Goal: Contribute content: Add original content to the website for others to see

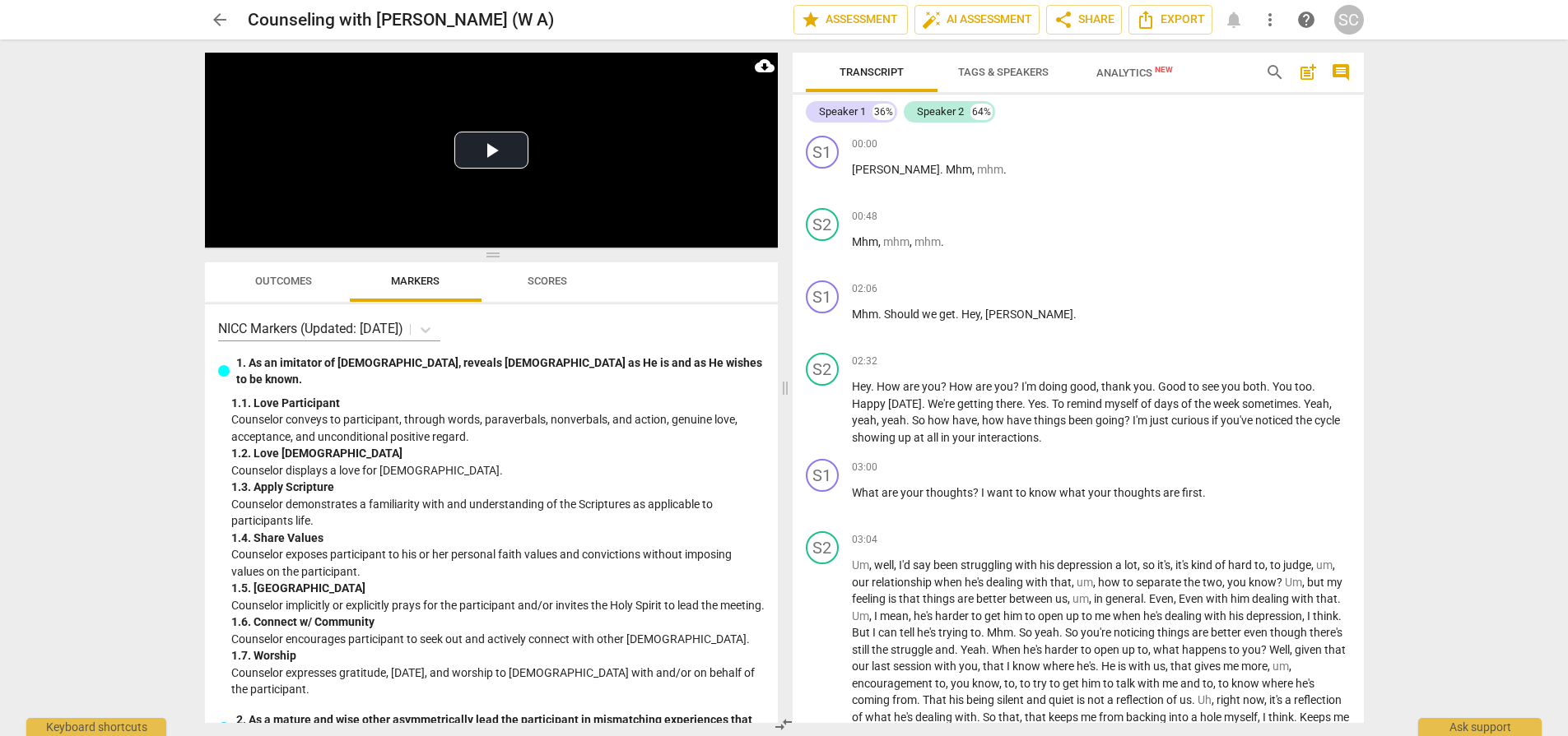
scroll to position [3055, 0]
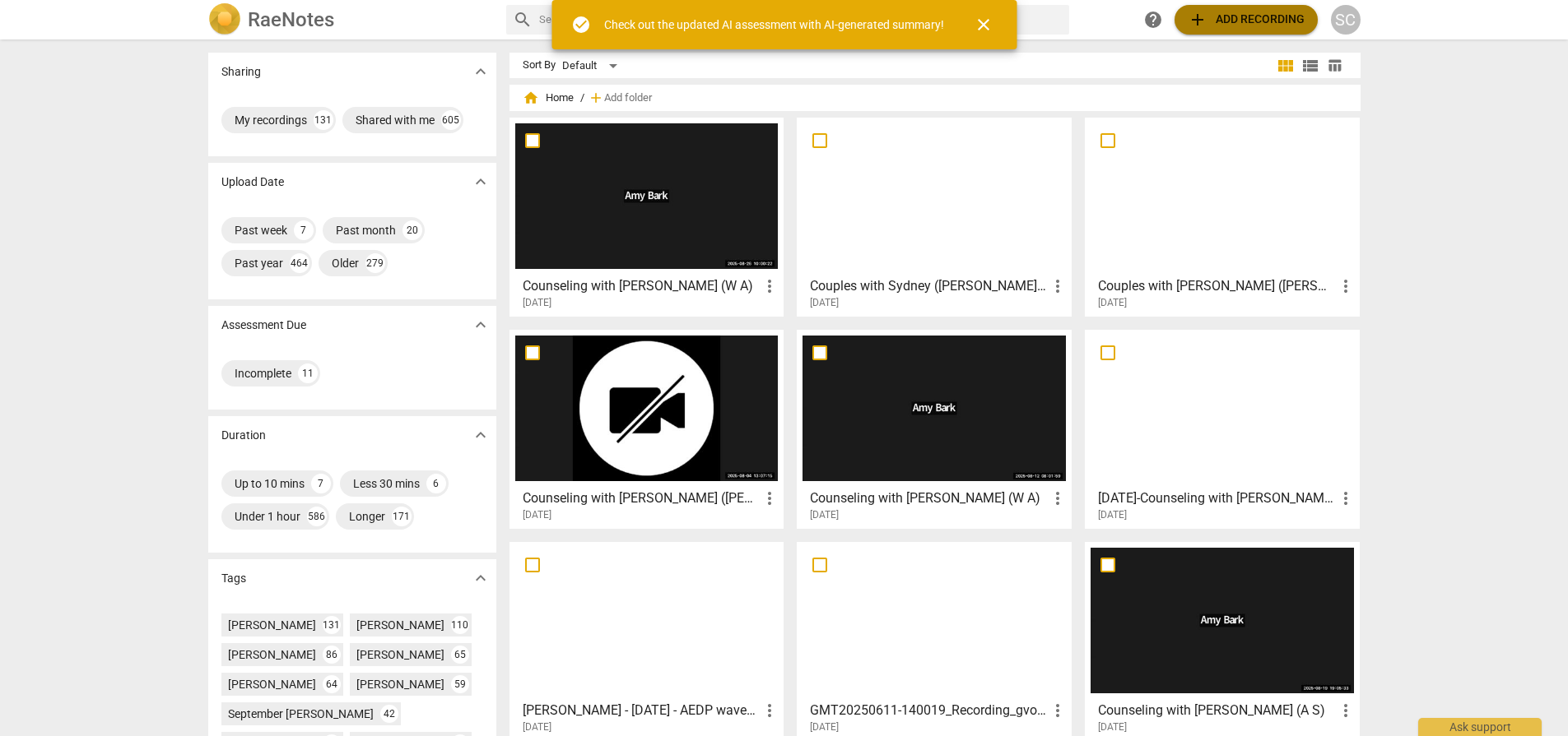
click at [1230, 14] on span "add Add recording" at bounding box center [1245, 20] width 117 height 20
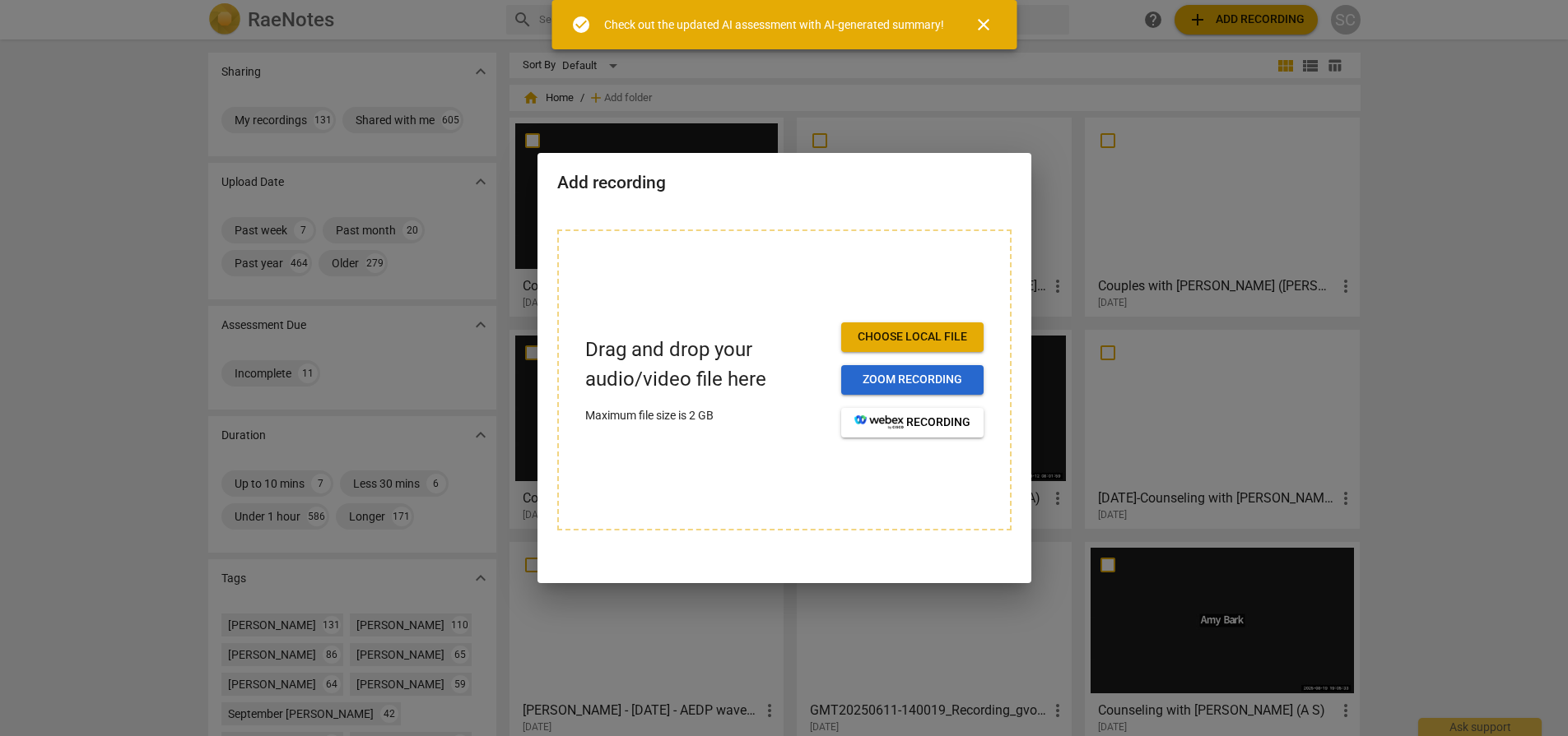
click at [903, 371] on button "Zoom recording" at bounding box center [912, 380] width 143 height 30
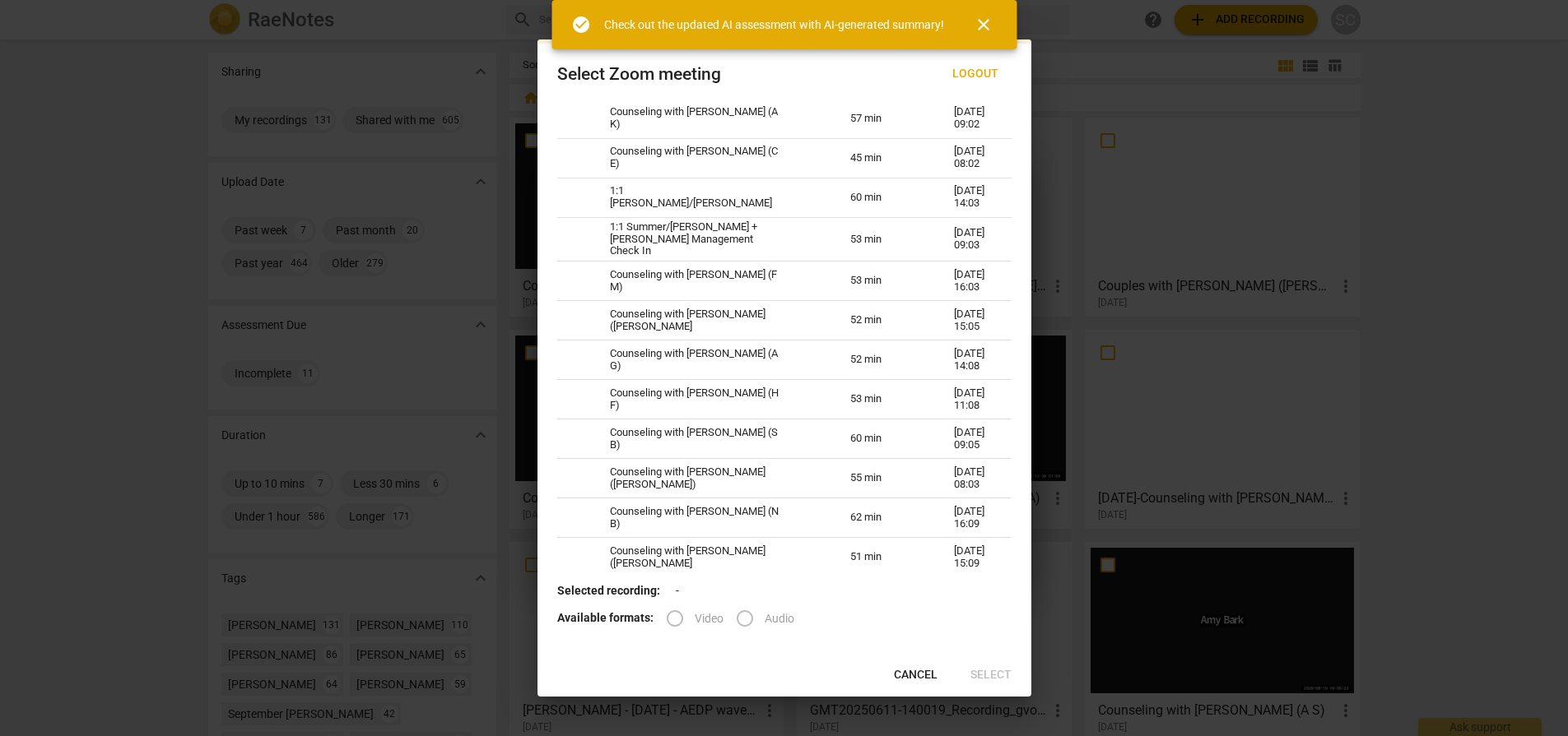
scroll to position [8488, 0]
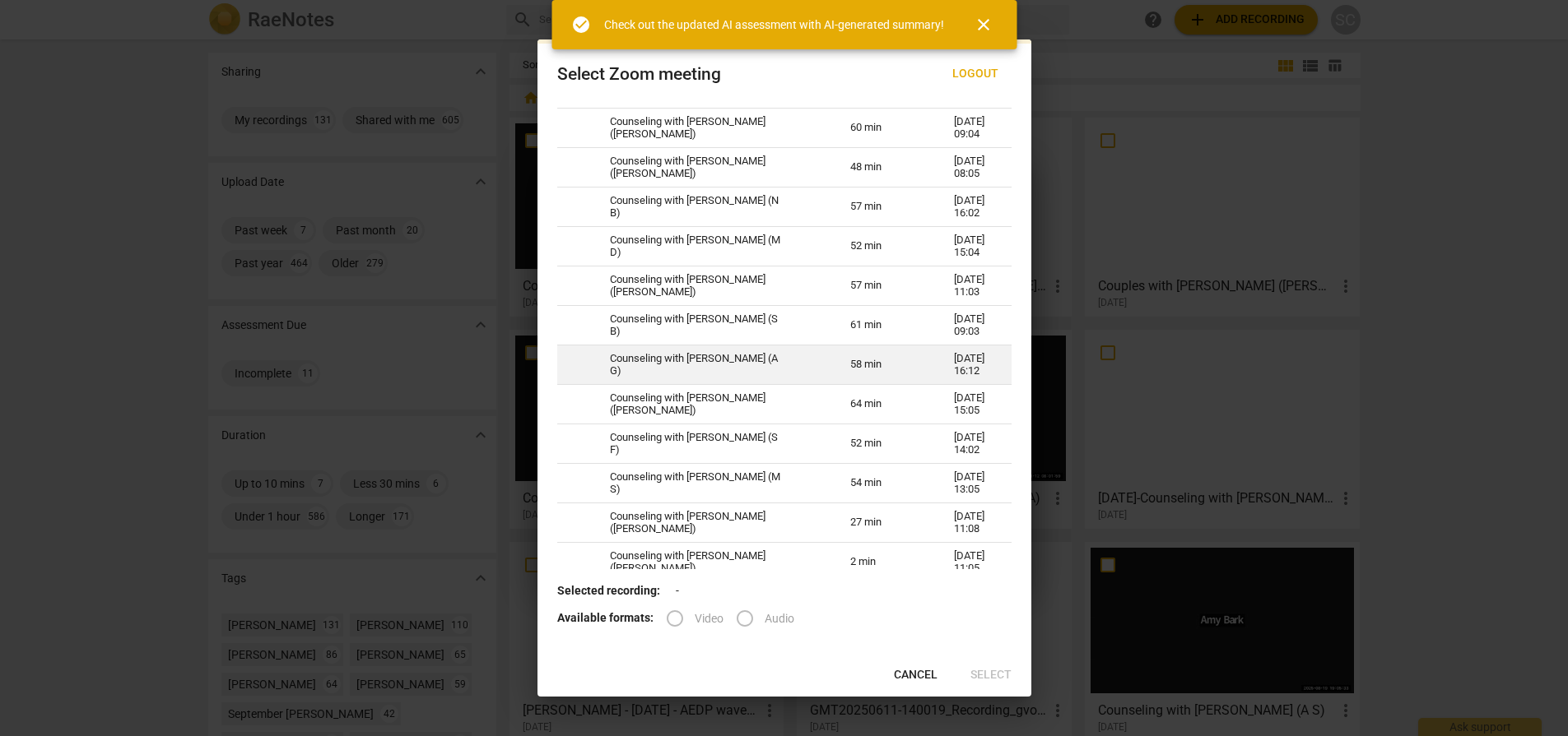
click at [605, 346] on td "Counseling with Sarah Cowan (A G)" at bounding box center [710, 365] width 240 height 39
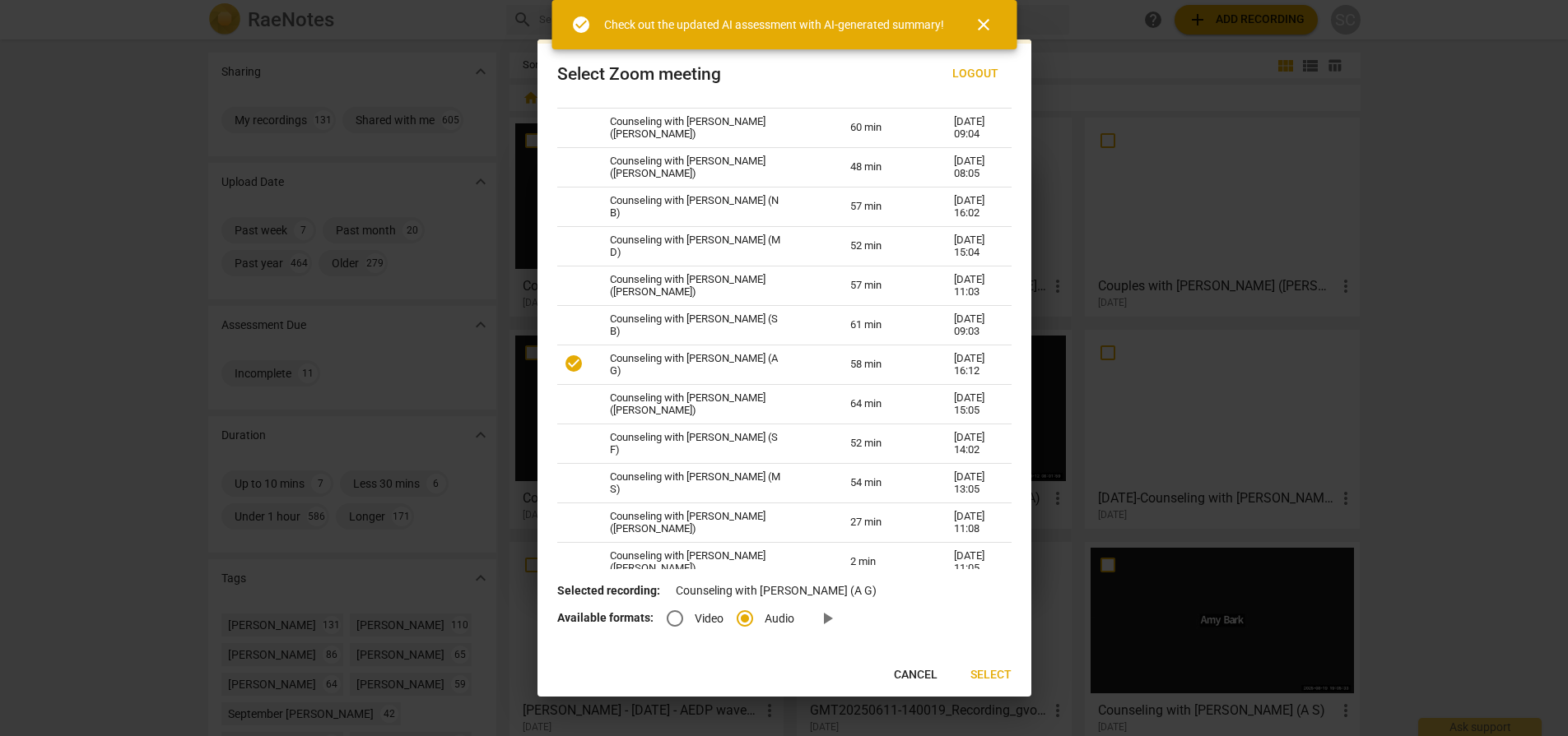
click at [670, 622] on input "Video" at bounding box center [675, 618] width 39 height 39
radio input "true"
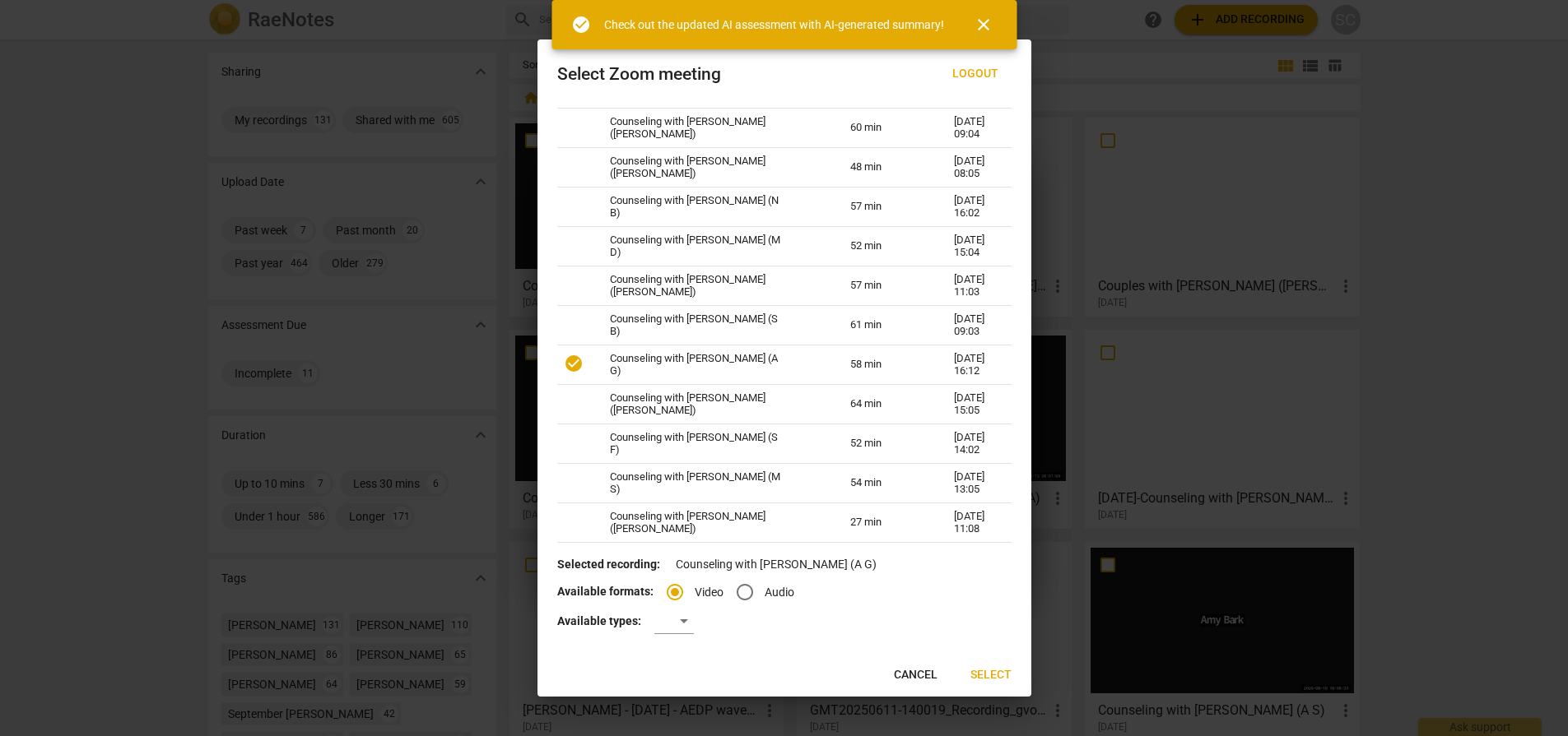
radio input "false"
click at [990, 674] on span "Select" at bounding box center [991, 675] width 41 height 16
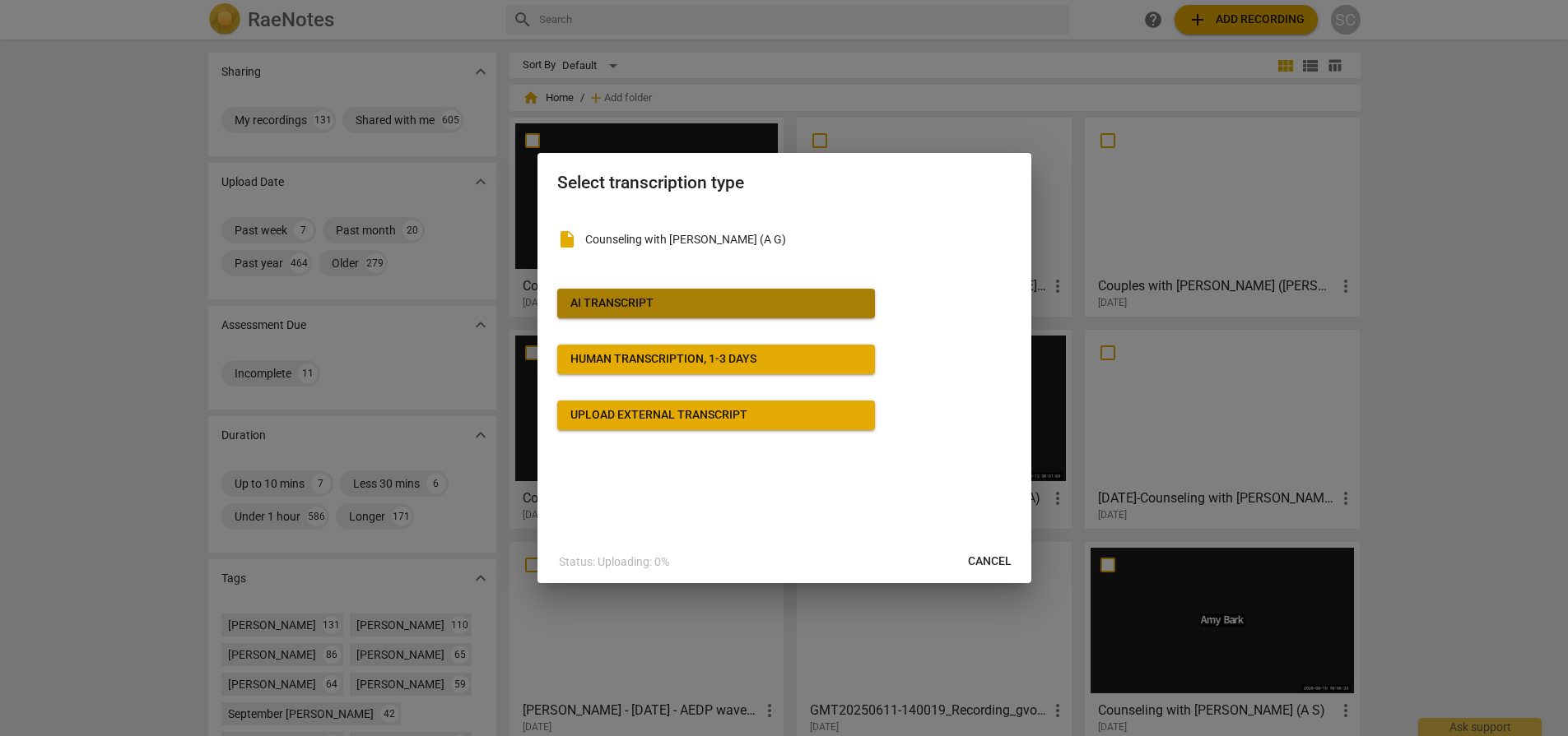
click at [717, 297] on span "AI Transcript" at bounding box center [716, 303] width 291 height 16
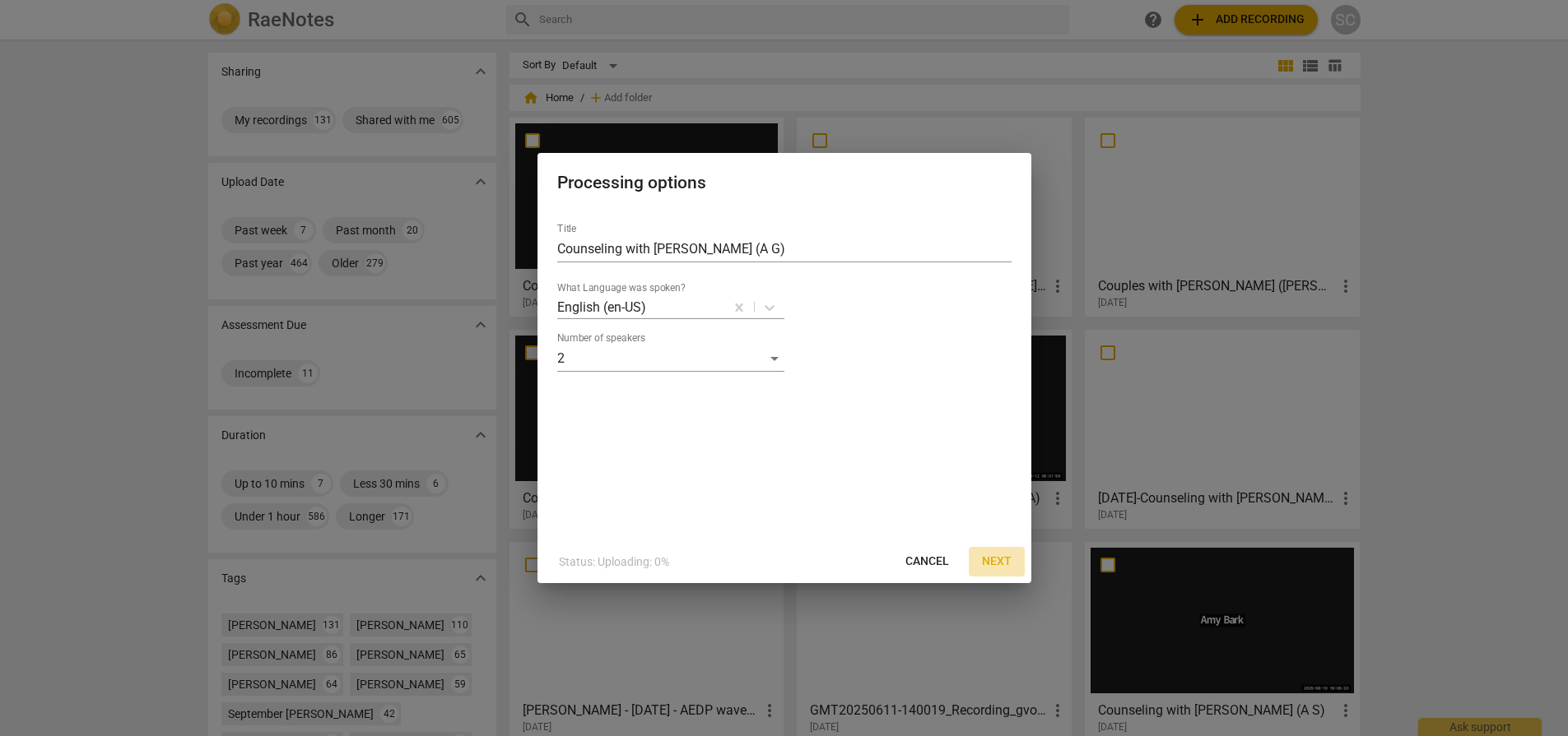
click at [994, 567] on span "Next" at bounding box center [996, 561] width 30 height 16
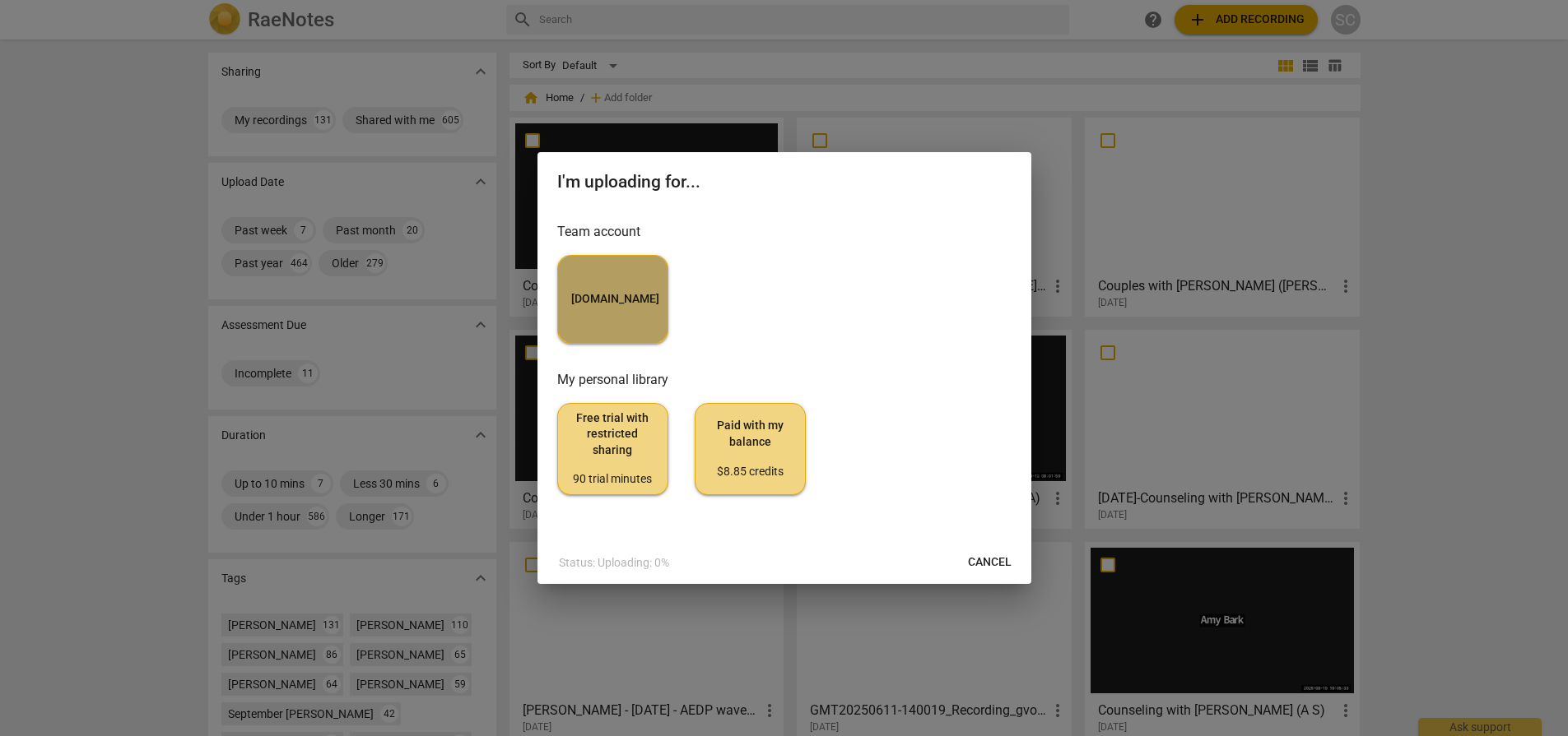
click at [625, 286] on button "MyCounselor.Online" at bounding box center [612, 300] width 111 height 89
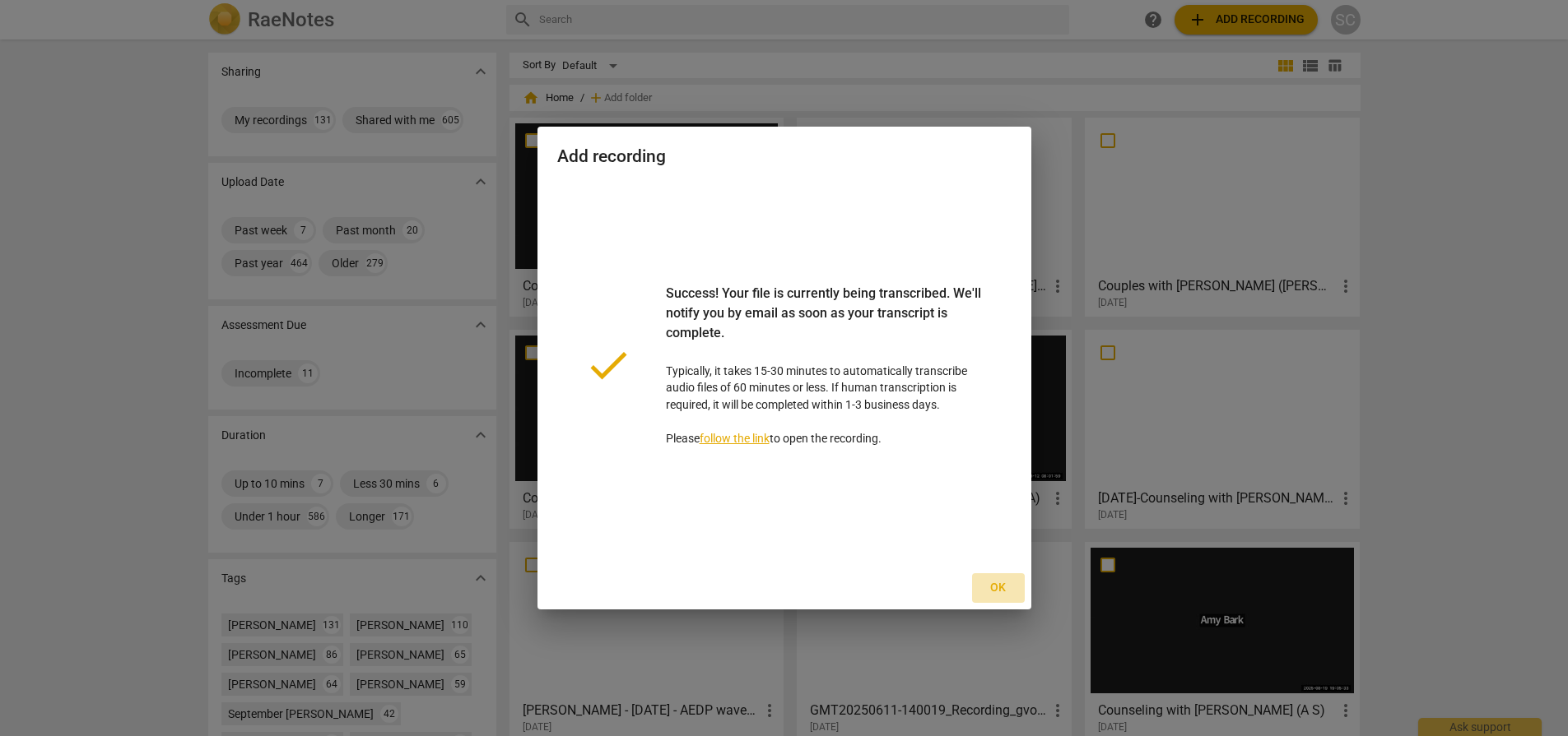
click at [996, 596] on span "Ok" at bounding box center [998, 587] width 26 height 16
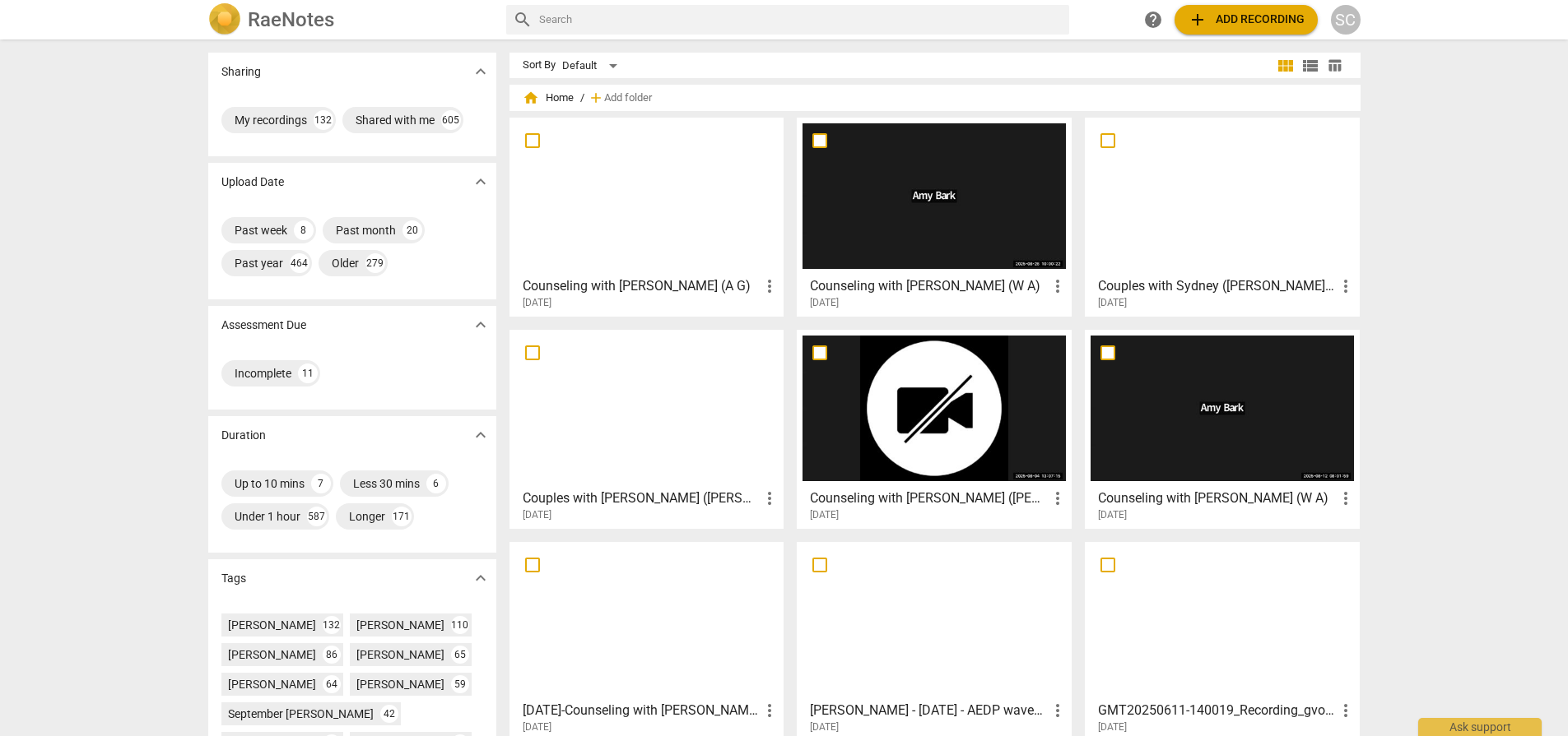
click at [675, 226] on div at bounding box center [647, 196] width 263 height 146
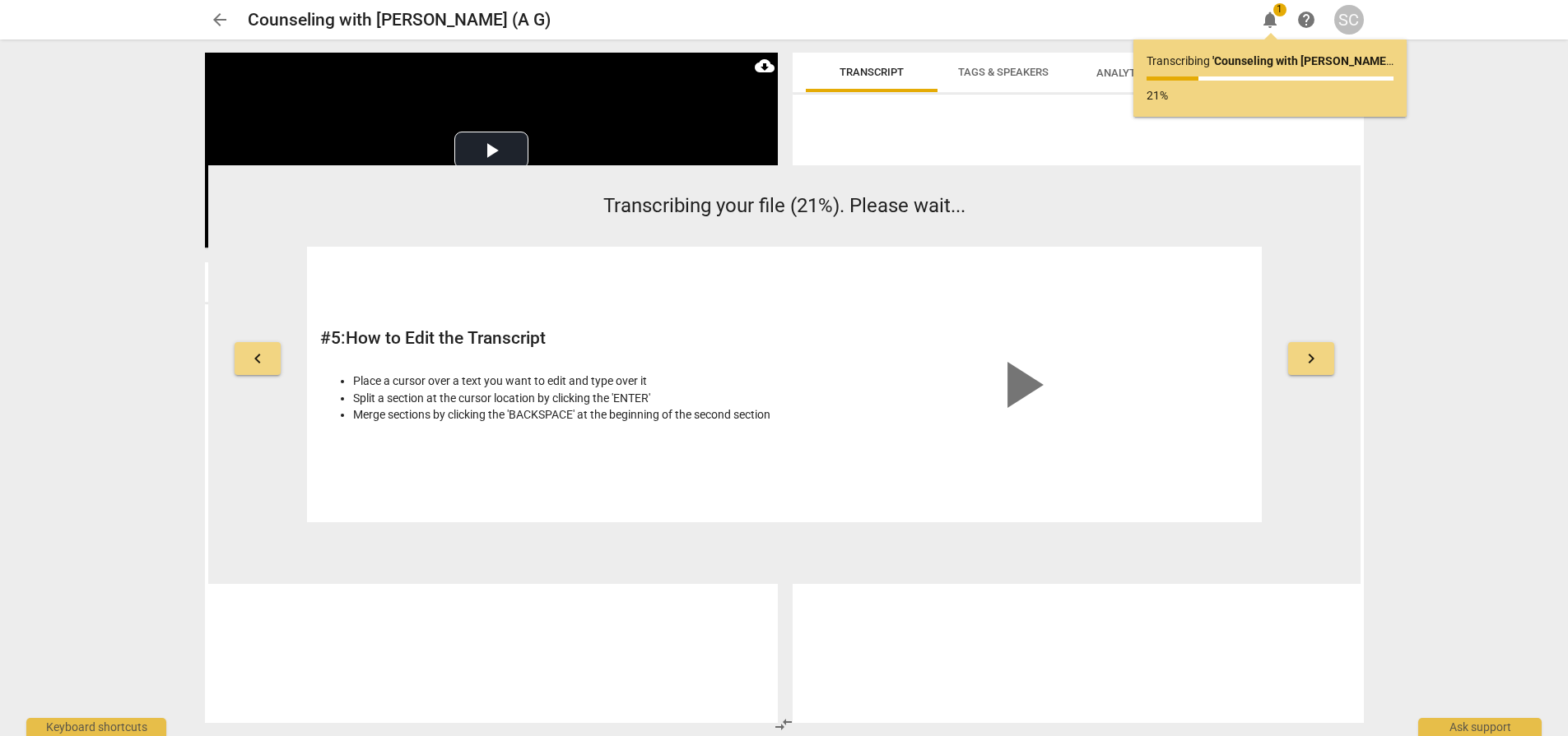
click at [218, 19] on span "arrow_back" at bounding box center [219, 20] width 20 height 20
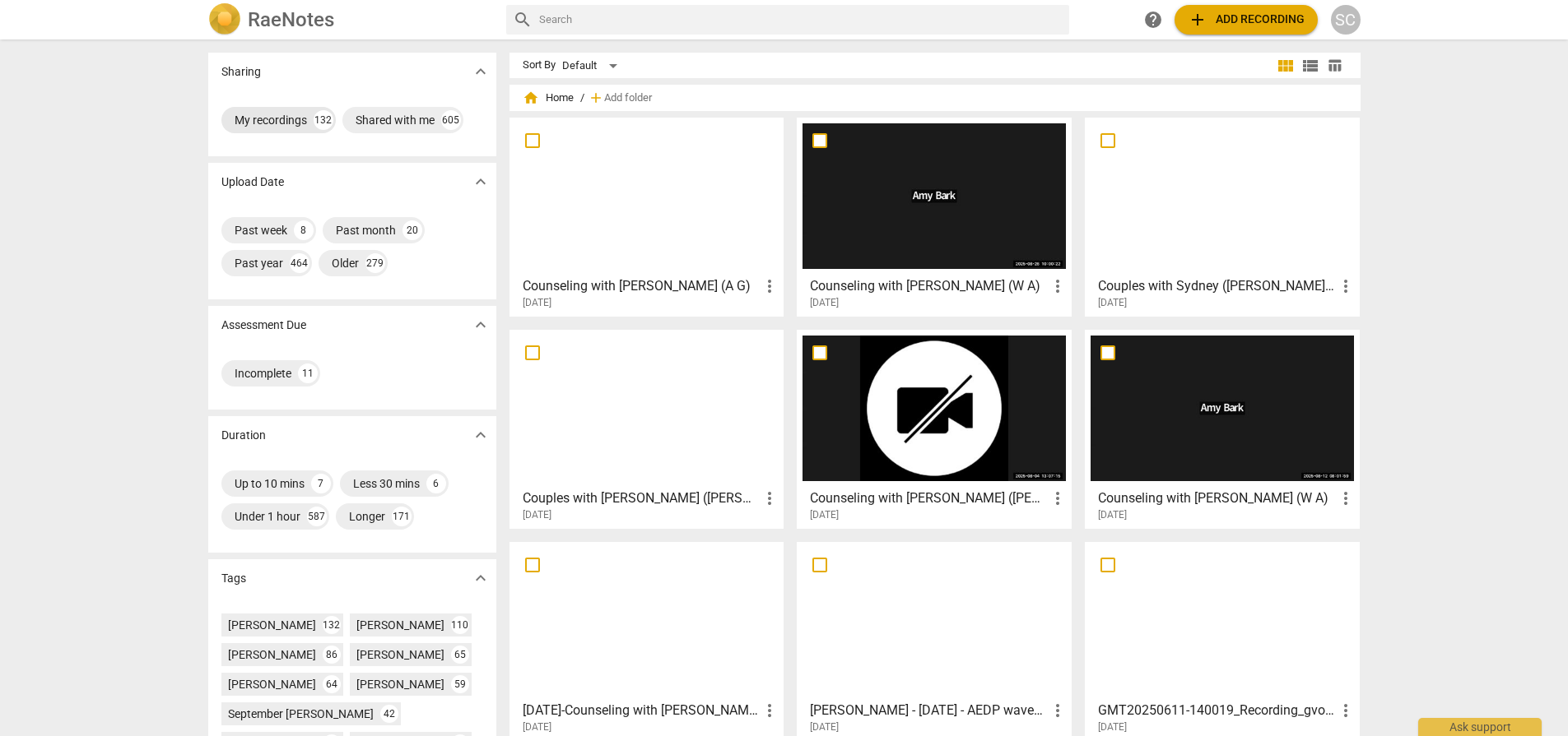
click at [283, 128] on div "My recordings 132" at bounding box center [278, 120] width 114 height 26
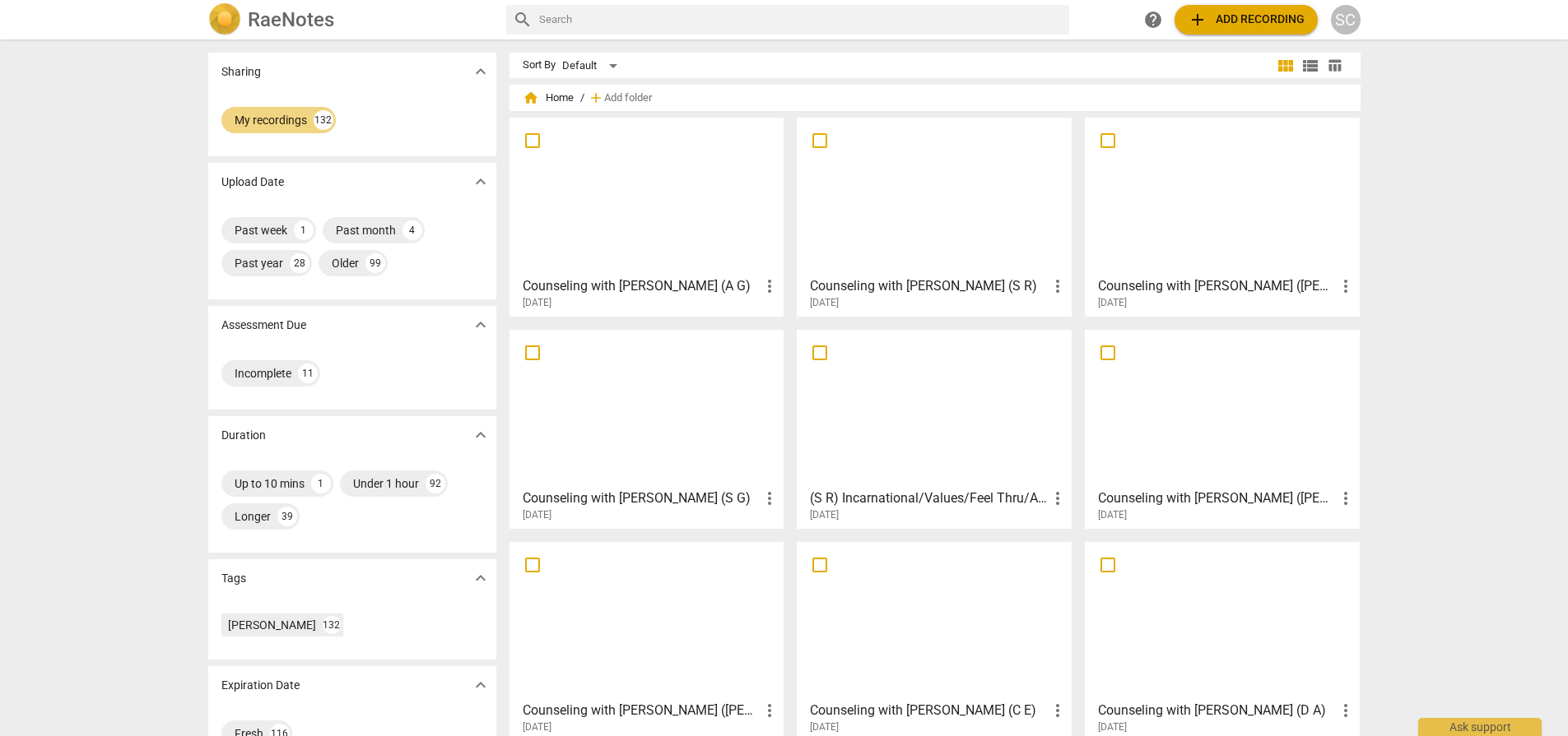
scroll to position [82, 0]
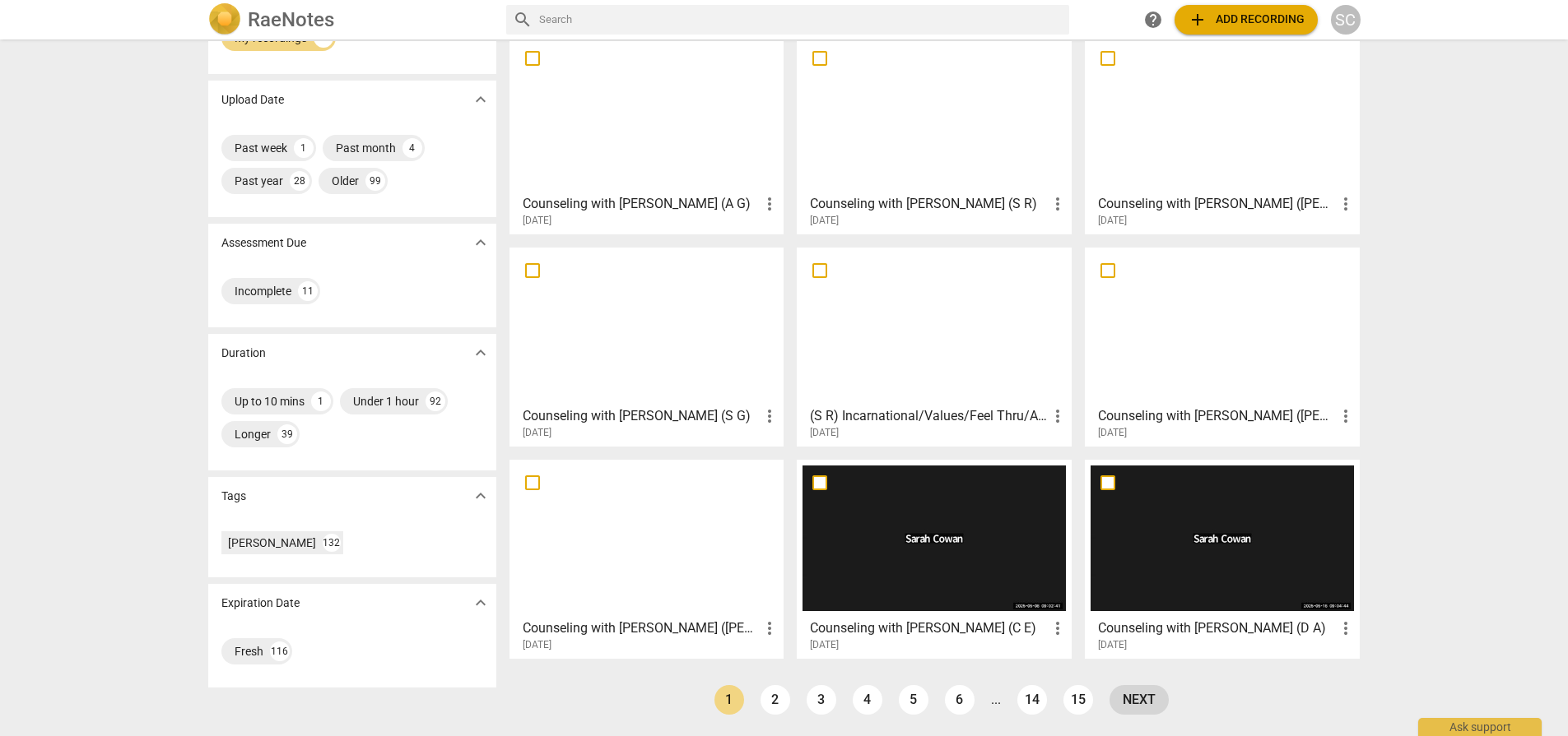
click at [1142, 710] on link "next" at bounding box center [1138, 700] width 59 height 30
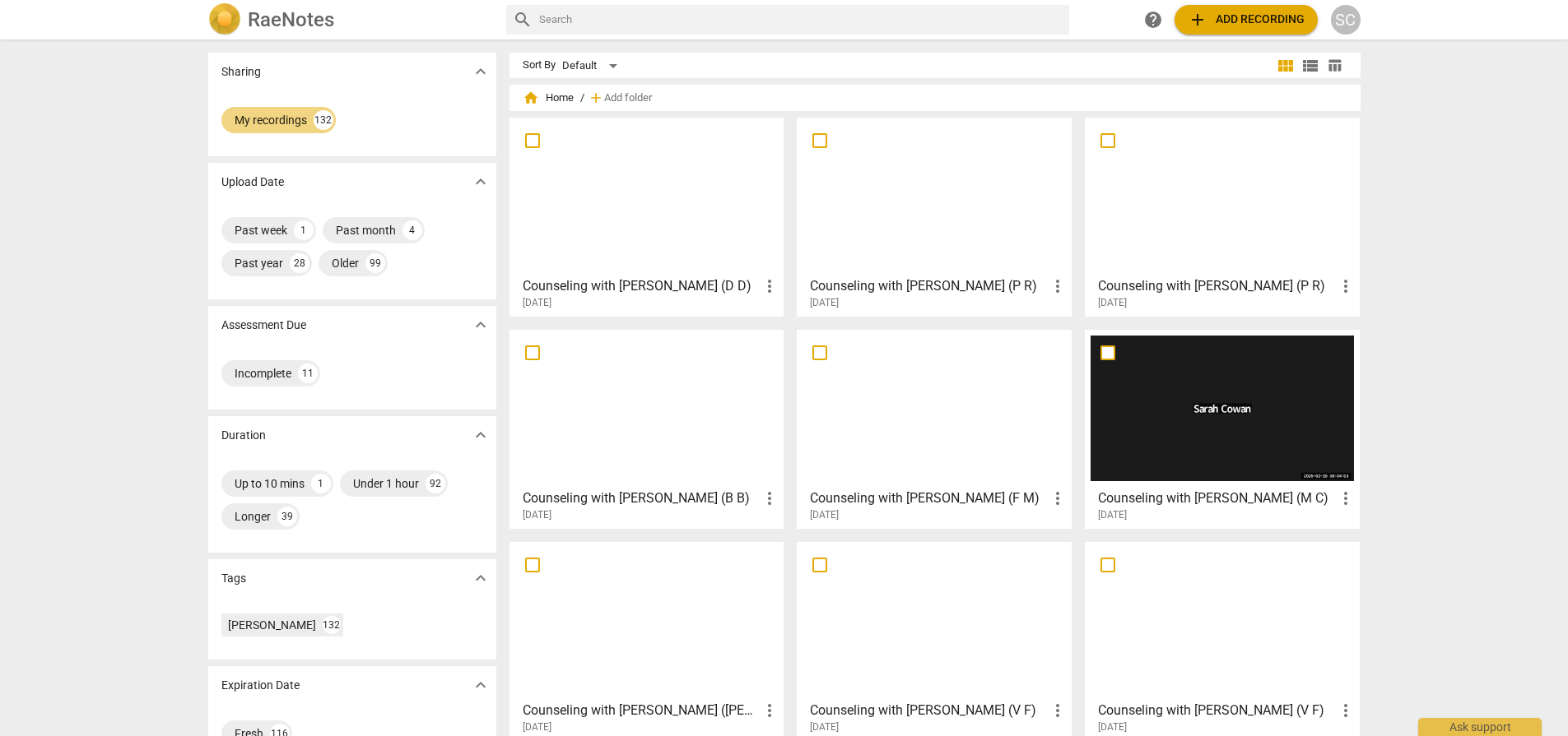
scroll to position [82, 0]
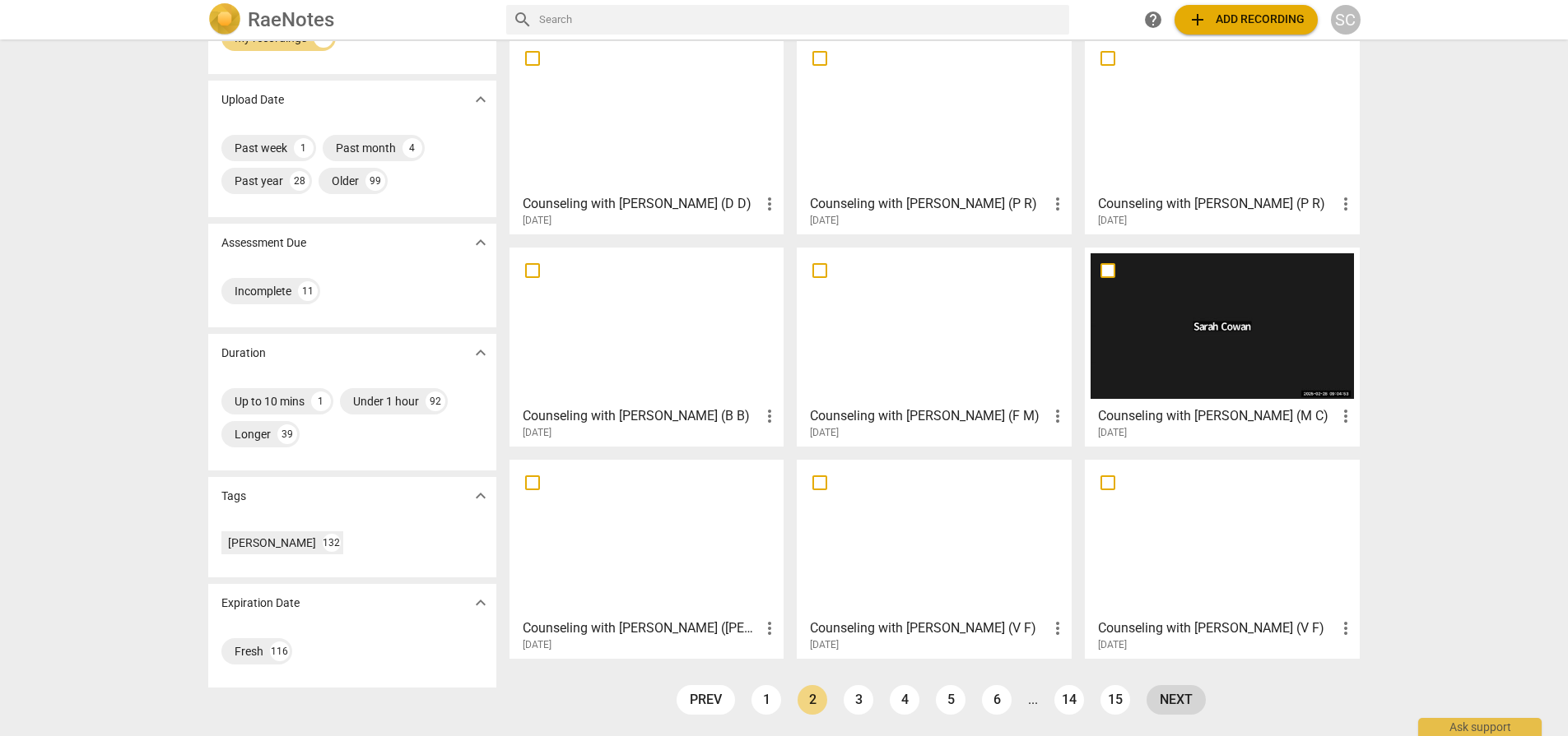
click at [1171, 701] on link "next" at bounding box center [1175, 700] width 59 height 30
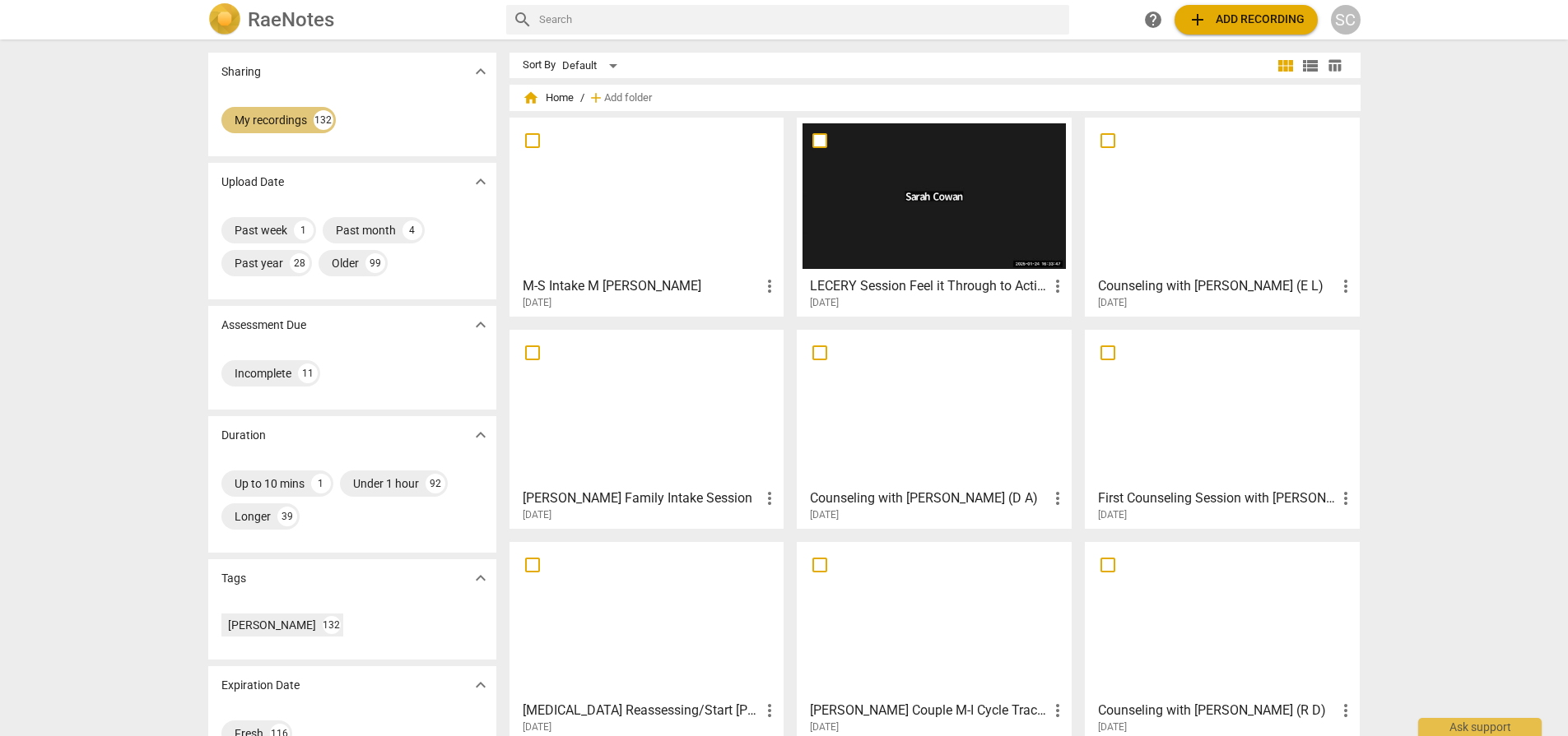
click at [247, 117] on div "My recordings" at bounding box center [271, 120] width 73 height 16
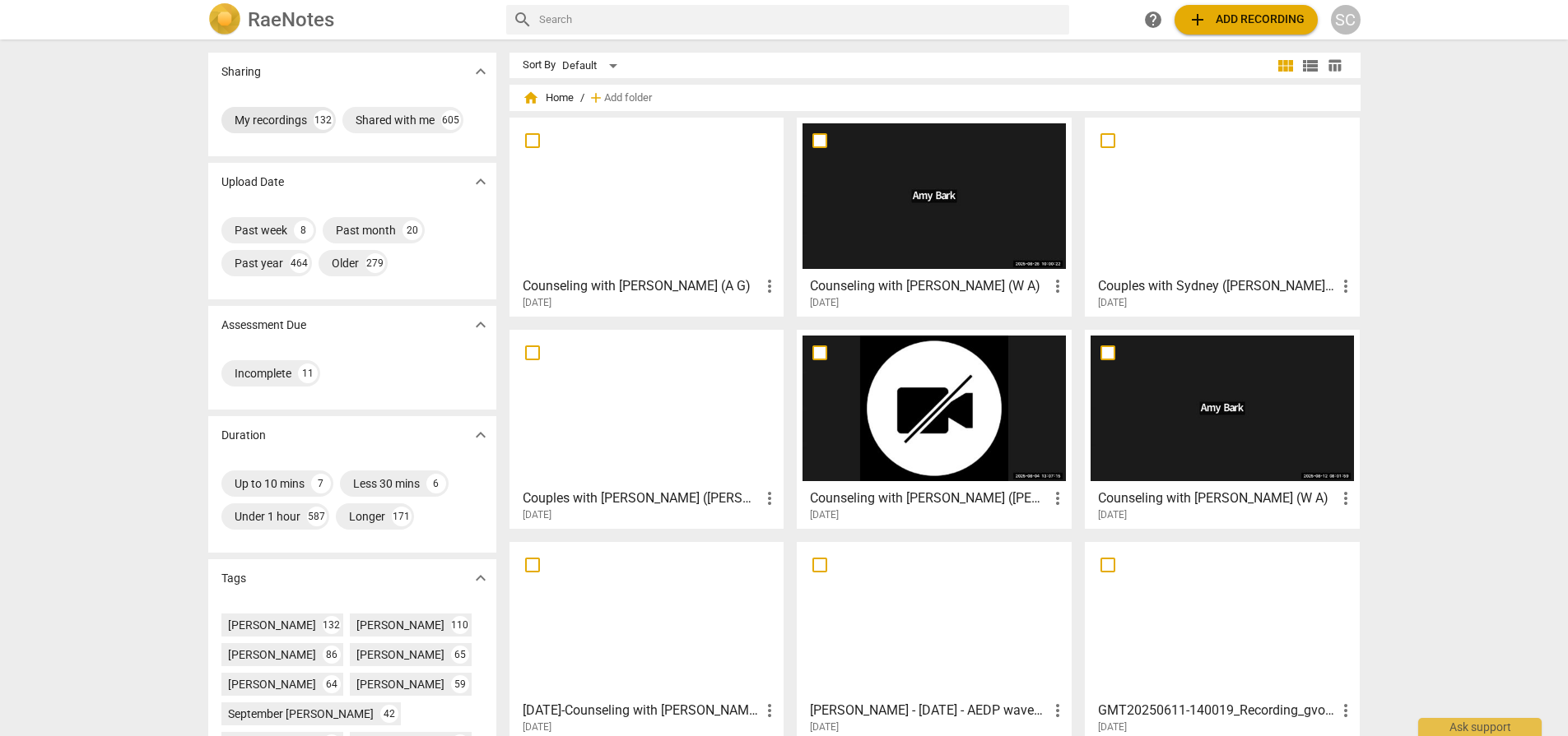
click at [278, 121] on div "My recordings" at bounding box center [271, 120] width 73 height 16
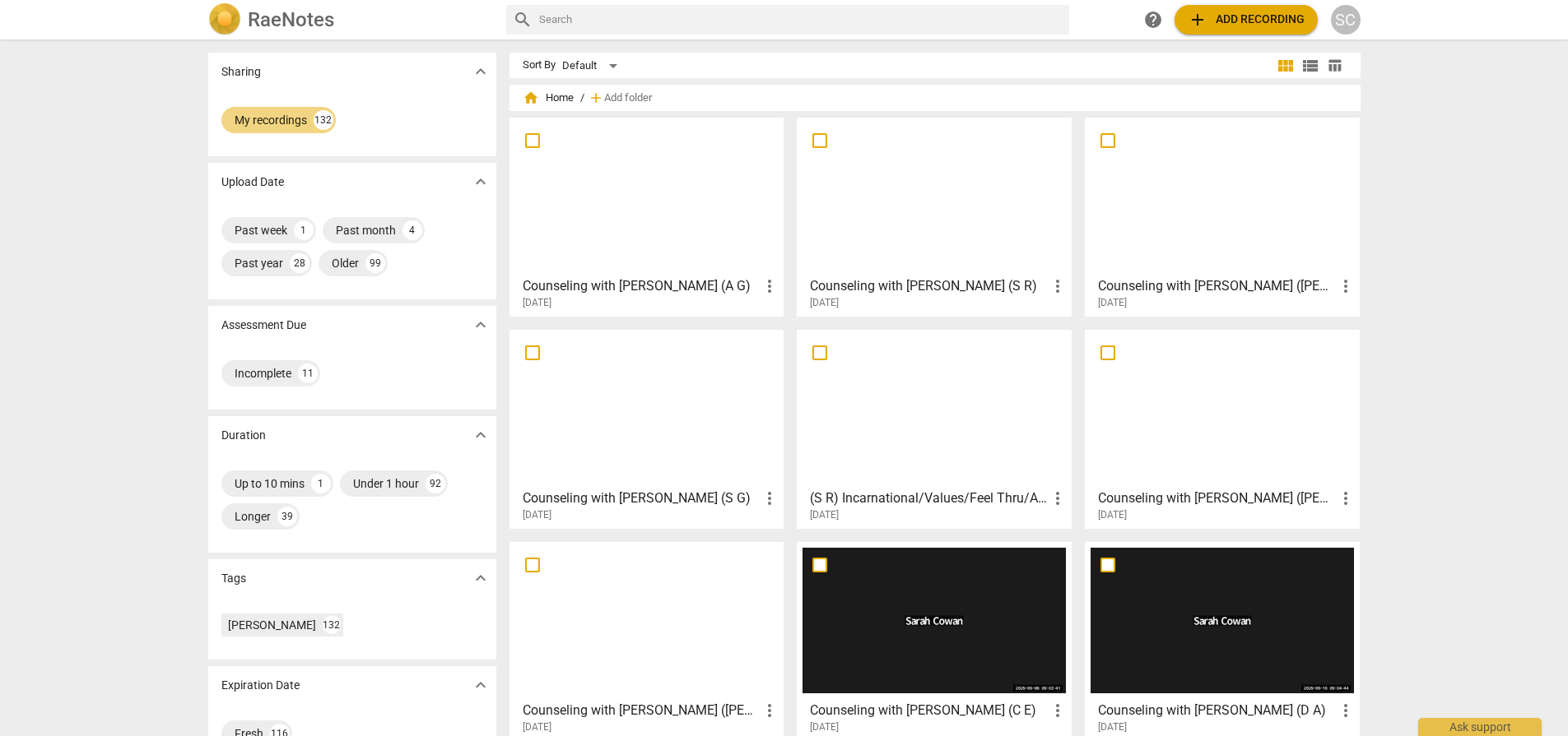
click at [617, 195] on div at bounding box center [647, 196] width 263 height 146
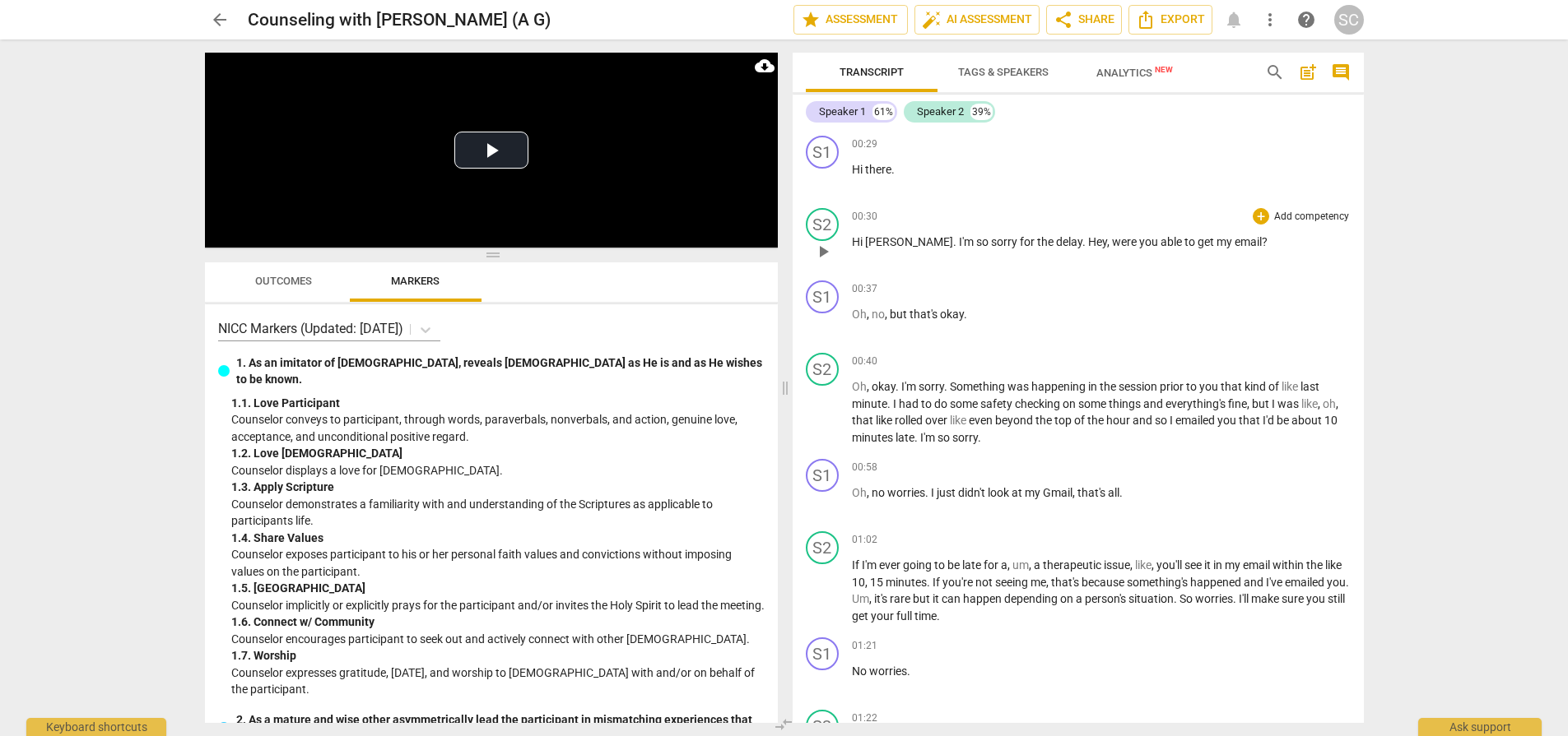
click at [1291, 214] on p "Add competency" at bounding box center [1312, 217] width 79 height 15
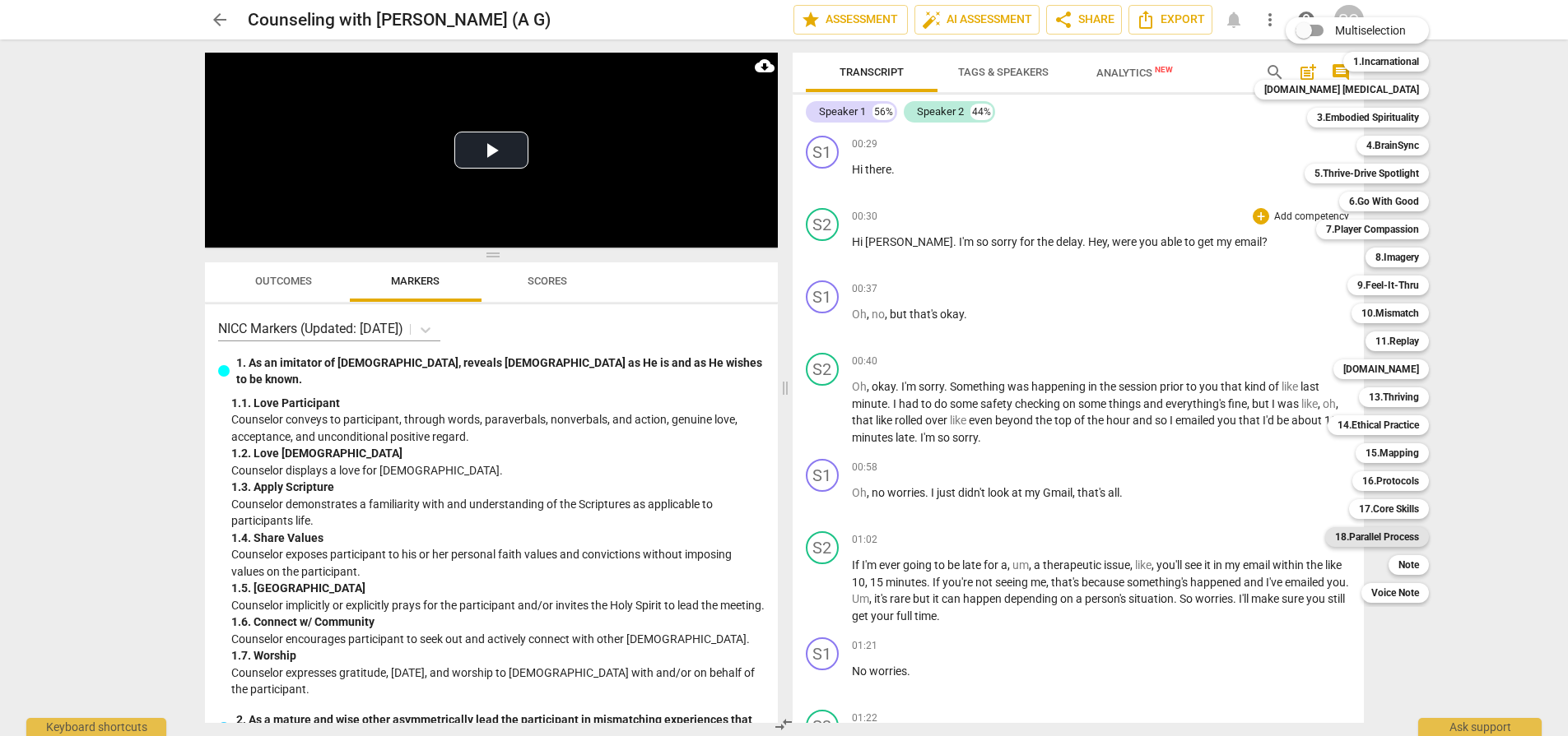
click at [1379, 537] on b "18.Parallel Process" at bounding box center [1377, 537] width 84 height 20
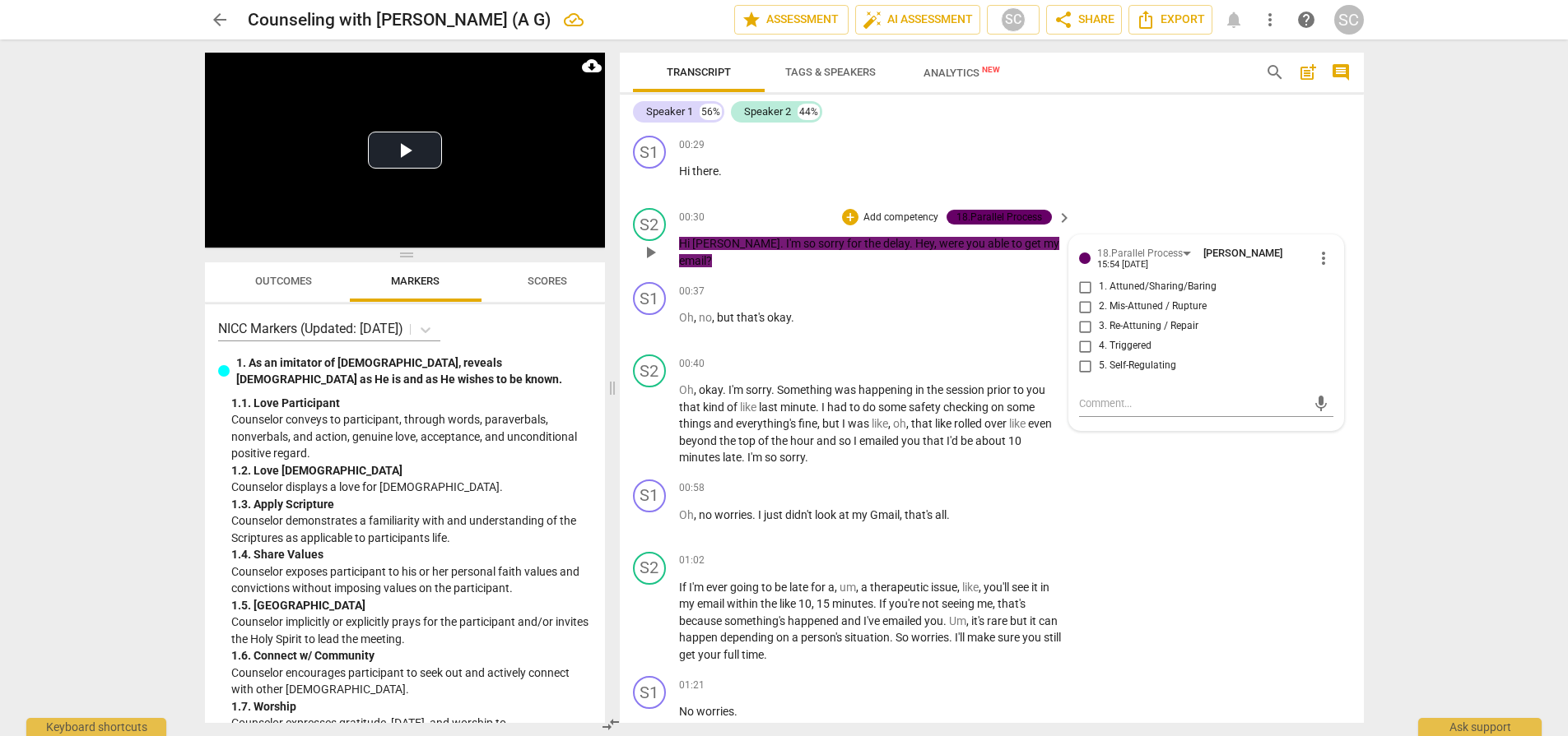
click at [1127, 324] on span "3. Re-Attuning / Repair" at bounding box center [1148, 326] width 100 height 15
click at [1098, 324] on input "3. Re-Attuning / Repair" at bounding box center [1085, 326] width 26 height 20
checkbox input "true"
drag, startPoint x: 1117, startPoint y: 400, endPoint x: 1132, endPoint y: 388, distance: 19.2
click at [1132, 388] on div "mic" at bounding box center [1206, 402] width 255 height 36
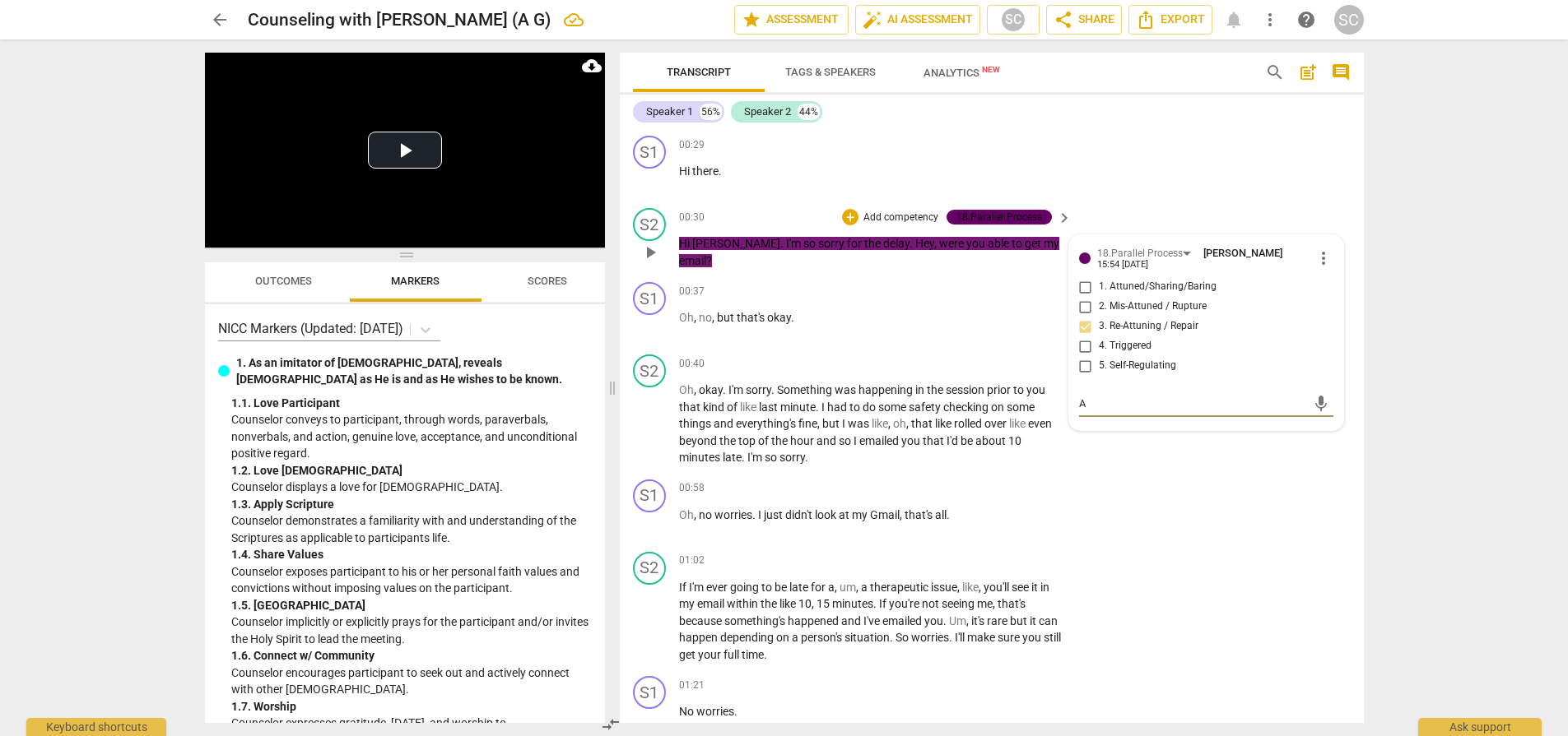
type textarea "Af"
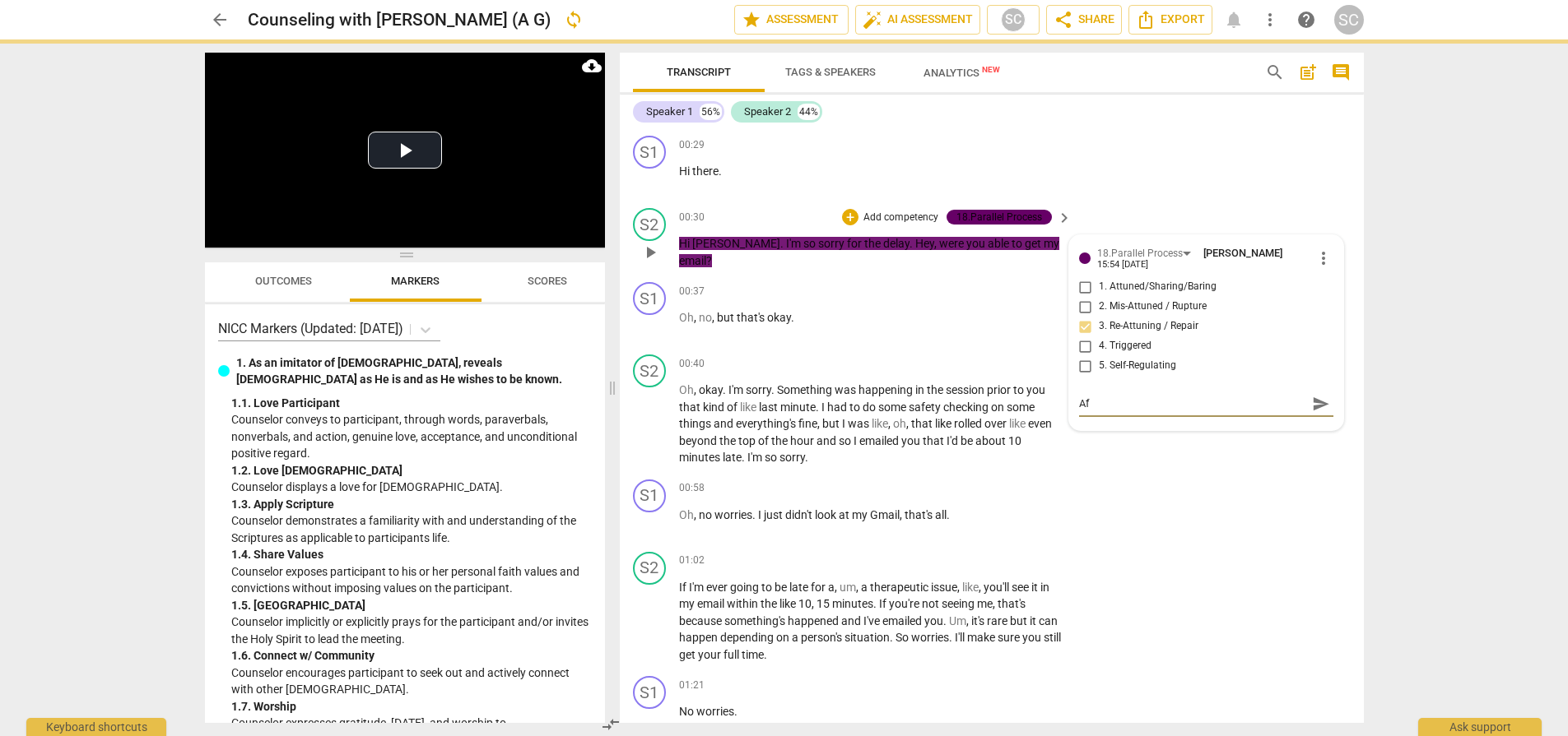
type textarea "Afr"
type textarea "Afra"
type textarea "Afrai"
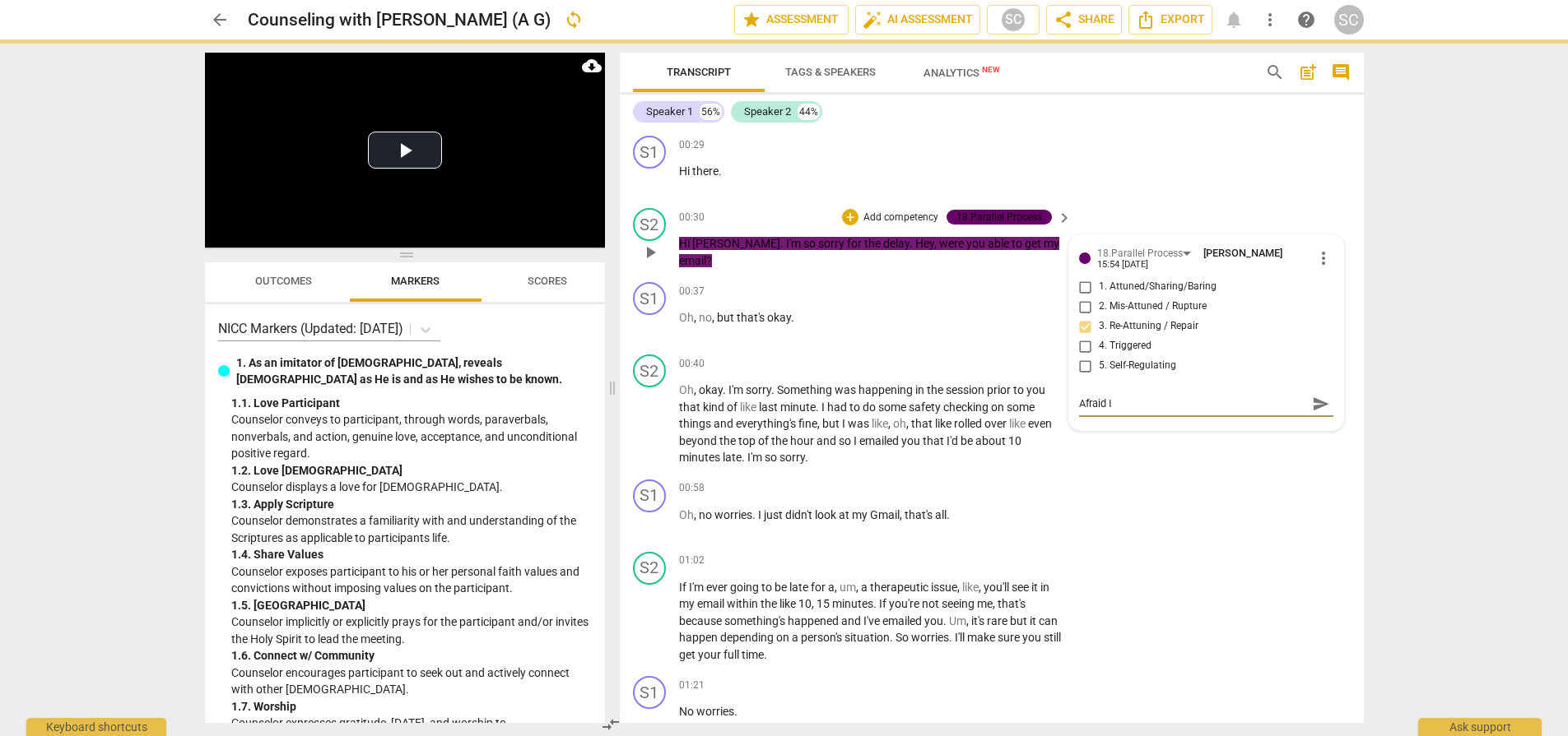
type textarea "Afraid I"
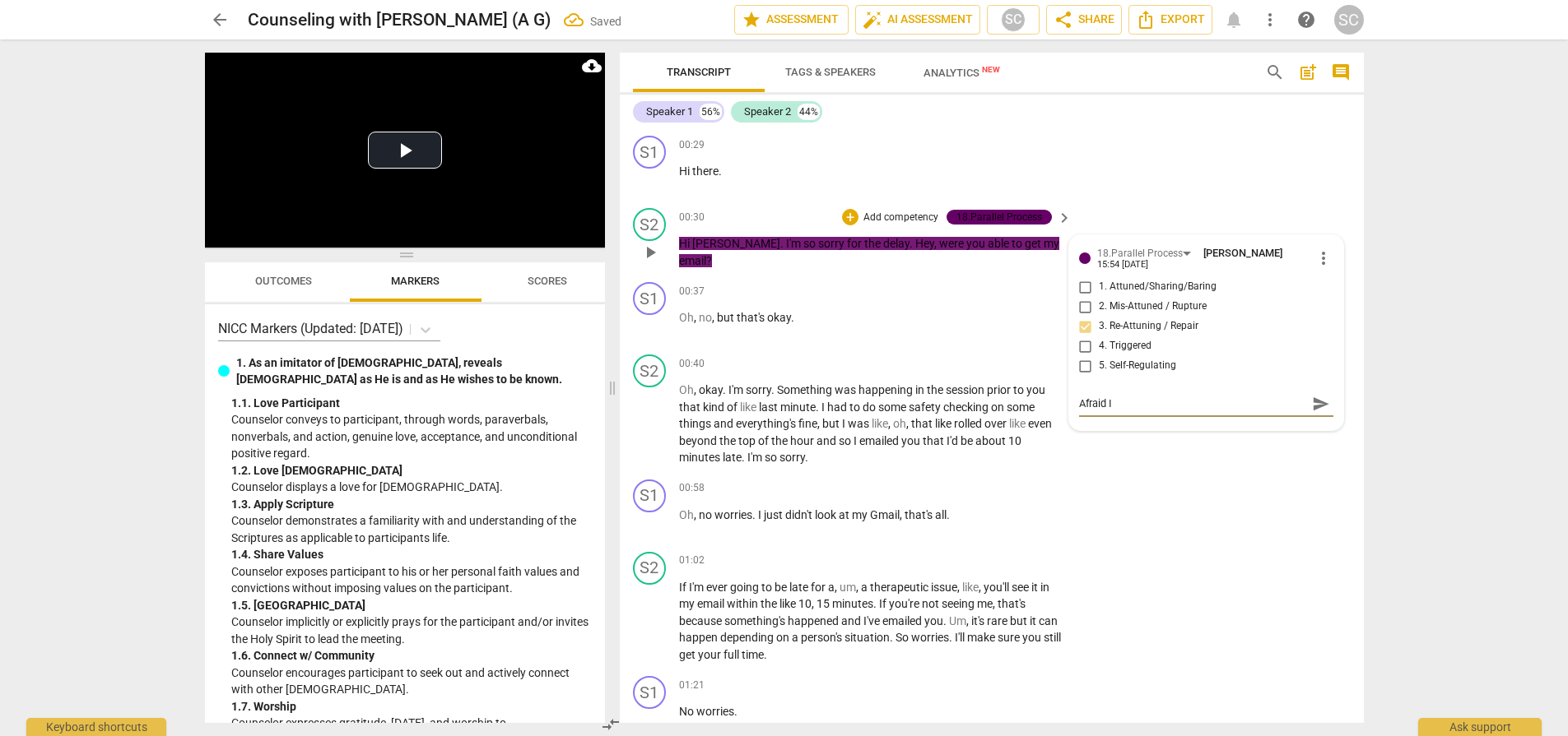
type textarea "Afraid I r"
type textarea "Afraid I ru"
type textarea "Afraid I rup"
type textarea "Afraid I rupt"
type textarea "Afraid I ruptu"
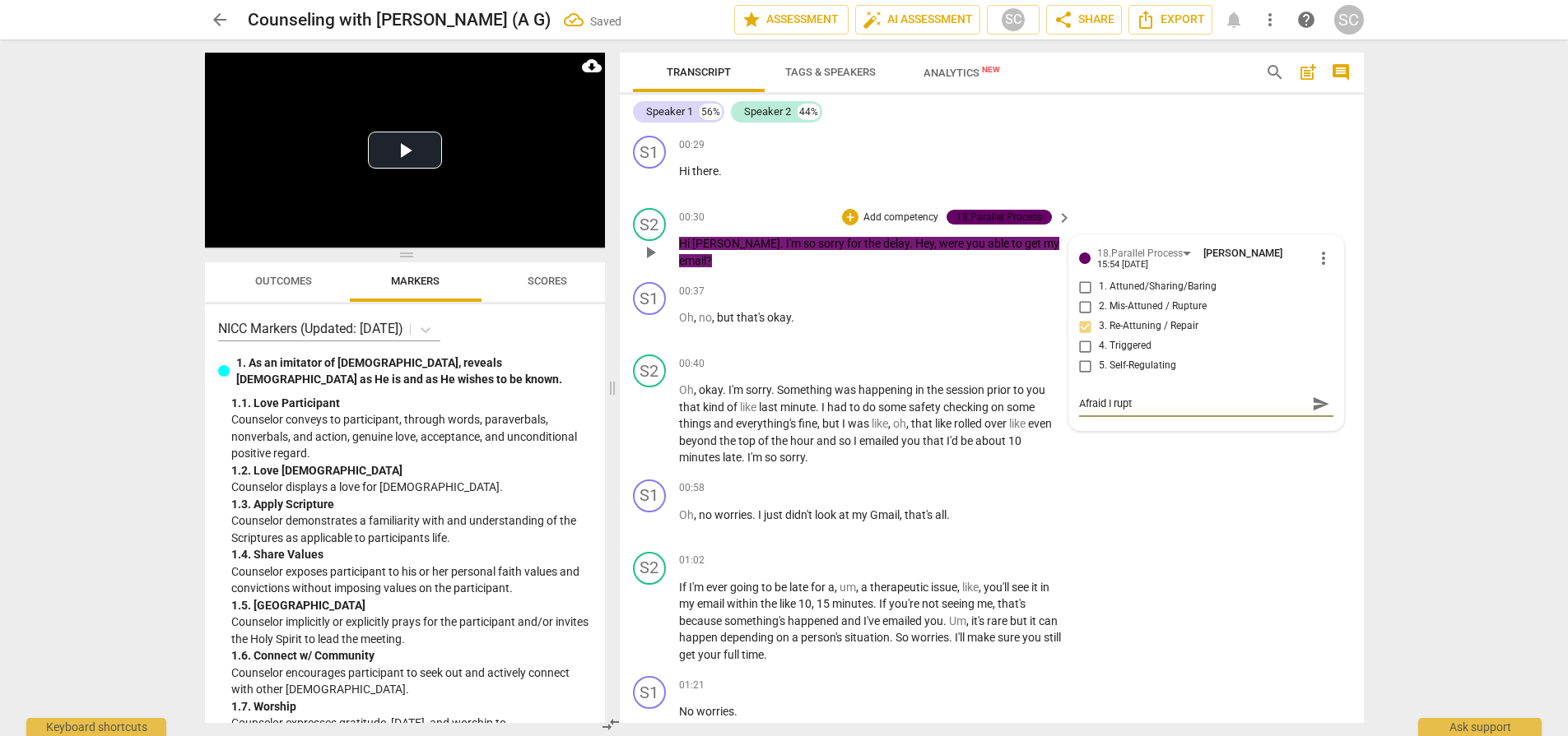
type textarea "Afraid I ruptu"
type textarea "Afraid I ruptur"
type textarea "Afraid I rupture"
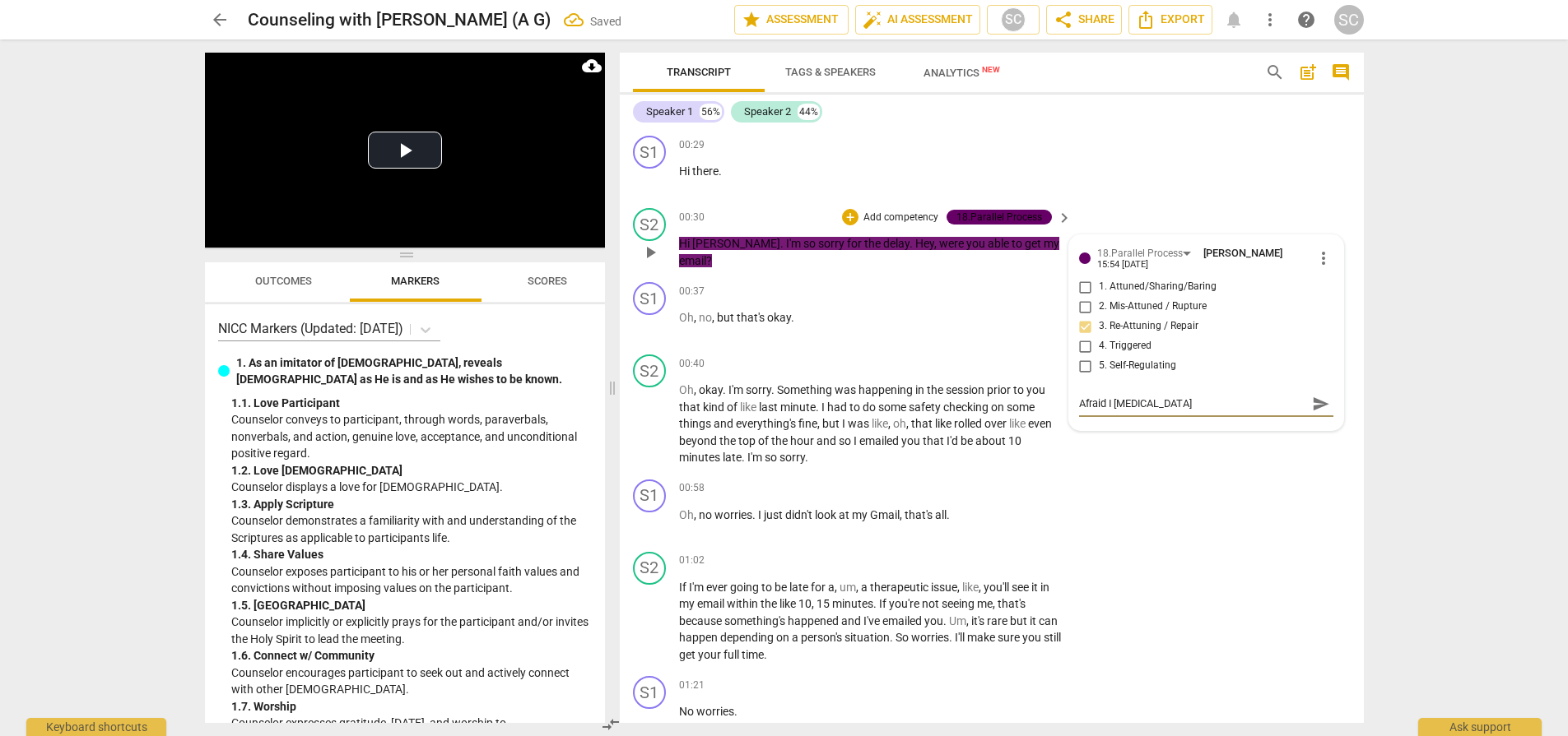
type textarea "Afraid I ruptured"
type textarea "Afraid I ruptured b"
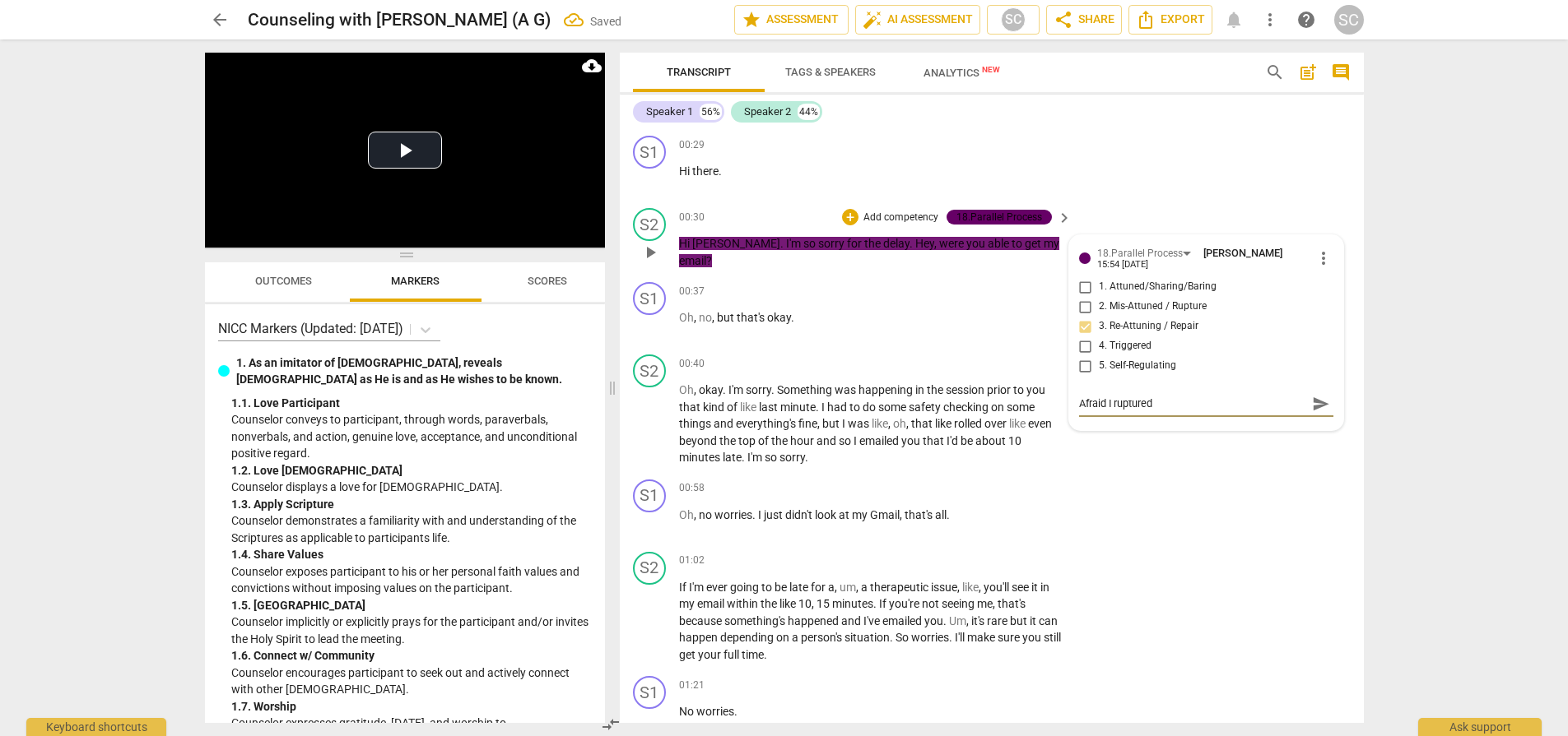
type textarea "Afraid I ruptured b"
type textarea "Afraid I ruptured by"
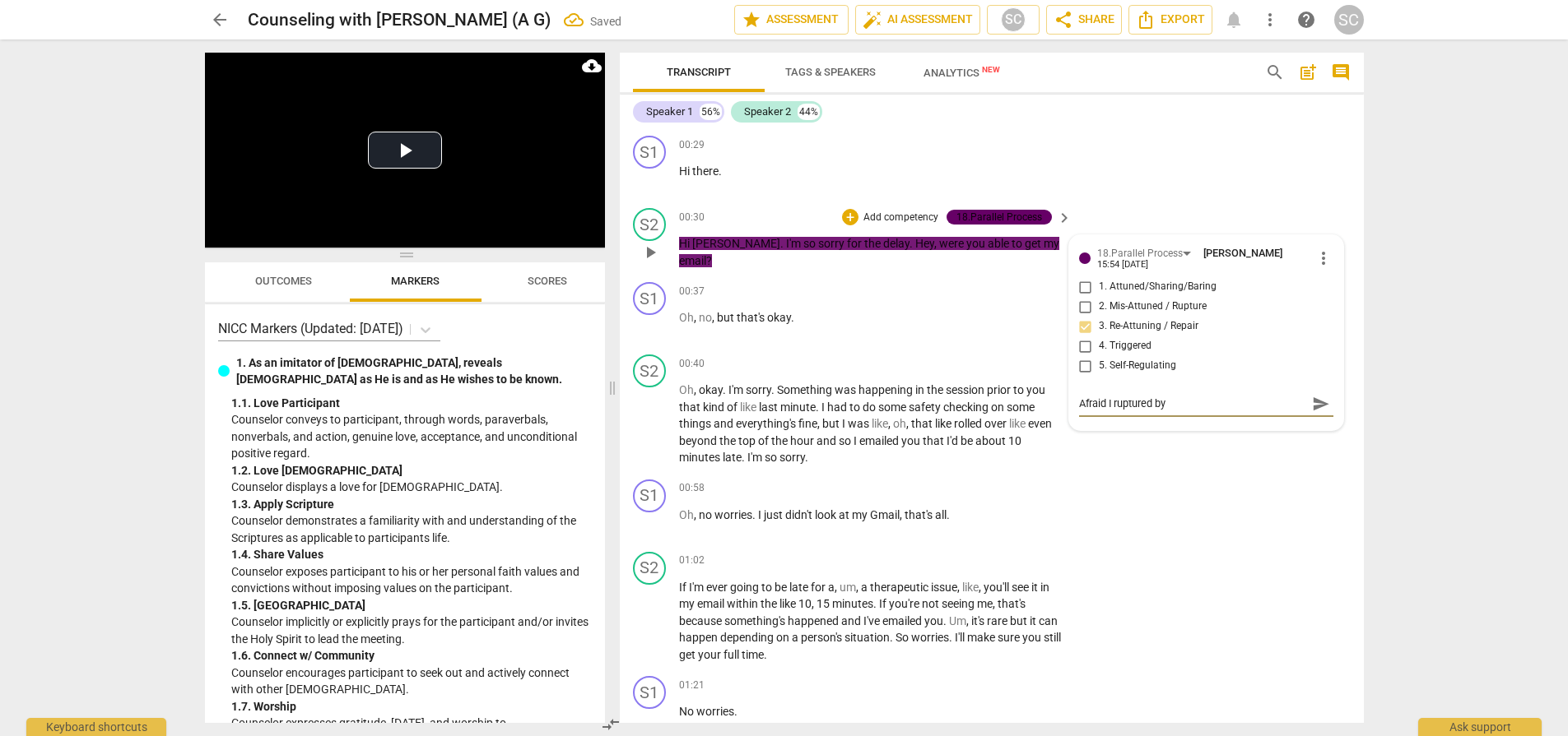
type textarea "Afraid I ruptured by b"
type textarea "Afraid I ruptured by be"
type textarea "Afraid I ruptured by bei"
type textarea "Afraid I ruptured by bein"
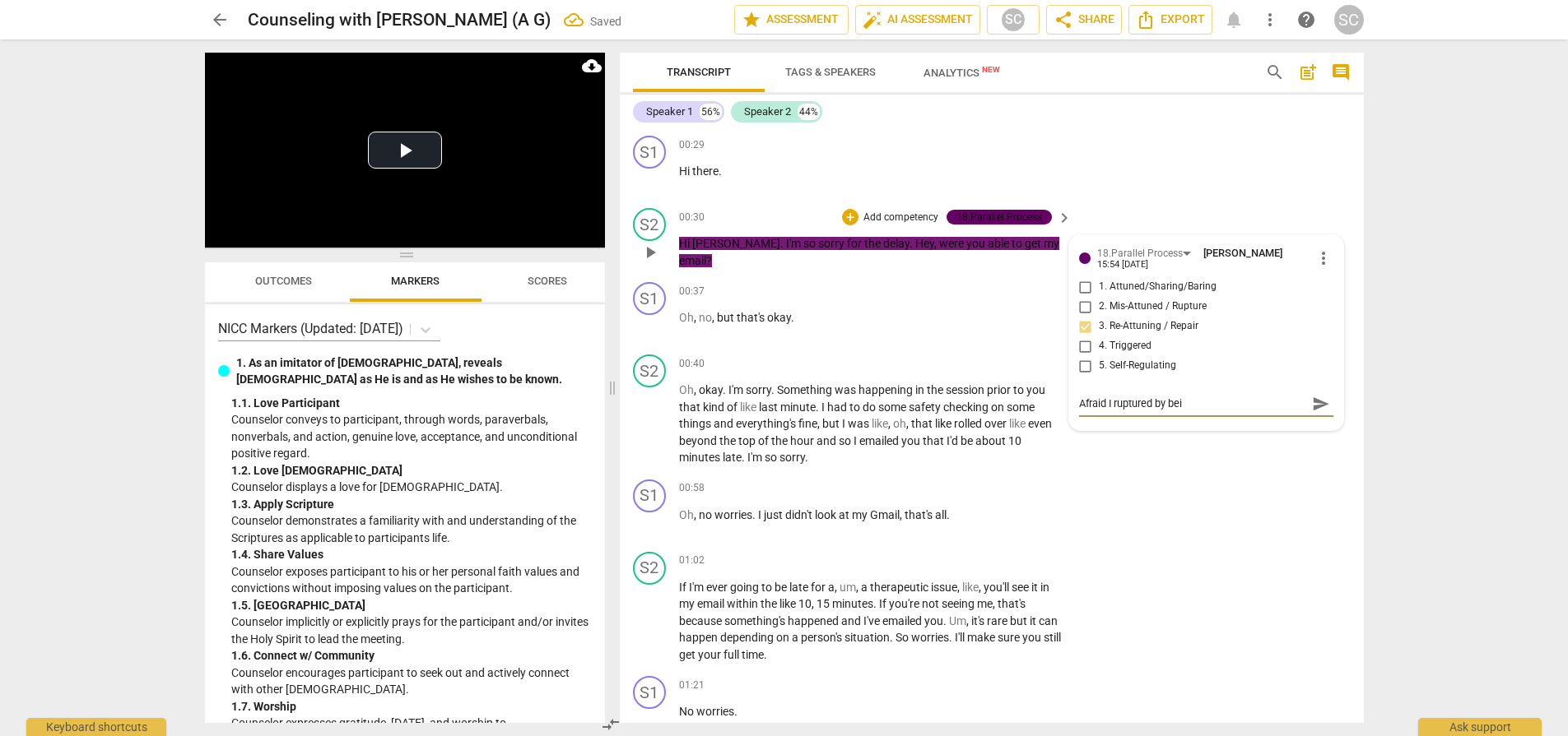
type textarea "Afraid I ruptured by bein"
type textarea "Afraid I ruptured by being"
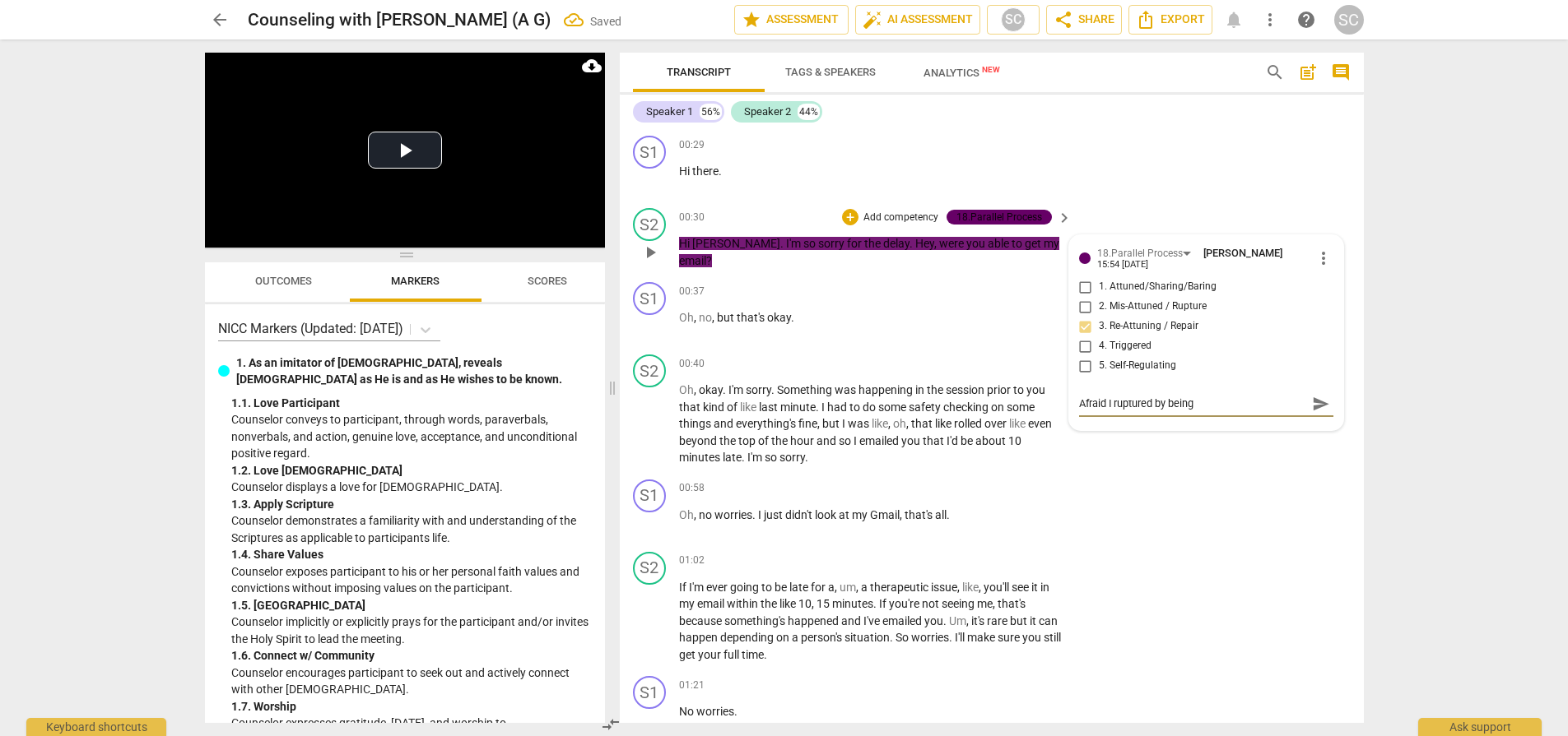
type textarea "Afraid I ruptured by being l"
type textarea "Afraid I ruptured by being la"
type textarea "Afraid I ruptured by being lat"
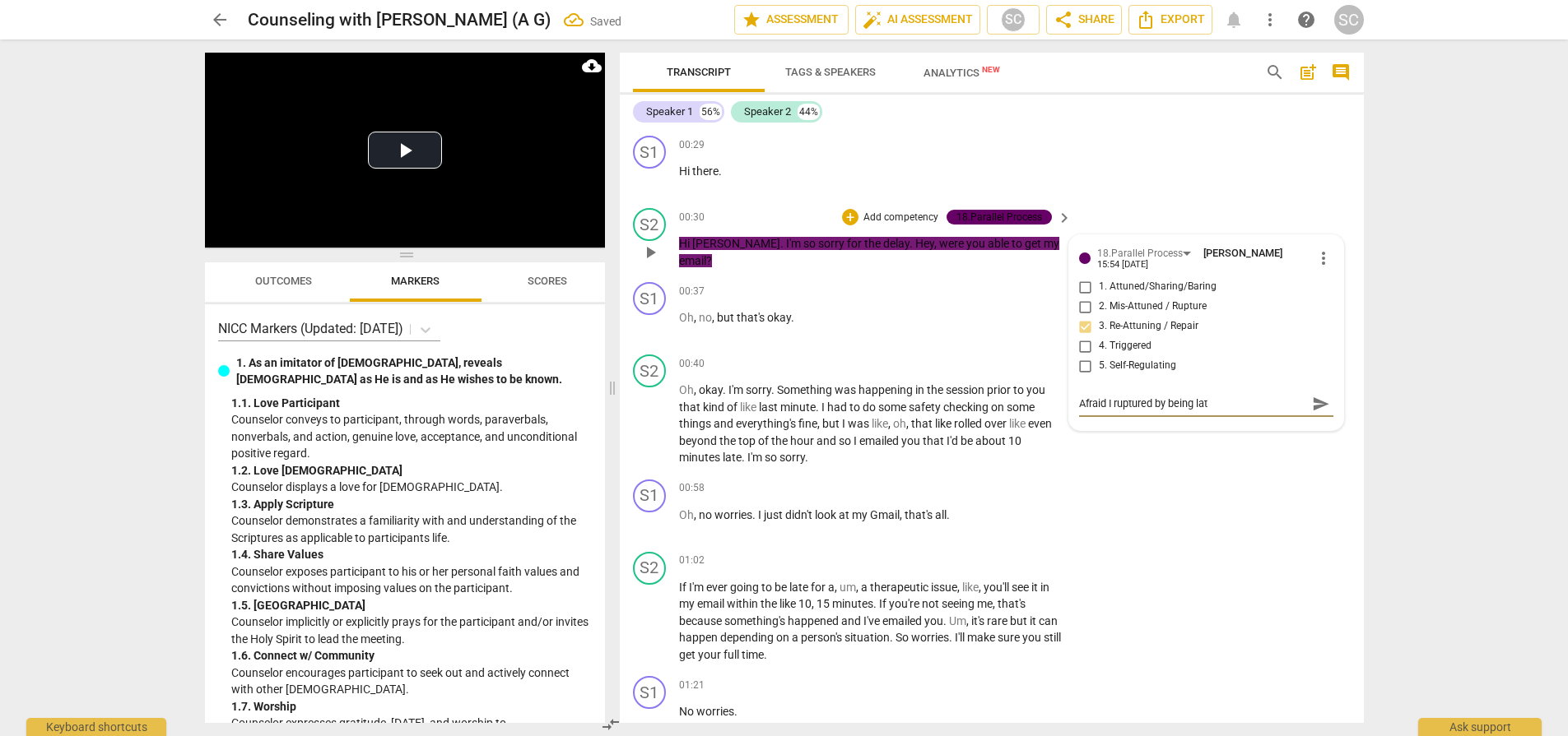
type textarea "Afraid I ruptured by being late"
type textarea "Afraid I ruptured by being late r"
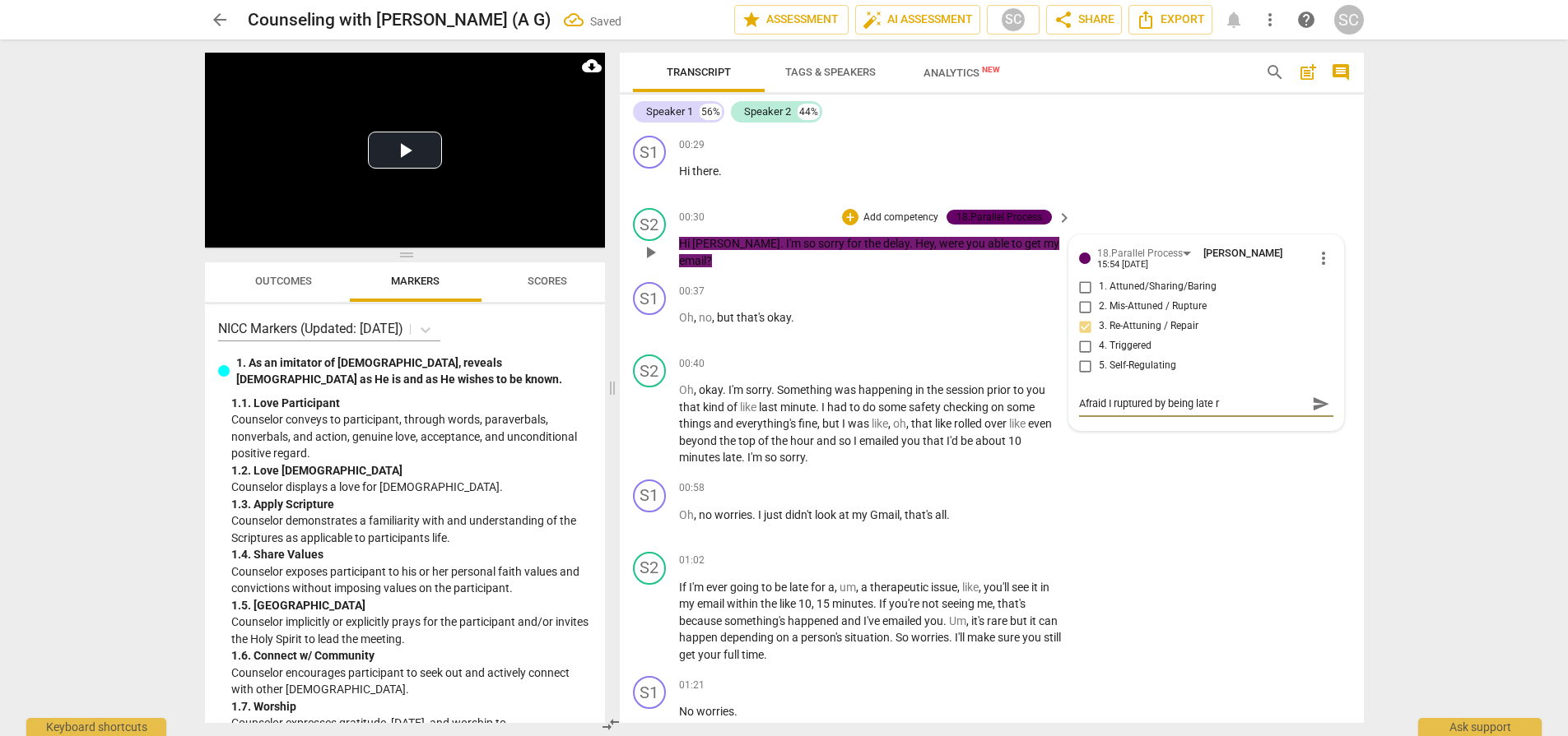
type textarea "Afraid I ruptured by being late ri"
type textarea "Afraid I ruptured by being late rig"
type textarea "Afraid I ruptured by being late righ"
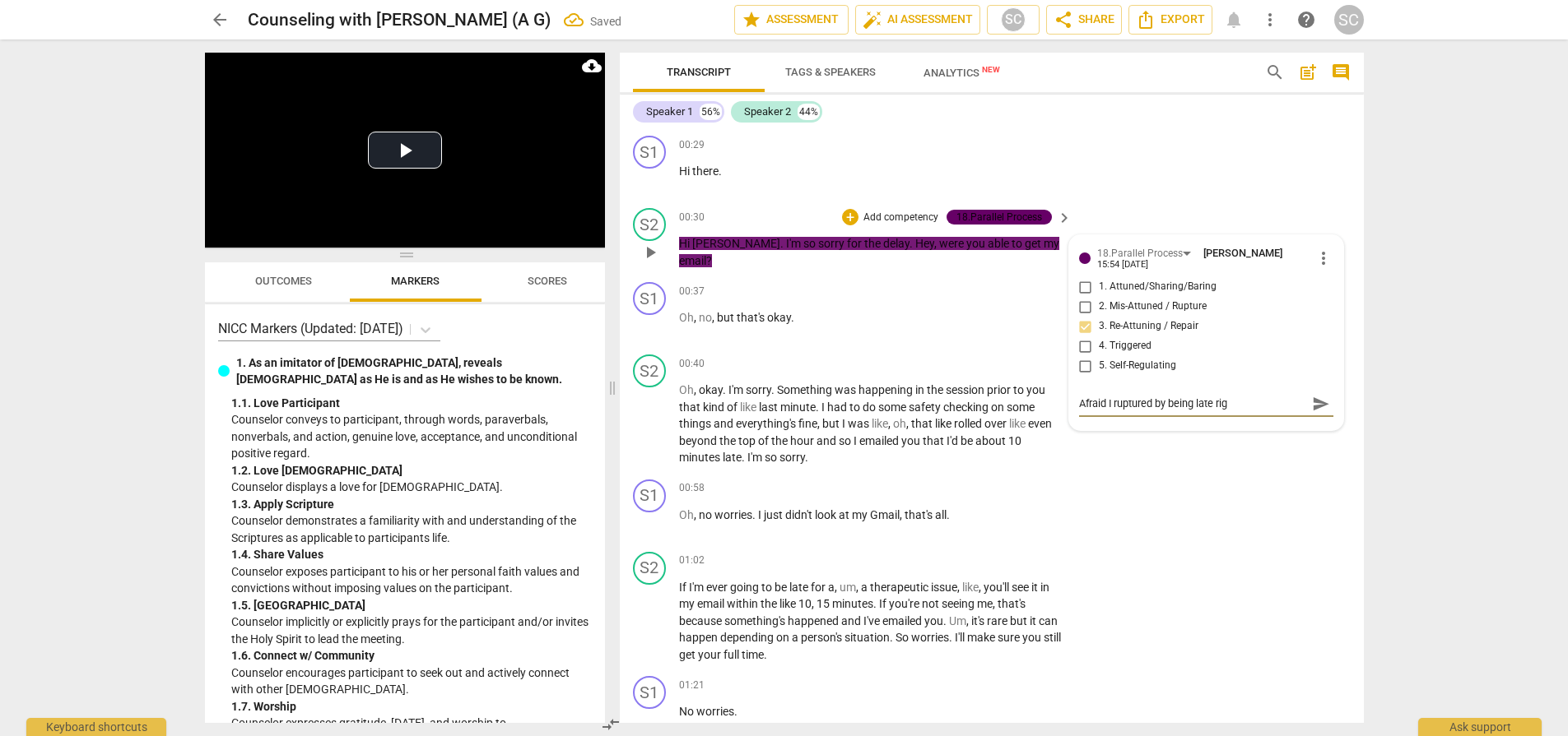
type textarea "Afraid I ruptured by being late righ"
type textarea "Afraid I ruptured by being late right"
type textarea "Afraid I ruptured by being late right o"
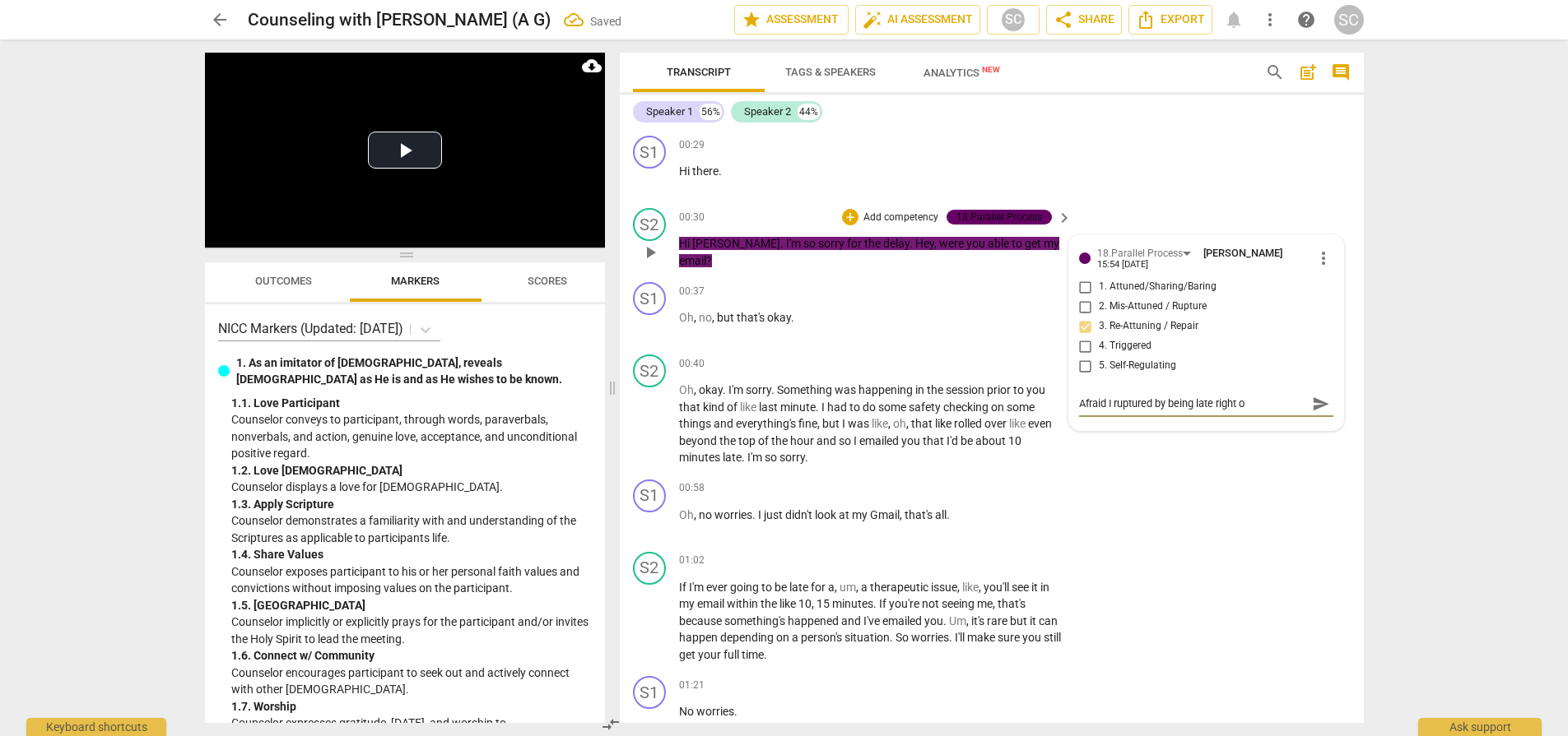
type textarea "Afraid I ruptured by being late right of"
type textarea "Afraid I ruptured by being late right off"
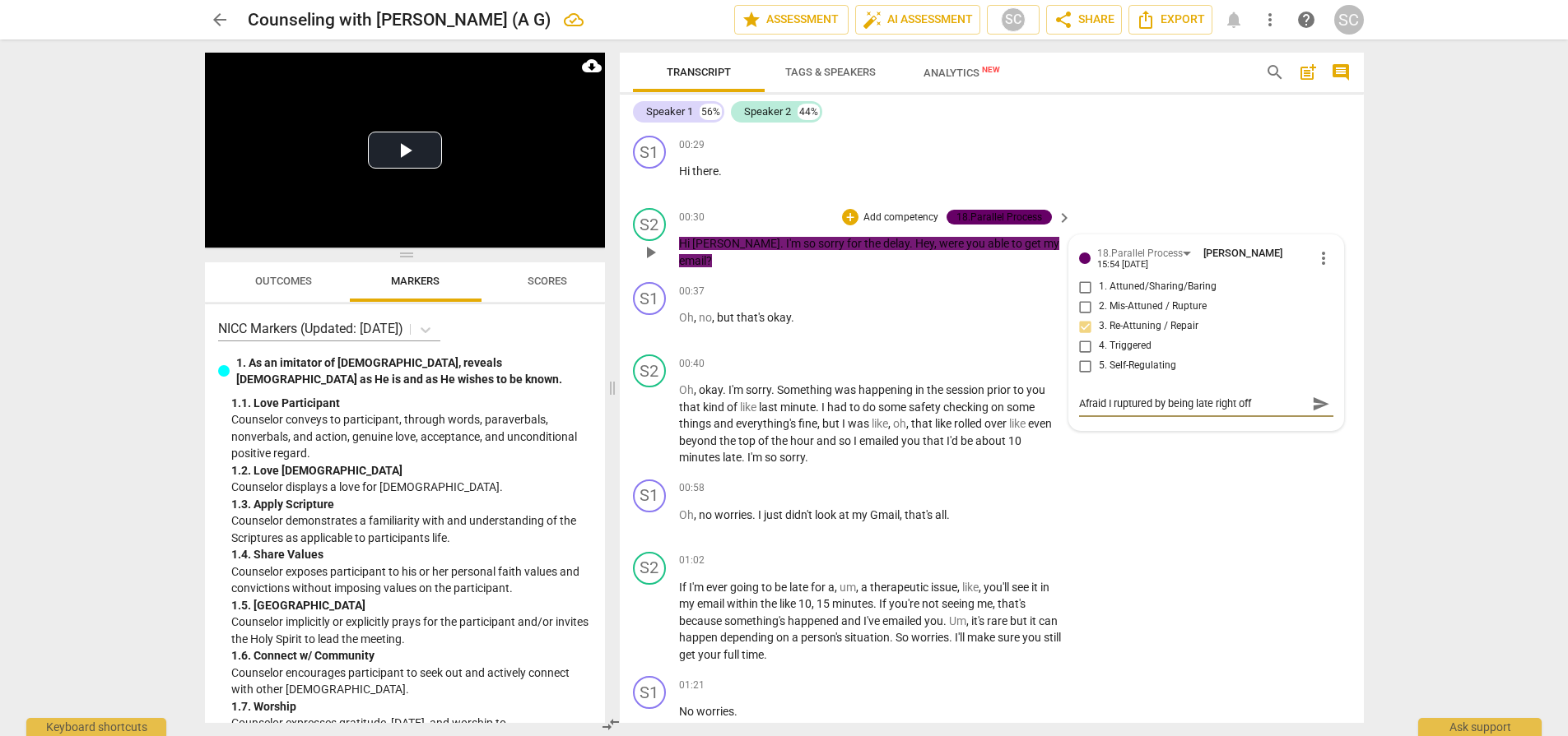
type textarea "Afraid I ruptured by being late right off"
type textarea "Afraid I ruptured by being late right off t"
type textarea "Afraid I ruptured by being late right off th"
type textarea "Afraid I ruptured by being late right off the"
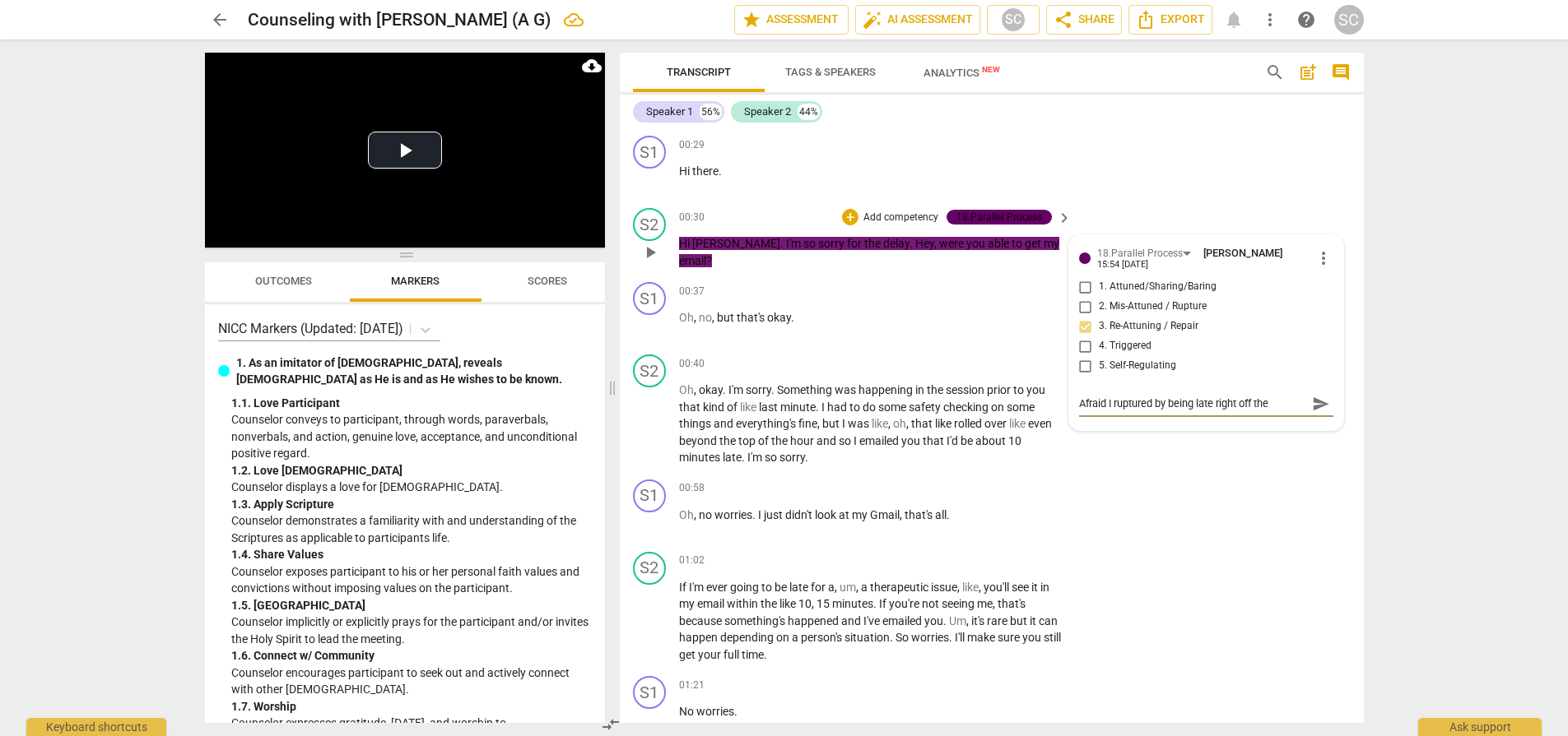
type textarea "Afraid I ruptured by being late right off the"
type textarea "Afraid I ruptured by being late right off the b"
type textarea "Afraid I ruptured by being late right off the ba"
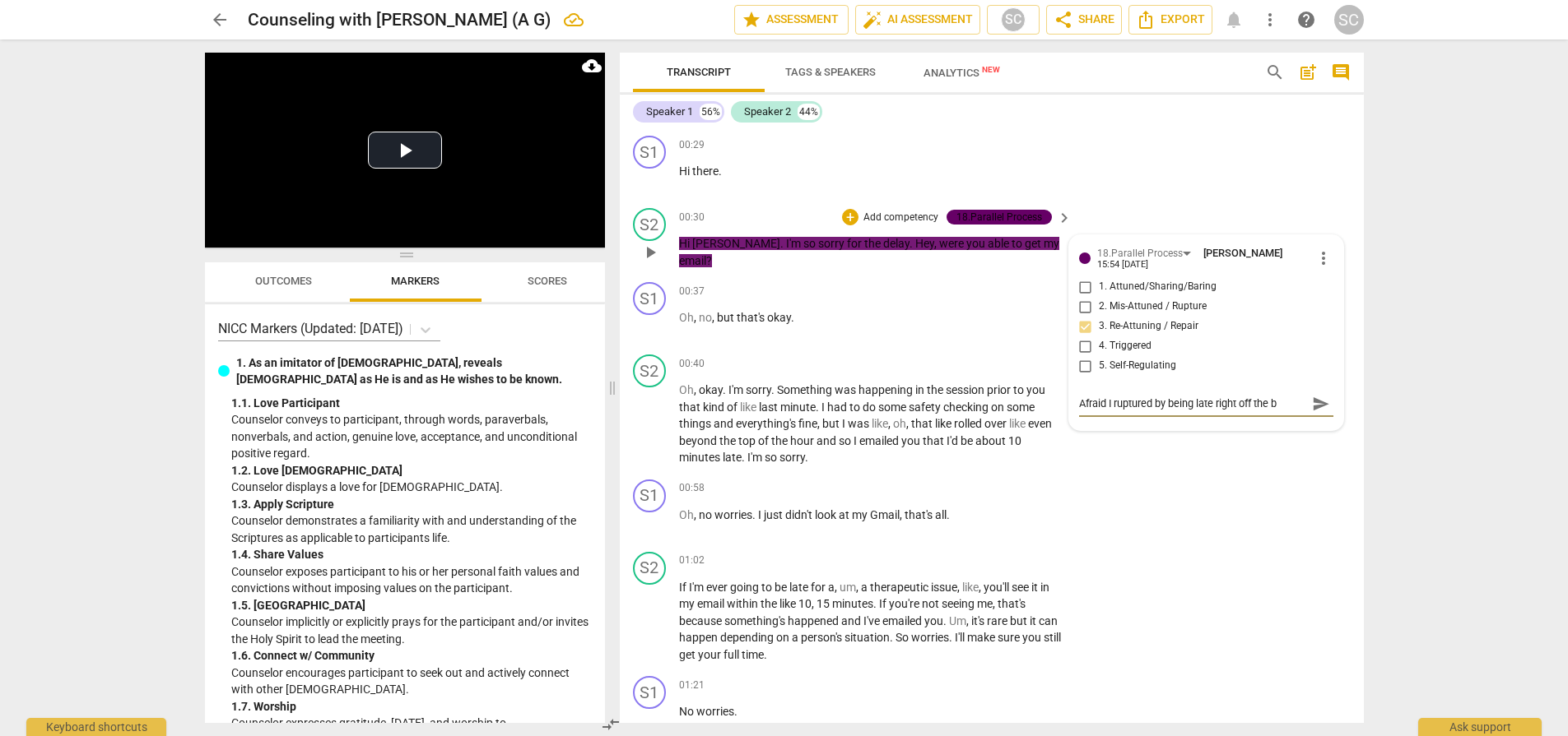
type textarea "Afraid I ruptured by being late right off the ba"
type textarea "Afraid I ruptured by being late right off the bat"
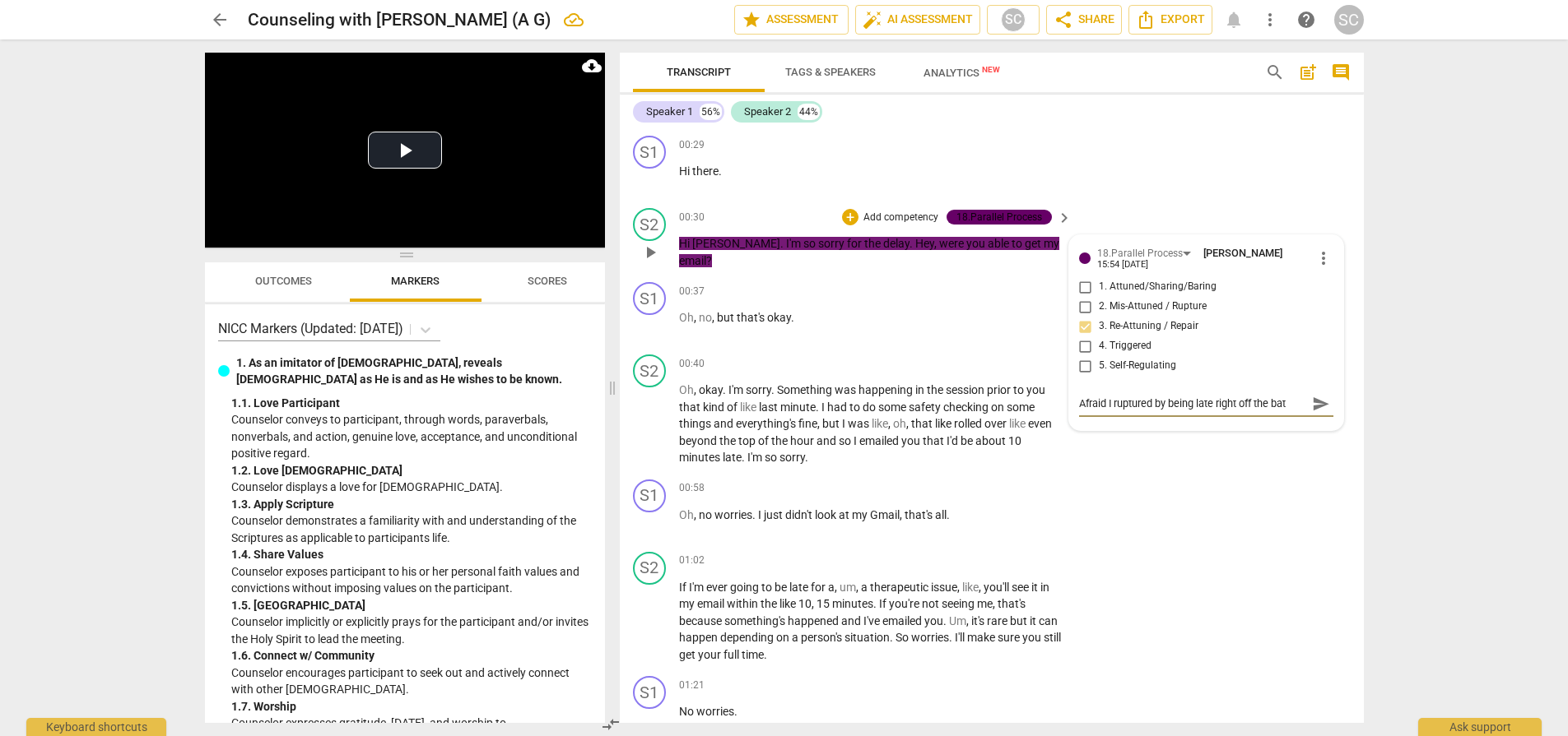
type textarea "Afraid I ruptured by being late right off the bat s"
type textarea "Afraid I ruptured by being late right off the bat so"
type textarea "Afraid I ruptured by being late right off the bat so I"
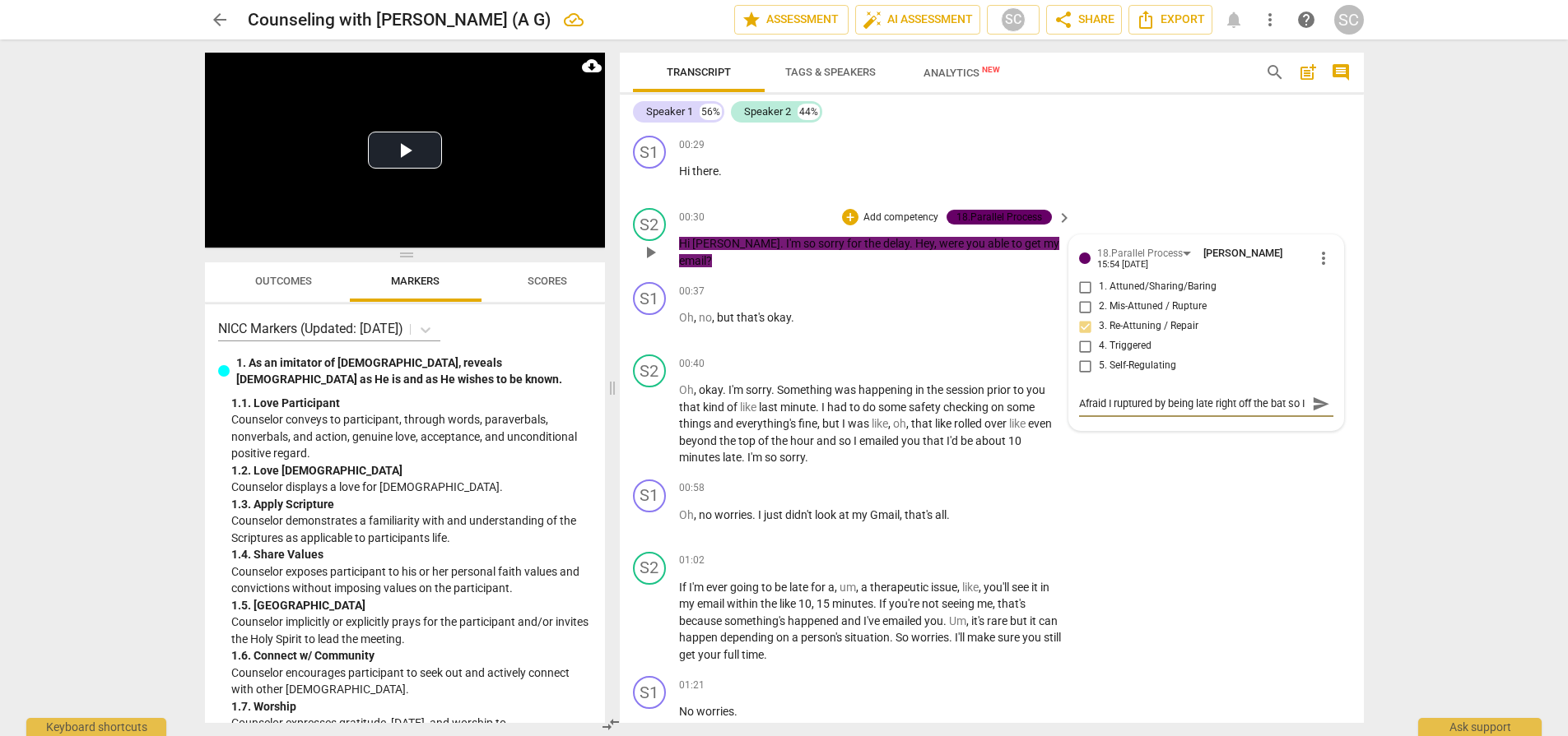
type textarea "Afraid I ruptured by being late right off the bat so I"
type textarea "Afraid I ruptured by being late right off the bat so I m"
type textarea "Afraid I ruptured by being late right off the bat so I ma"
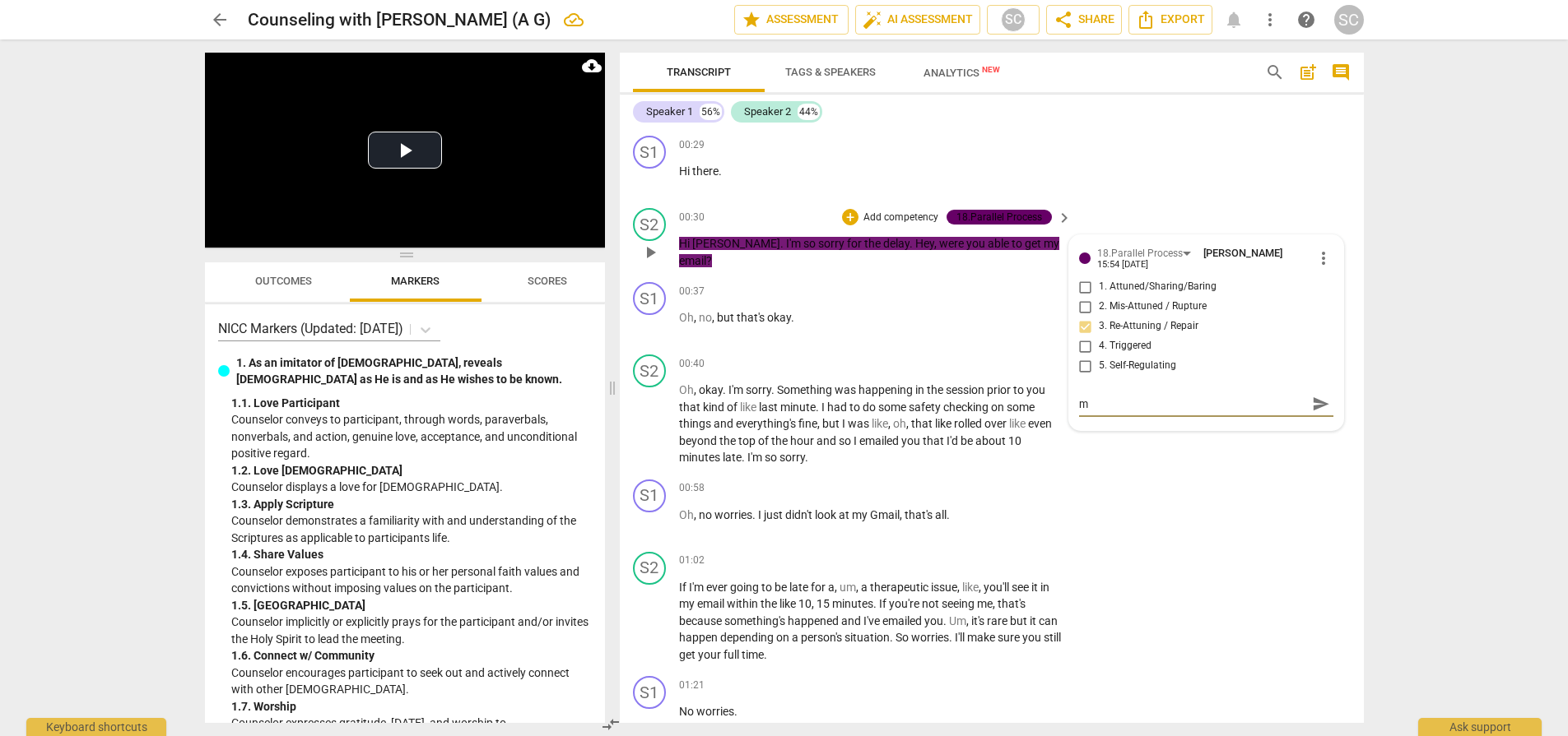
type textarea "Afraid I ruptured by being late right off the bat so I ma"
type textarea "Afraid I ruptured by being late right off the bat so I mak"
type textarea "Afraid I ruptured by being late right off the bat so I make"
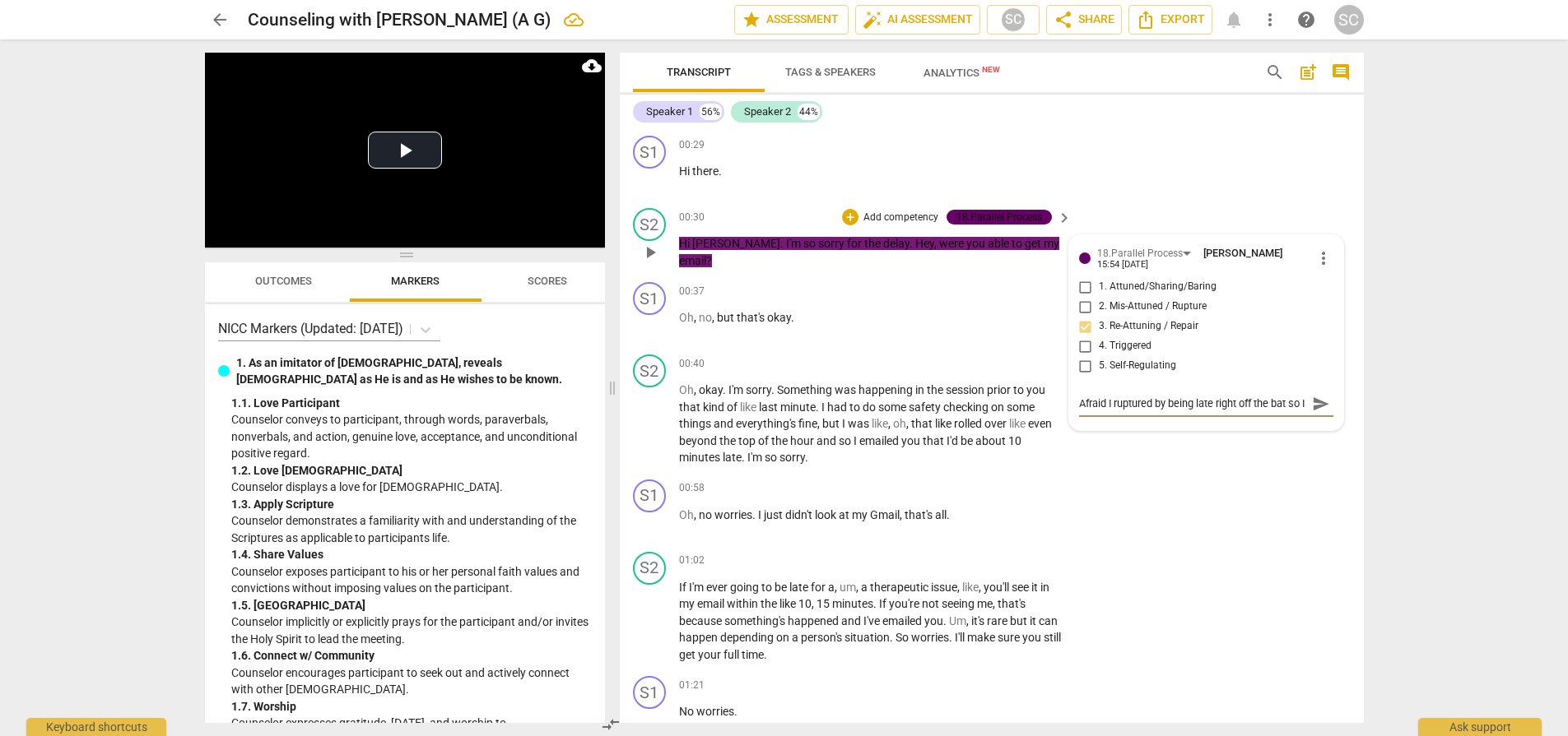
type textarea "Afraid I ruptured by being late right off the bat so I make"
type textarea "Afraid I ruptured by being late right off the bat so I make s"
type textarea "Afraid I ruptured by being late right off the bat so I make sp"
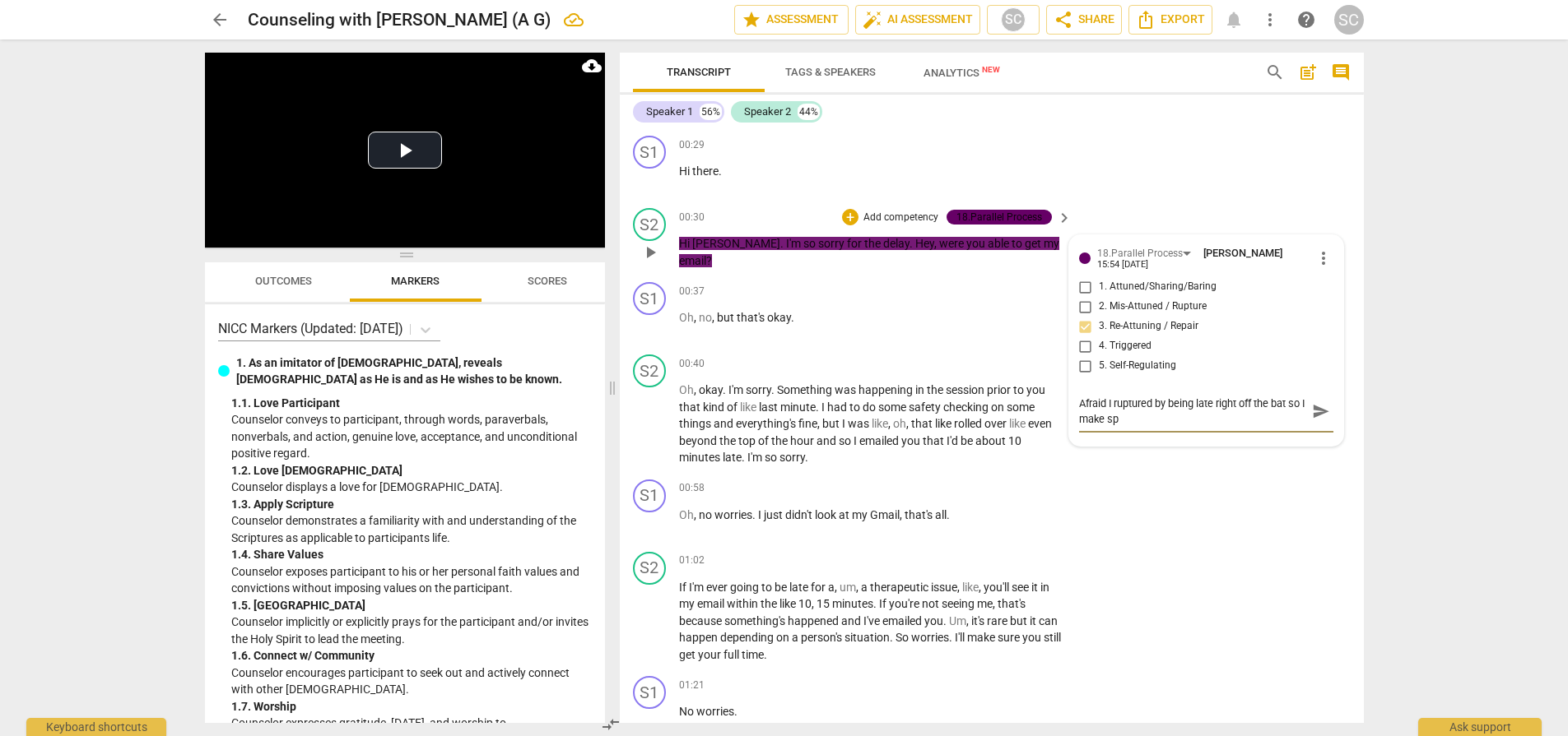
type textarea "Afraid I ruptured by being late right off the bat so I make spa"
type textarea "Afraid I ruptured by being late right off the bat so I make spac"
type textarea "Afraid I ruptured by being late right off the bat so I make space"
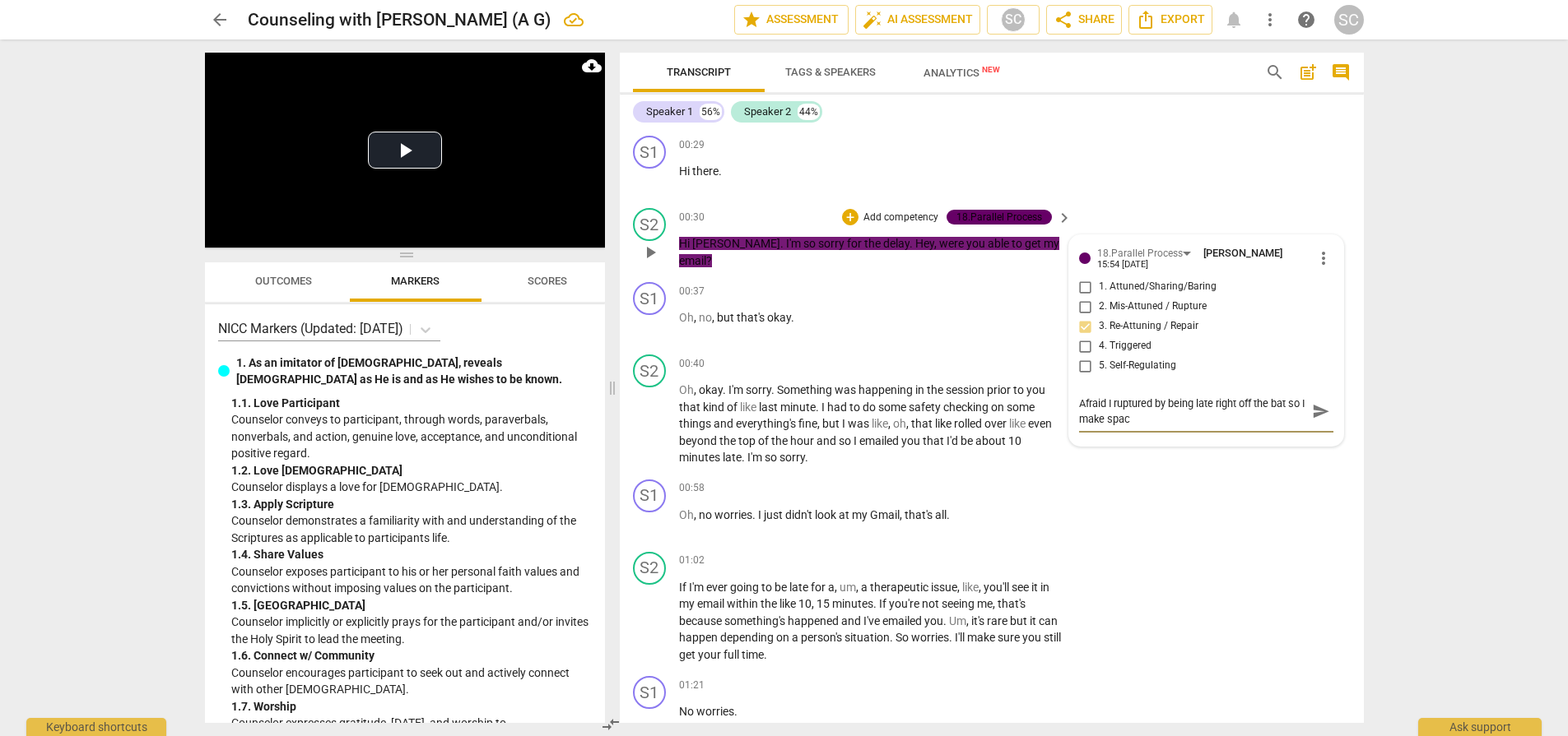
type textarea "Afraid I ruptured by being late right off the bat so I make space"
type textarea "Afraid I ruptured by being late right off the bat so I make space t"
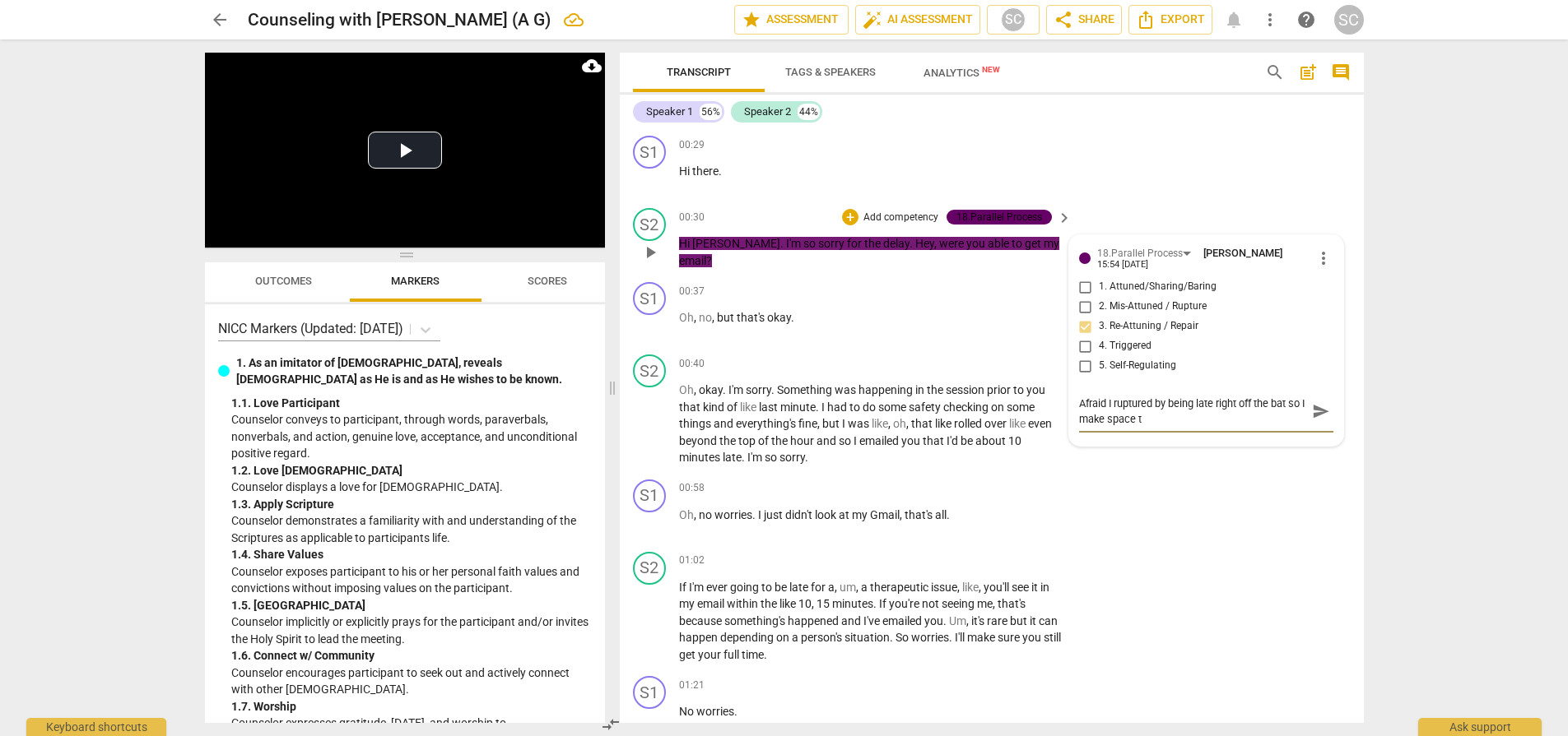
type textarea "Afraid I ruptured by being late right off the bat so I make space to"
type textarea "Afraid I ruptured by being late right off the bat so I make space to d"
type textarea "Afraid I ruptured by being late right off the bat so I make space to di"
type textarea "Afraid I ruptured by being late right off the bat so I make space to dis"
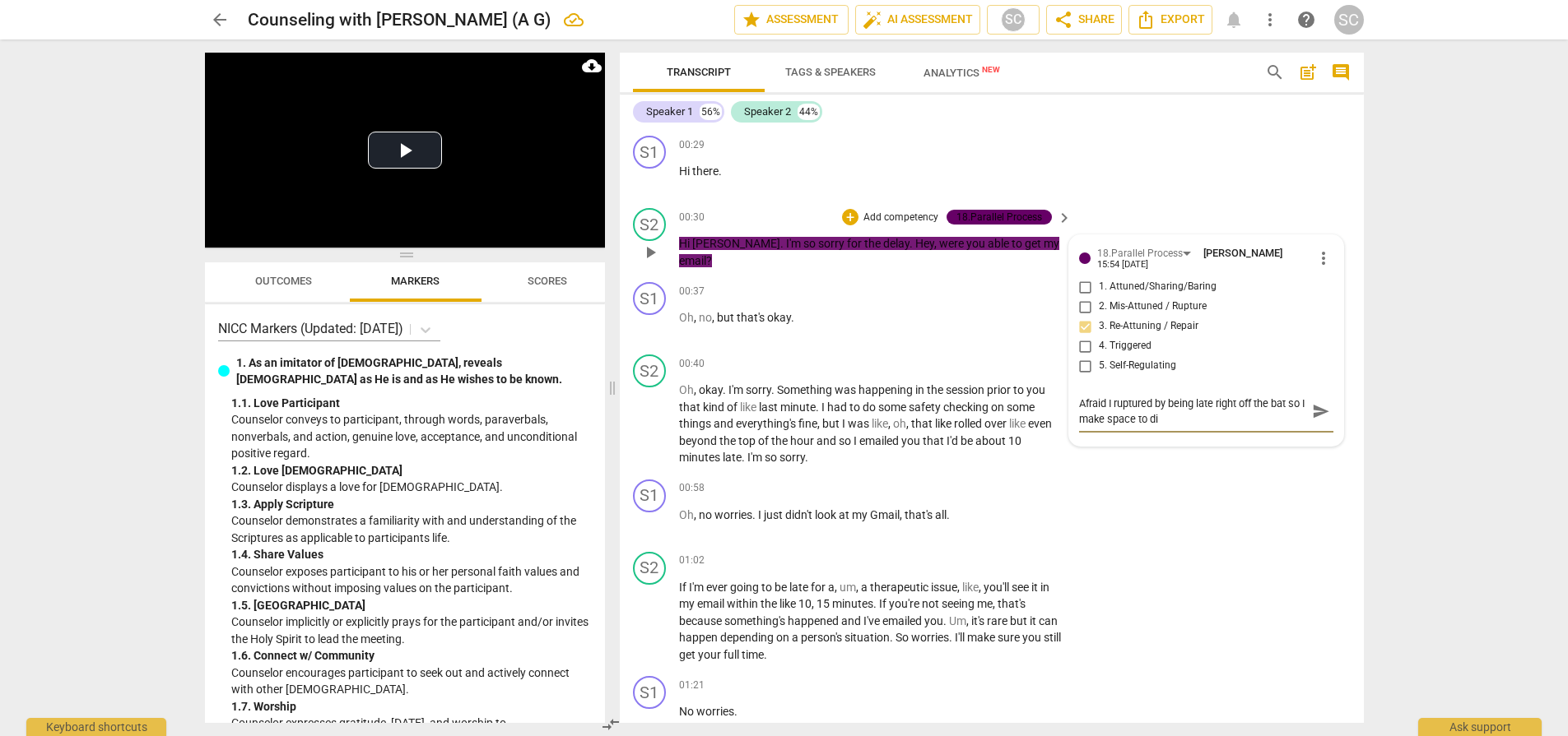
type textarea "Afraid I ruptured by being late right off the bat so I make space to dis"
type textarea "Afraid I ruptured by being late right off the bat so I make space to disc"
type textarea "Afraid I ruptured by being late right off the bat so I make space to discu"
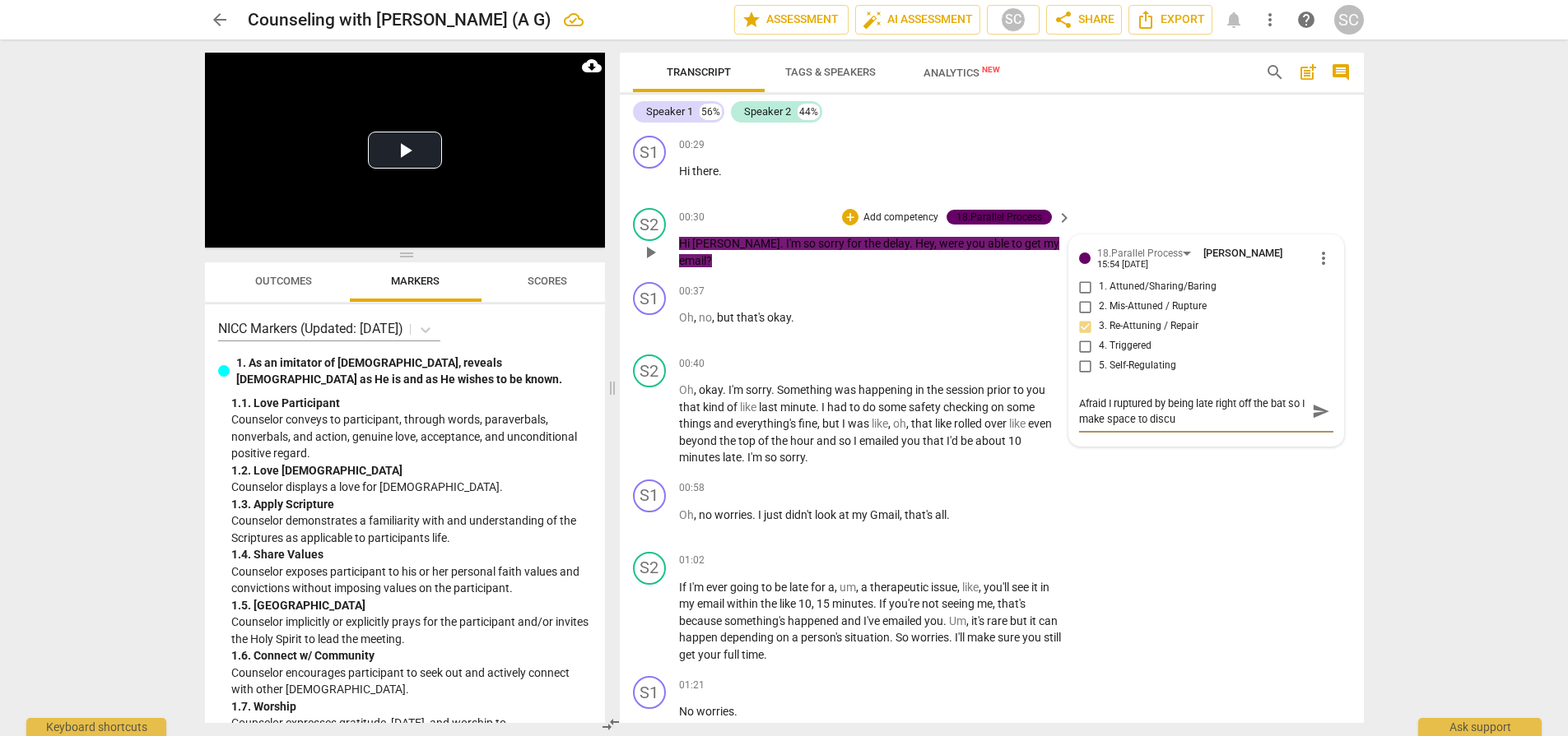
type textarea "Afraid I ruptured by being late right off the bat so I make space to discus"
type textarea "Afraid I ruptured by being late right off the bat so I make space to discuss"
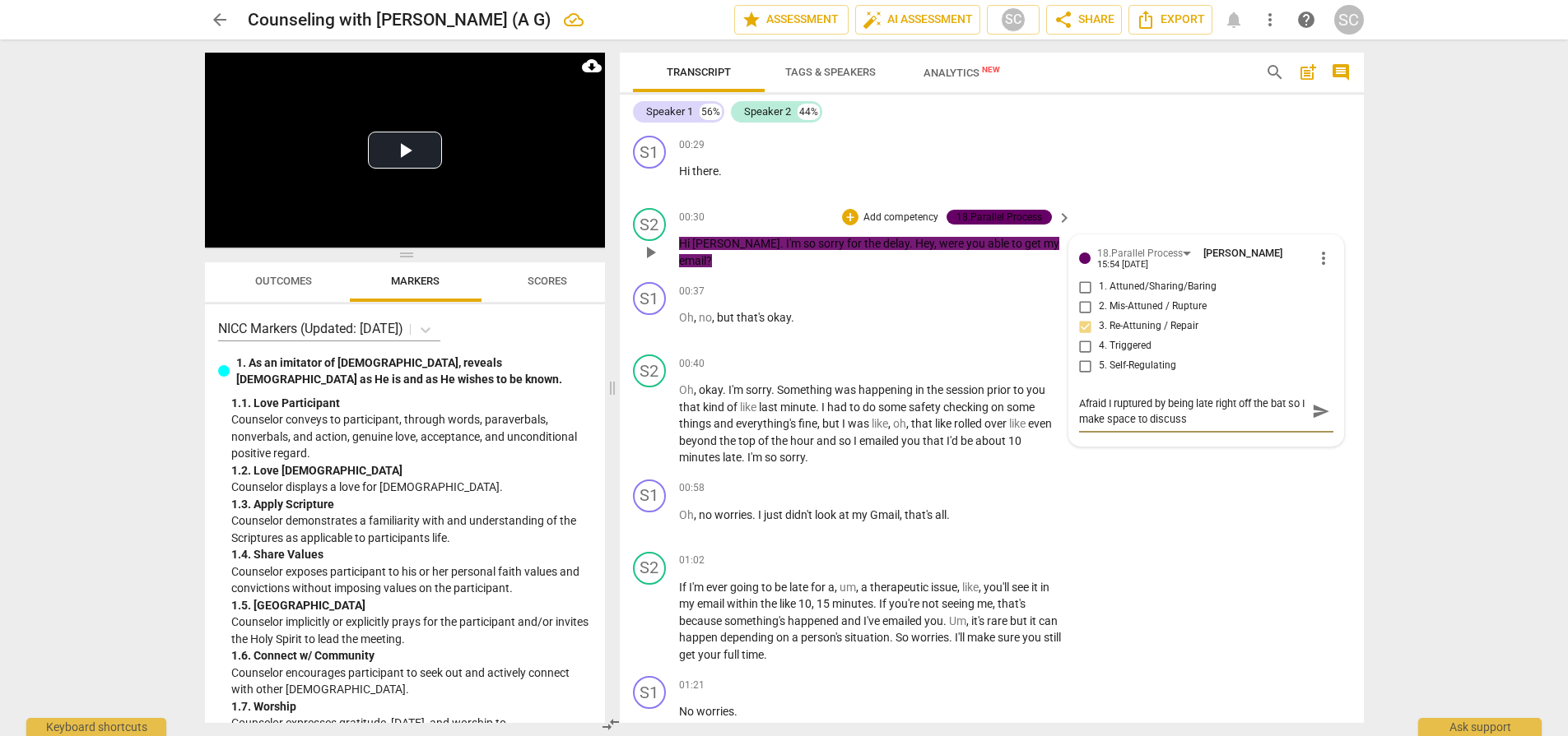
type textarea "Afraid I ruptured by being late right off the bat so I make space to discuss"
type textarea "Afraid I ruptured by being late right off the bat so I make space to discuss a"
type textarea "Afraid I ruptured by being late right off the bat so I make space to discuss an"
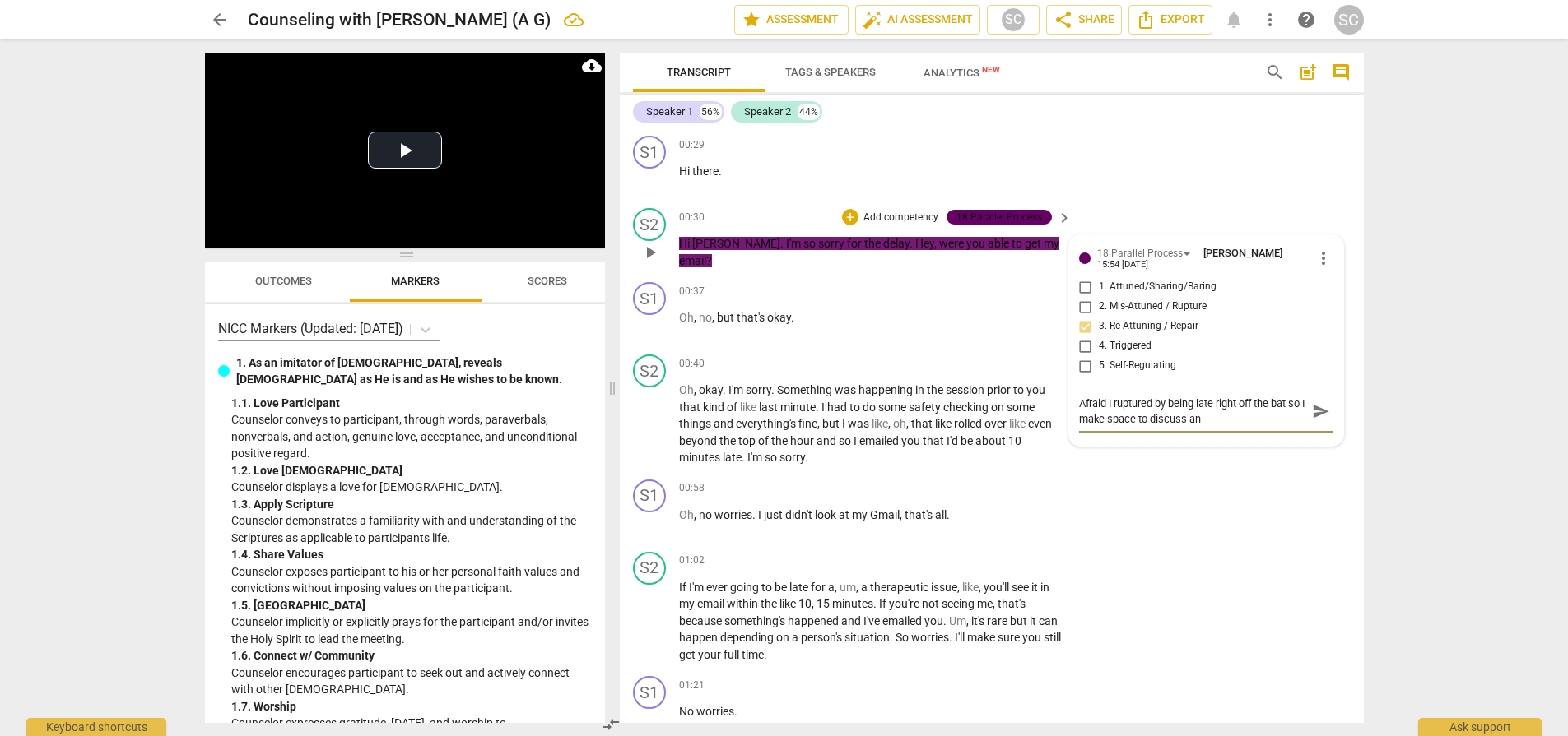
type textarea "Afraid I ruptured by being late right off the bat so I make space to discuss and"
type textarea "Afraid I ruptured by being late right off the bat so I make space to discuss an…"
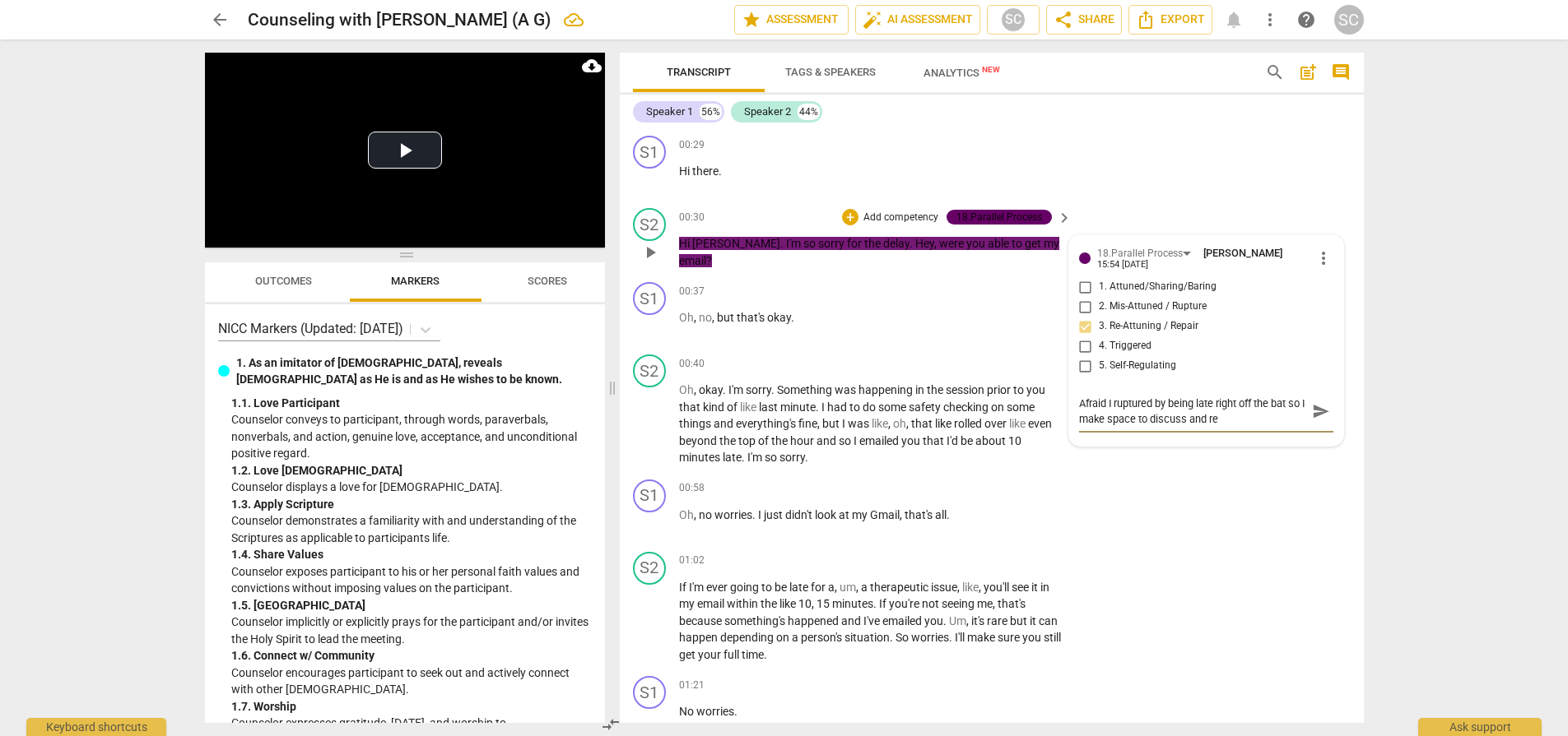
type textarea "Afraid I ruptured by being late right off the bat so I make space to discuss an…"
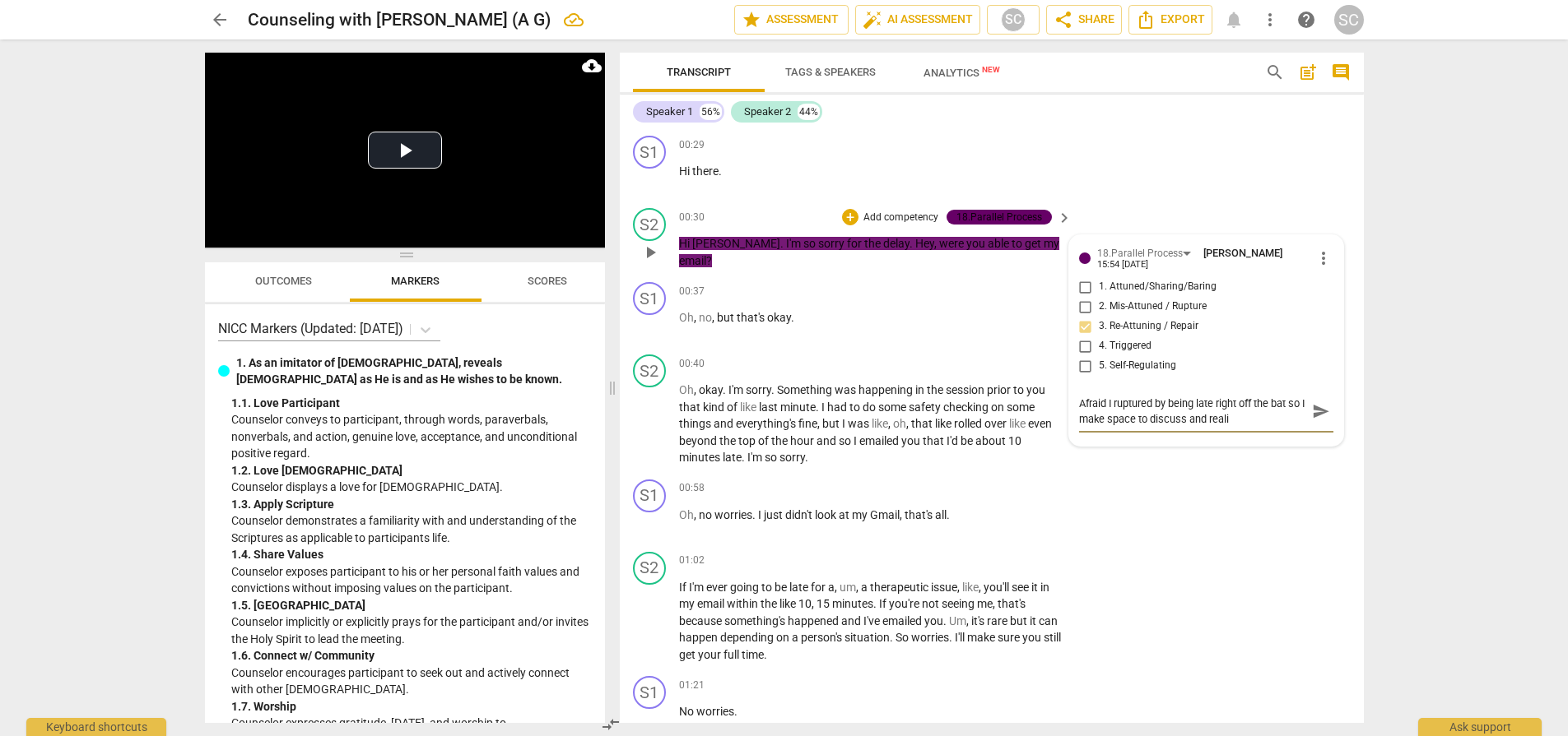
type textarea "Afraid I ruptured by being late right off the bat so I make space to discuss an…"
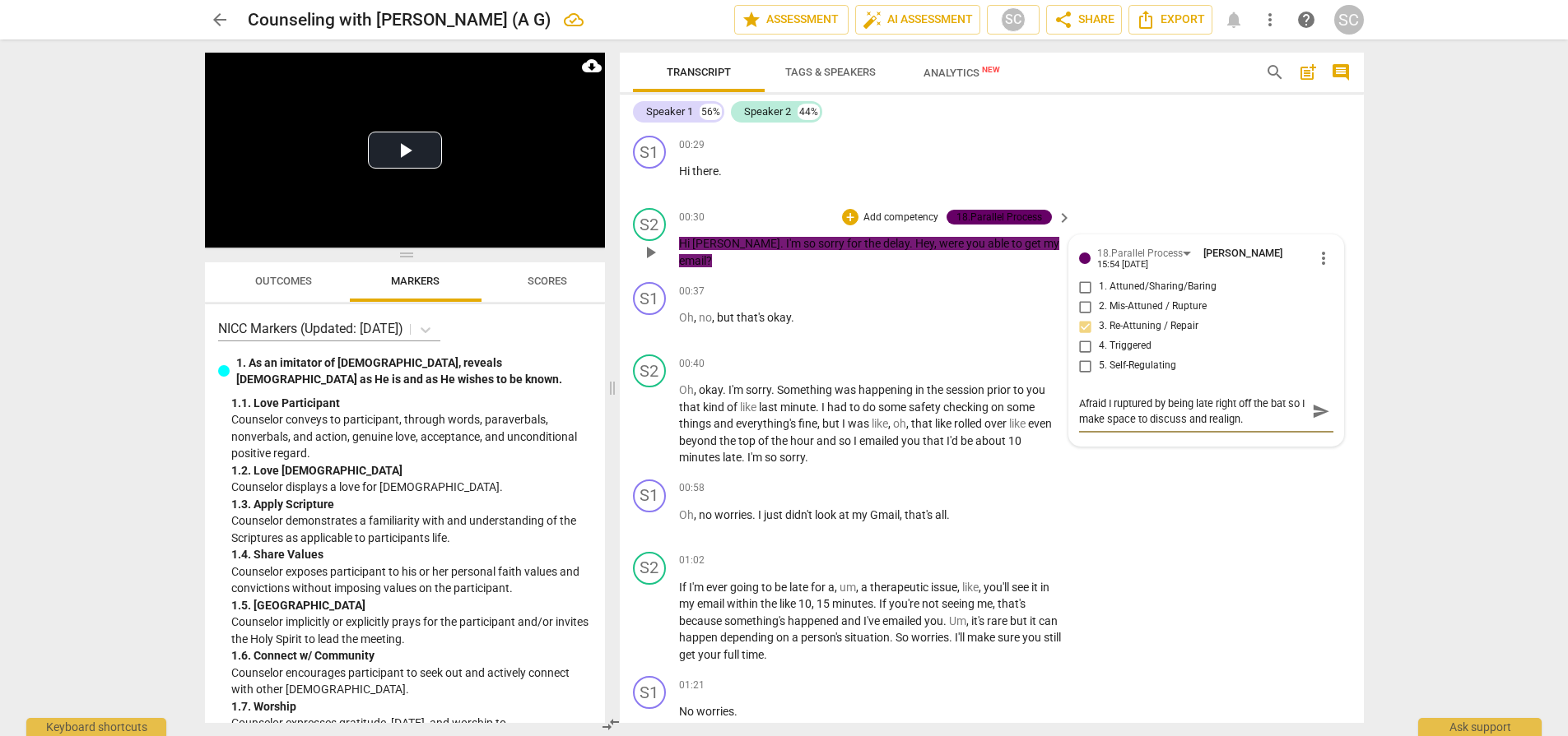
type textarea "Afraid I ruptured by being late right off the bat so I make space to discuss an…"
drag, startPoint x: 1311, startPoint y: 408, endPoint x: 1109, endPoint y: 44, distance: 416.3
click at [1312, 408] on span "send" at bounding box center [1320, 411] width 18 height 18
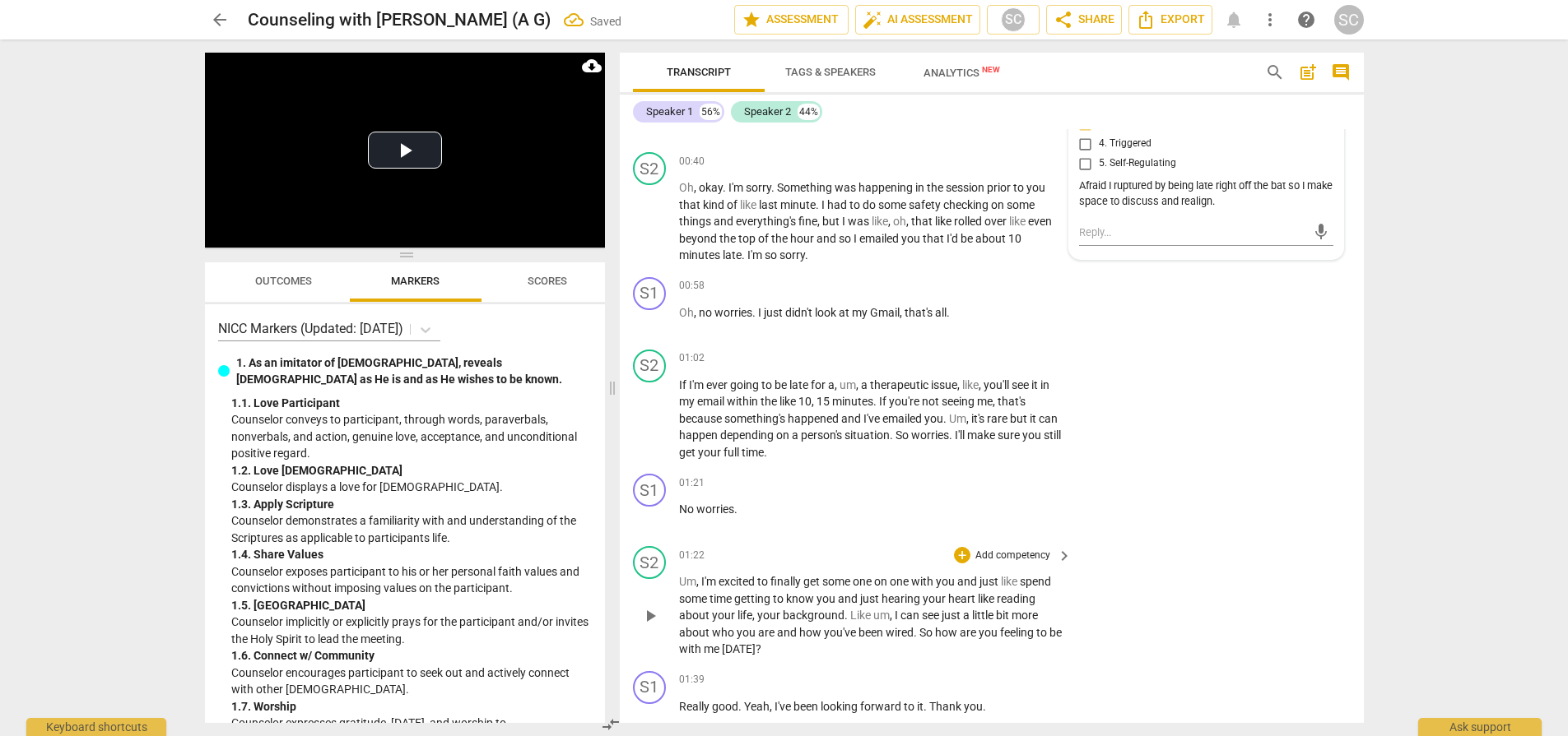
scroll to position [329, 0]
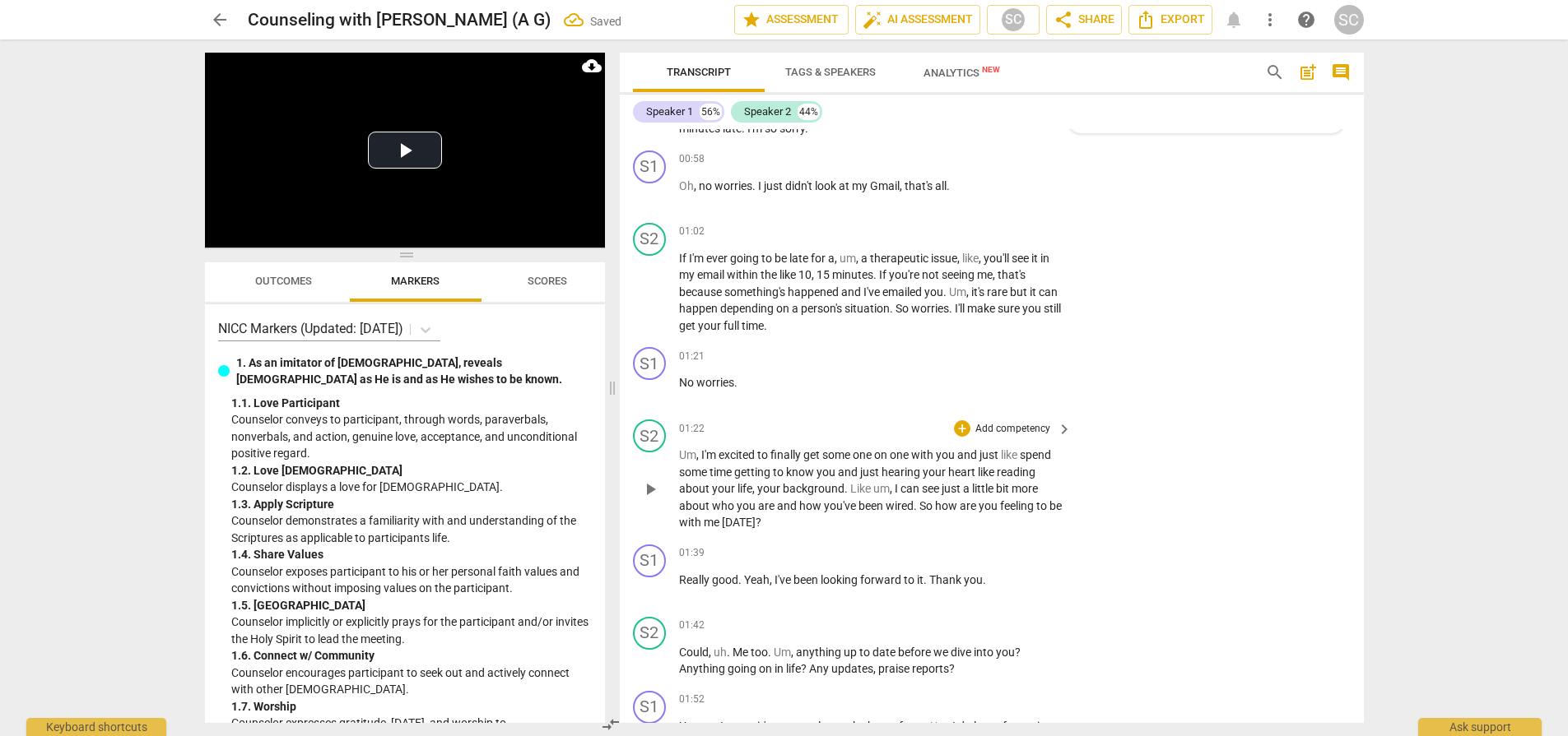
click at [989, 427] on p "Add competency" at bounding box center [1013, 429] width 79 height 15
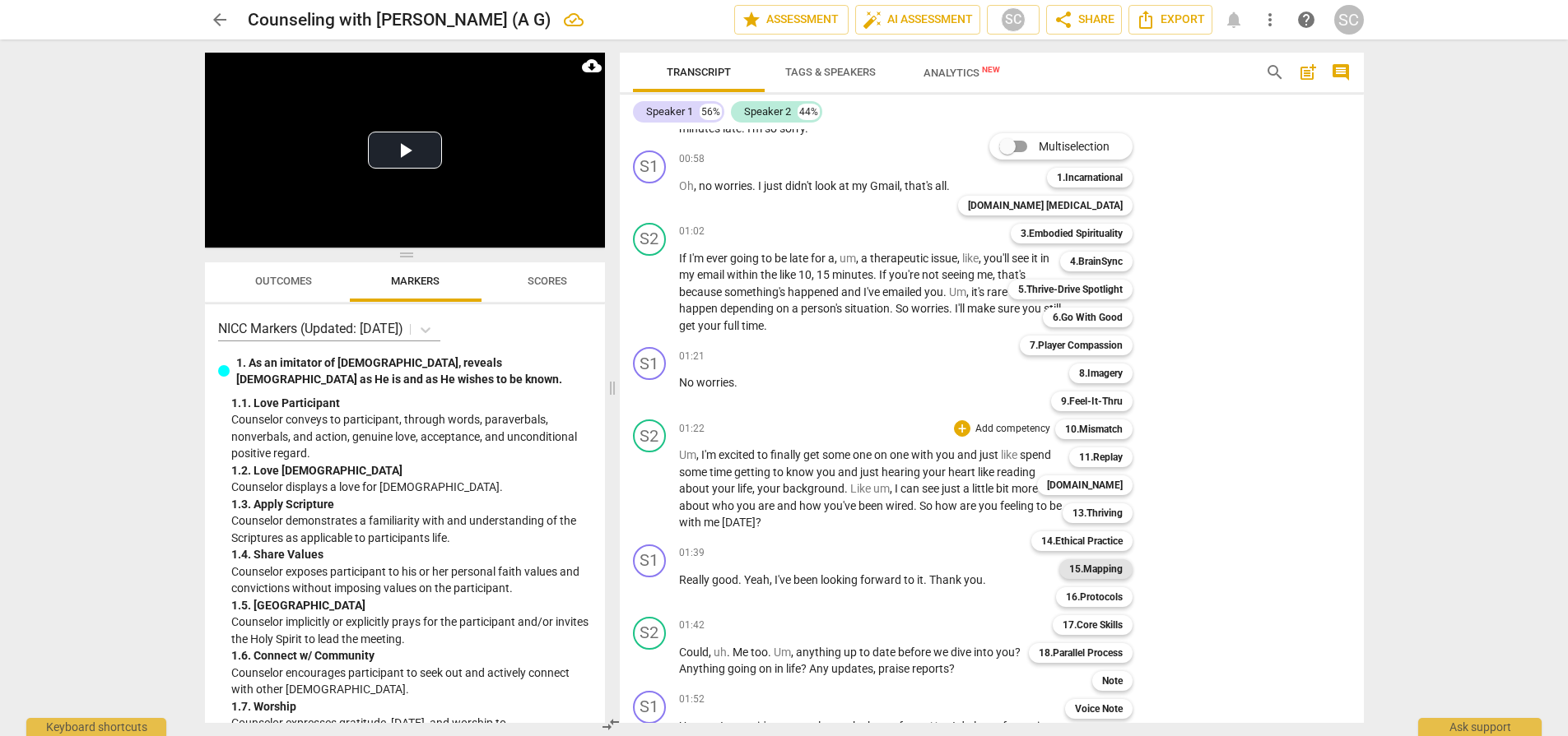
click at [1082, 571] on b "15.Mapping" at bounding box center [1096, 569] width 54 height 20
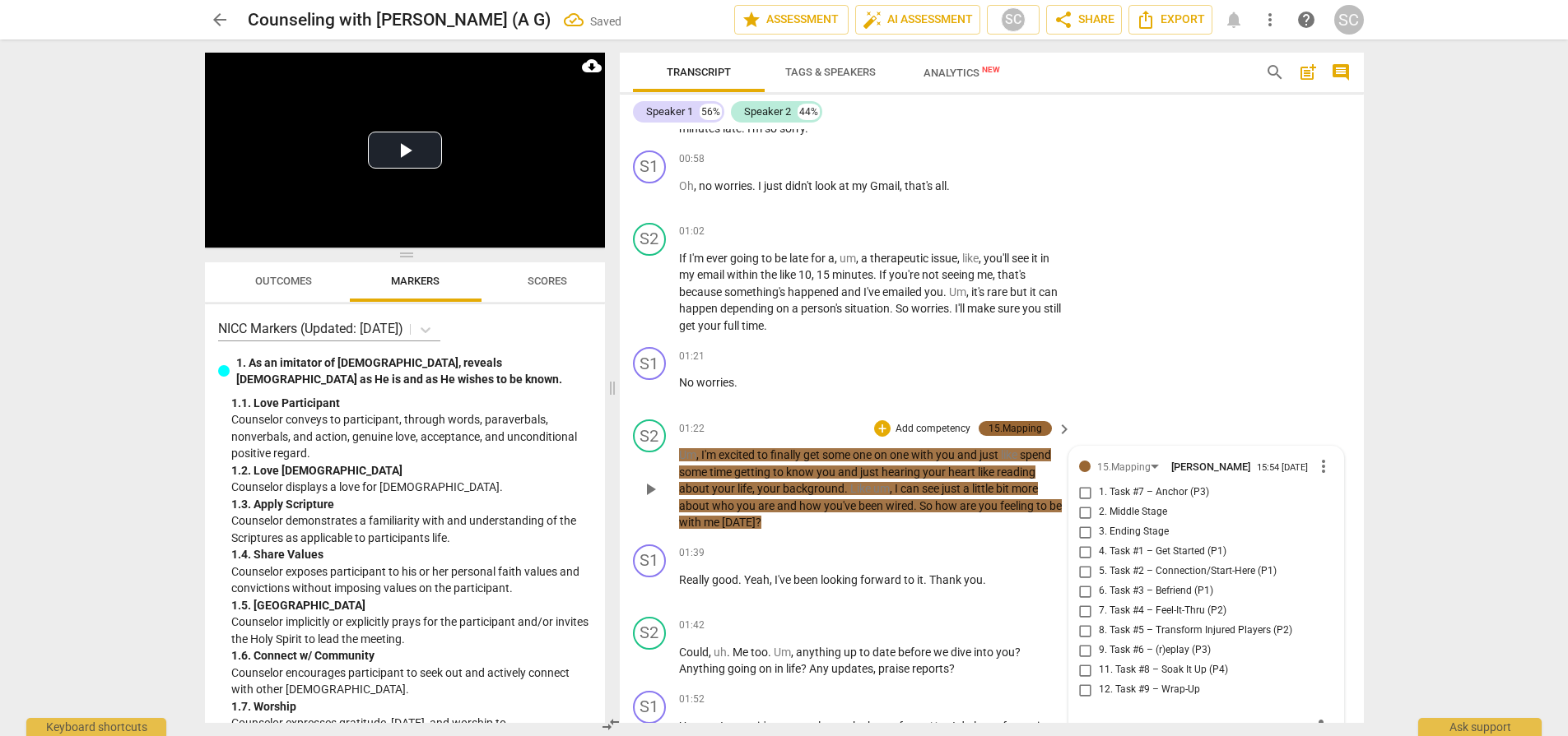
scroll to position [338, 0]
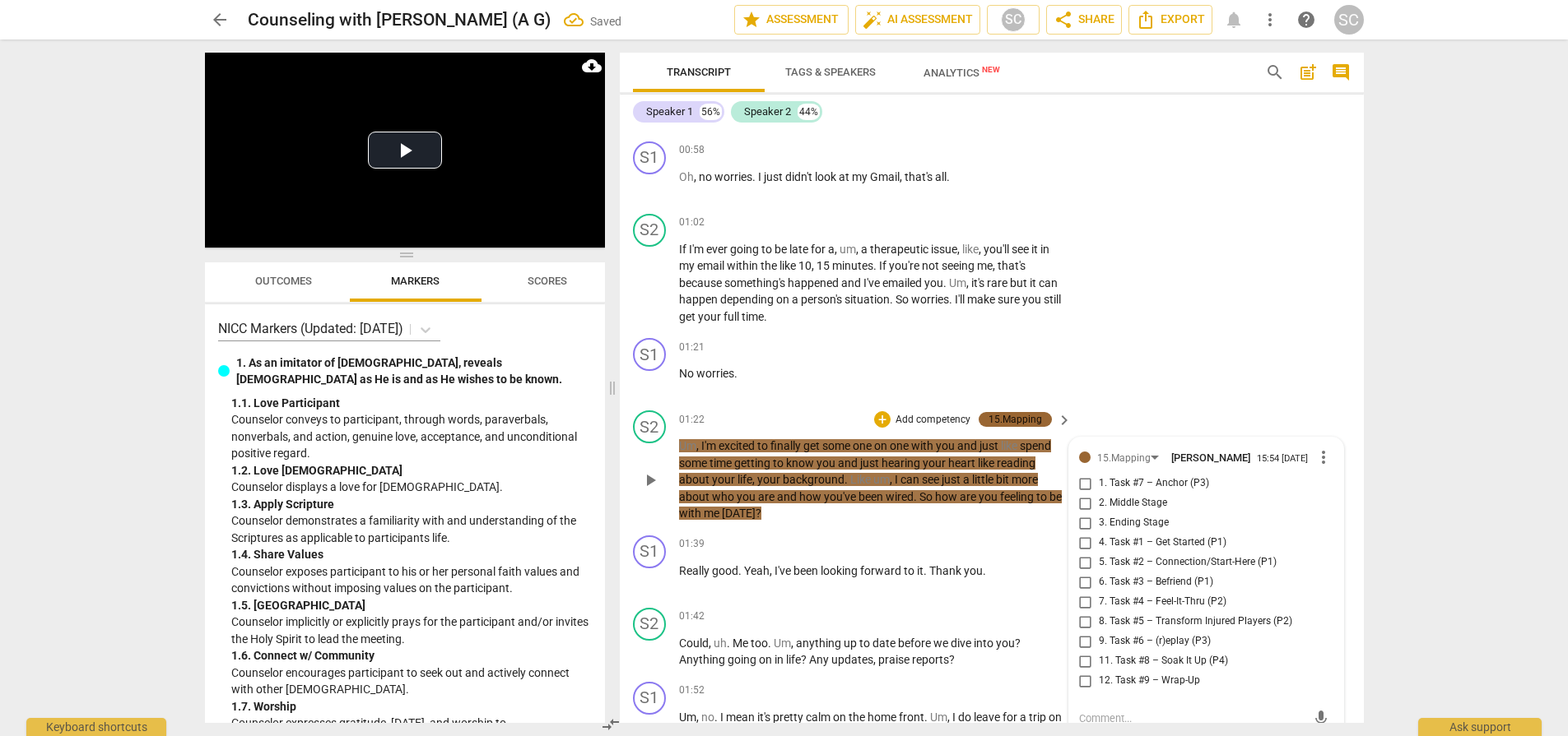
click at [1138, 539] on span "4. Task #1 – Get Started (P1)" at bounding box center [1161, 542] width 127 height 15
click at [1098, 539] on input "4. Task #1 – Get Started (P1)" at bounding box center [1085, 542] width 26 height 20
checkbox input "true"
click at [921, 419] on p "Add competency" at bounding box center [933, 420] width 79 height 15
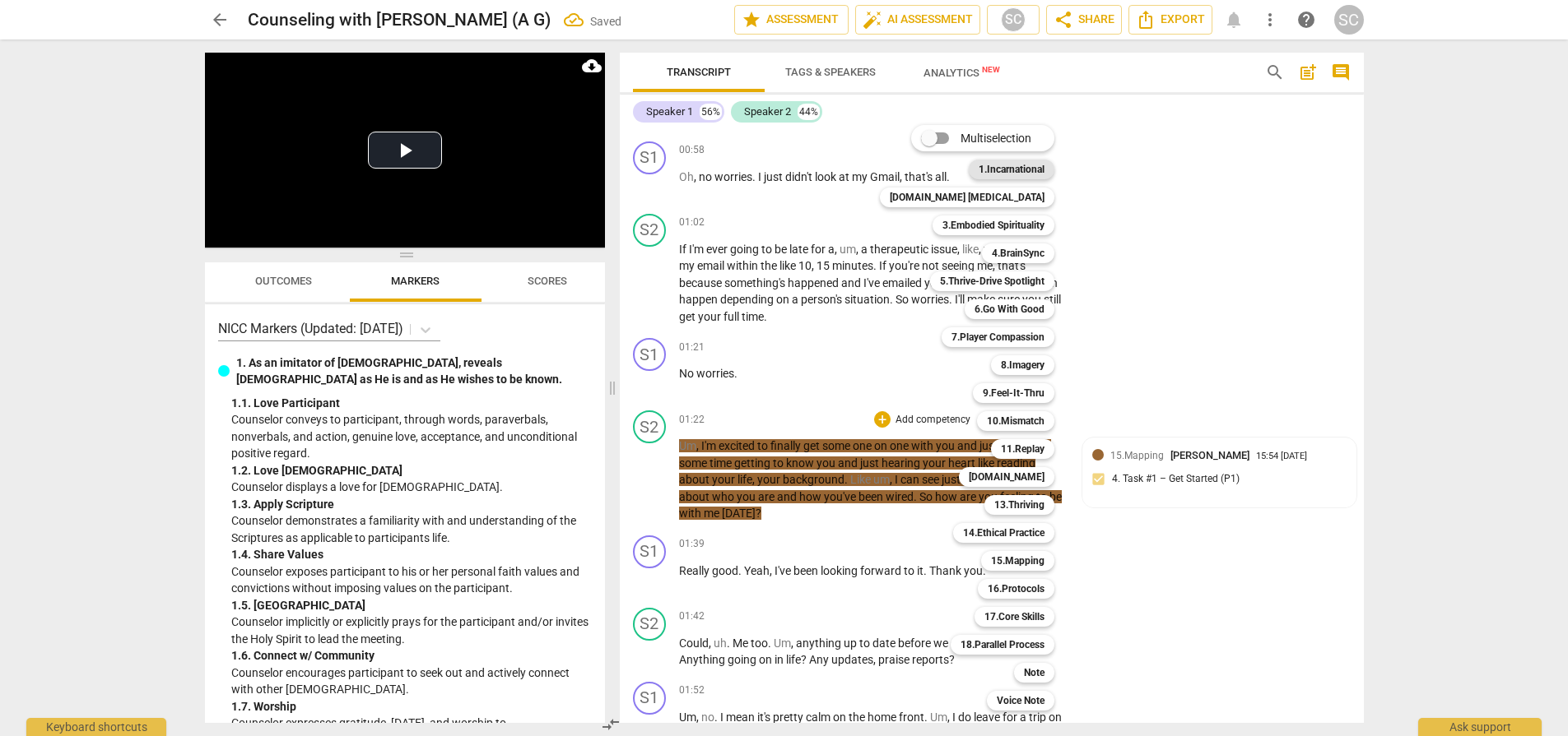
click at [981, 167] on b "1.Incarnational" at bounding box center [1011, 169] width 66 height 20
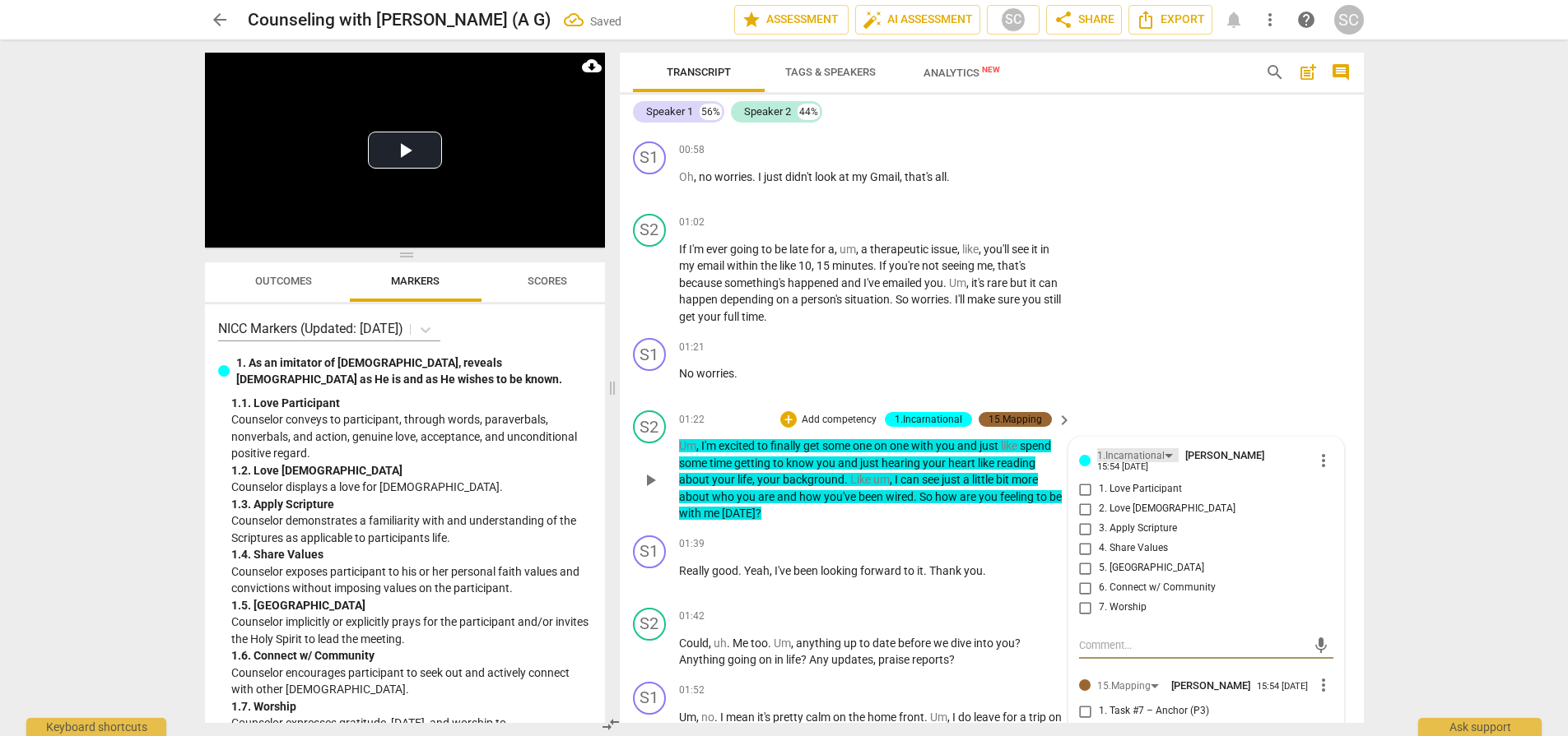
click at [1138, 458] on div "1.Incarnational" at bounding box center [1130, 456] width 67 height 15
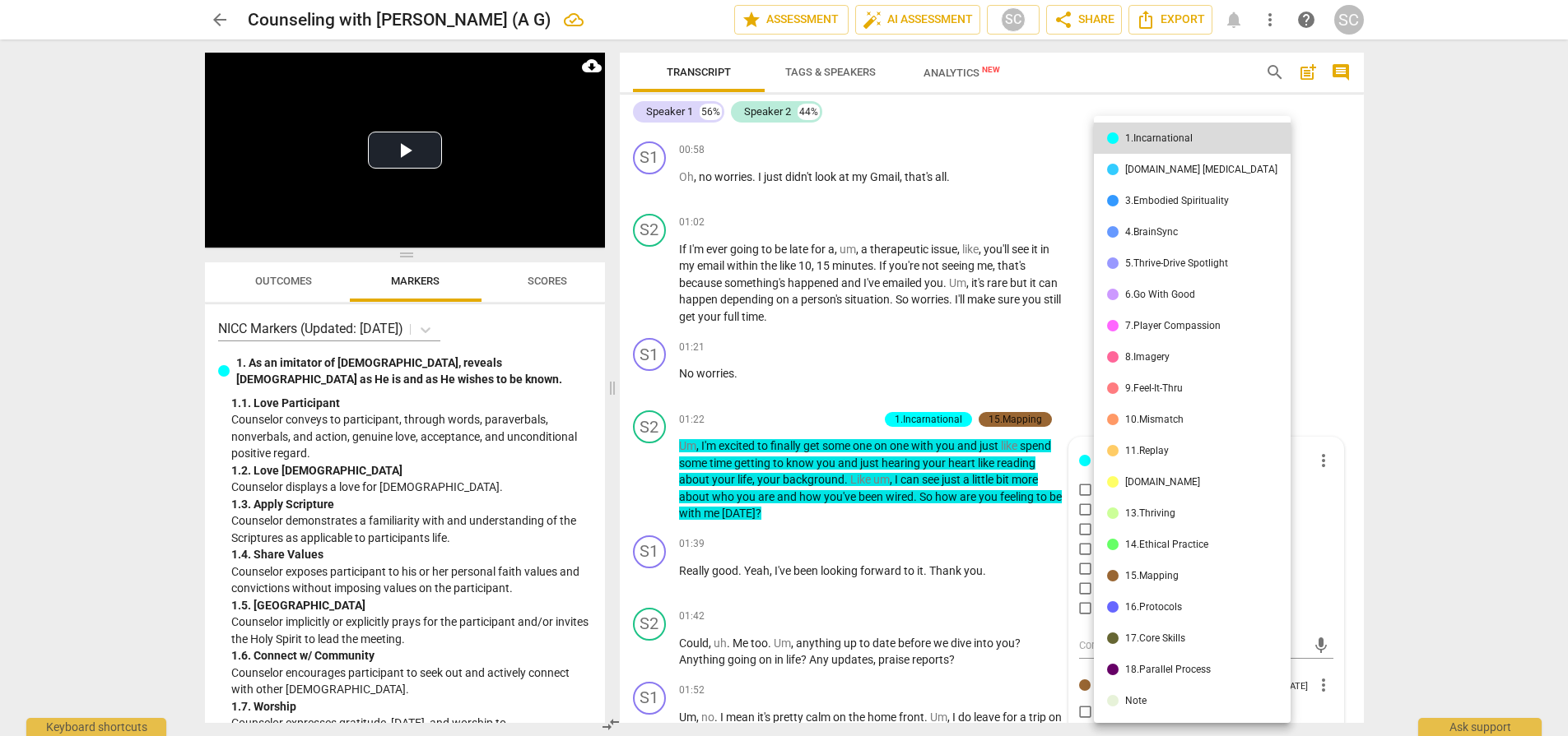
click at [1150, 643] on div "17.Core Skills" at bounding box center [1155, 639] width 60 height 10
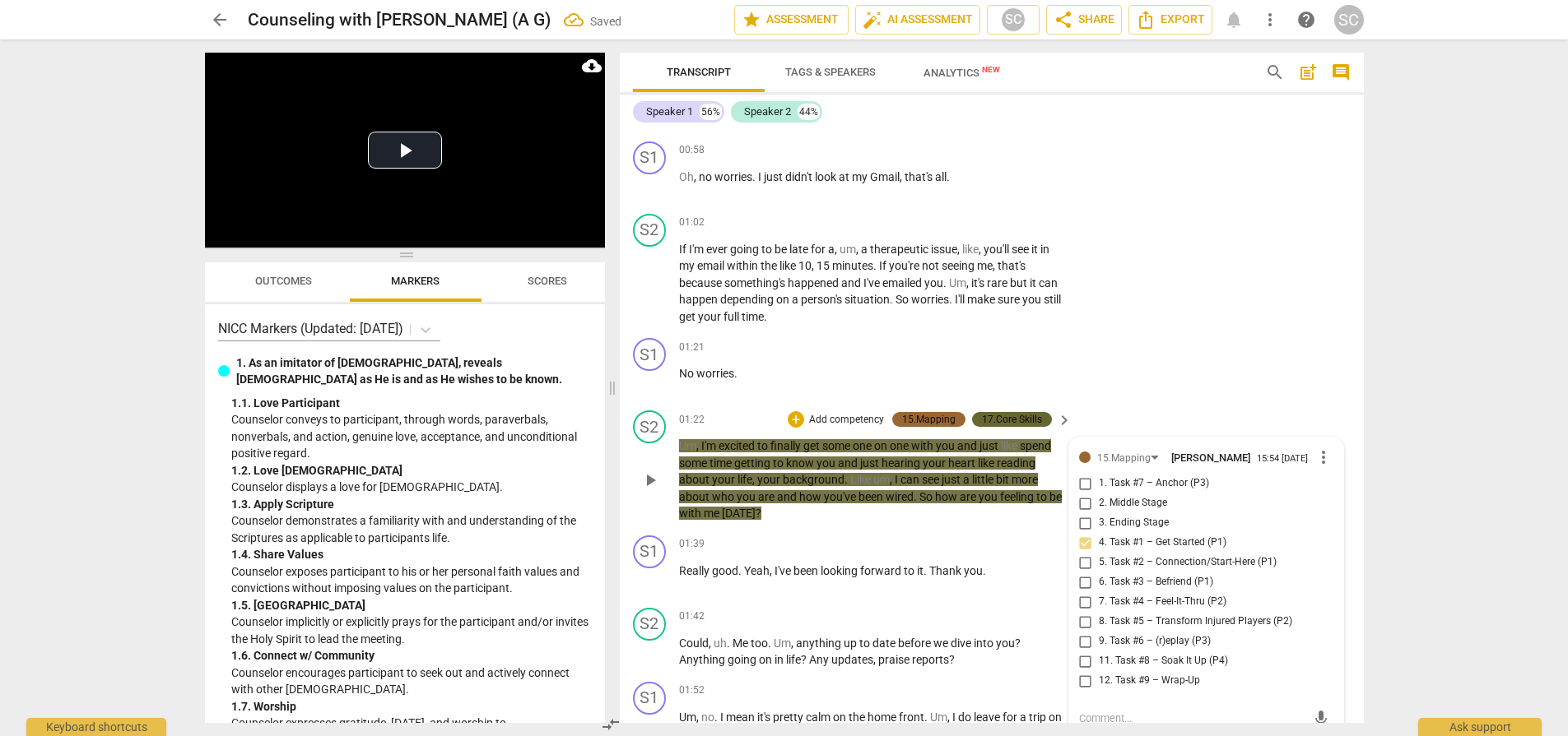
scroll to position [667, 0]
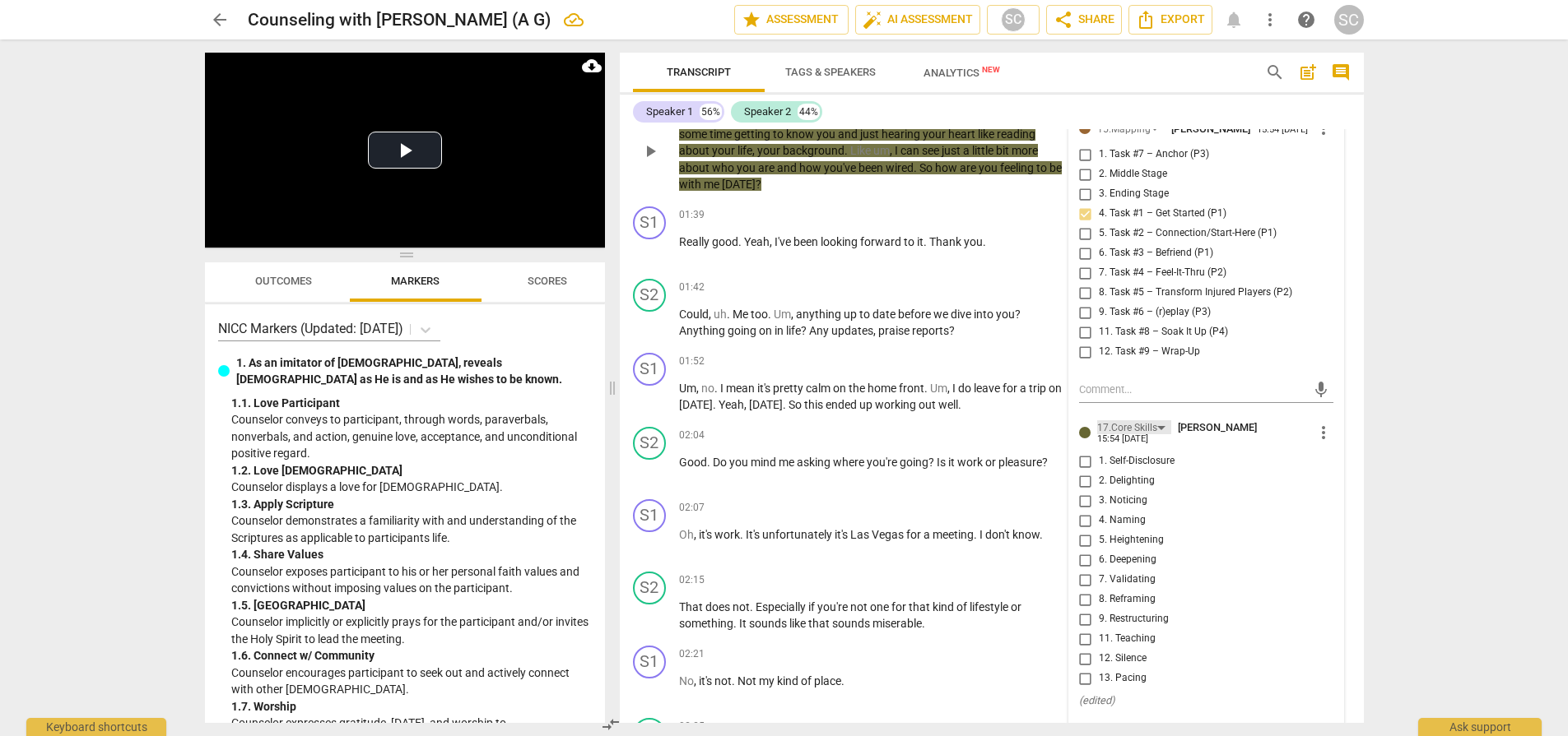
click at [1153, 426] on div "17.Core Skills" at bounding box center [1126, 428] width 60 height 15
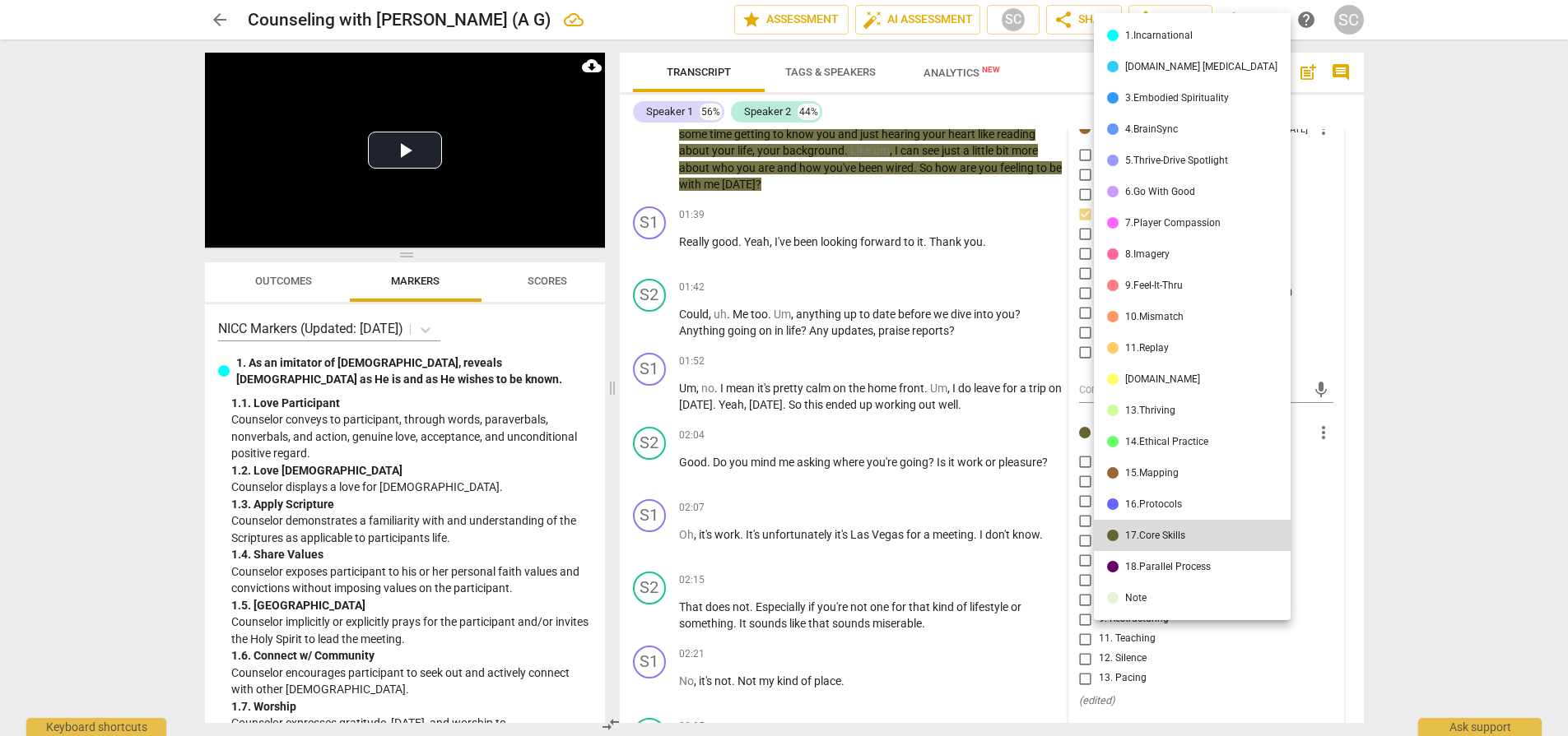
click at [1156, 34] on div "1.Incarnational" at bounding box center [1158, 36] width 67 height 10
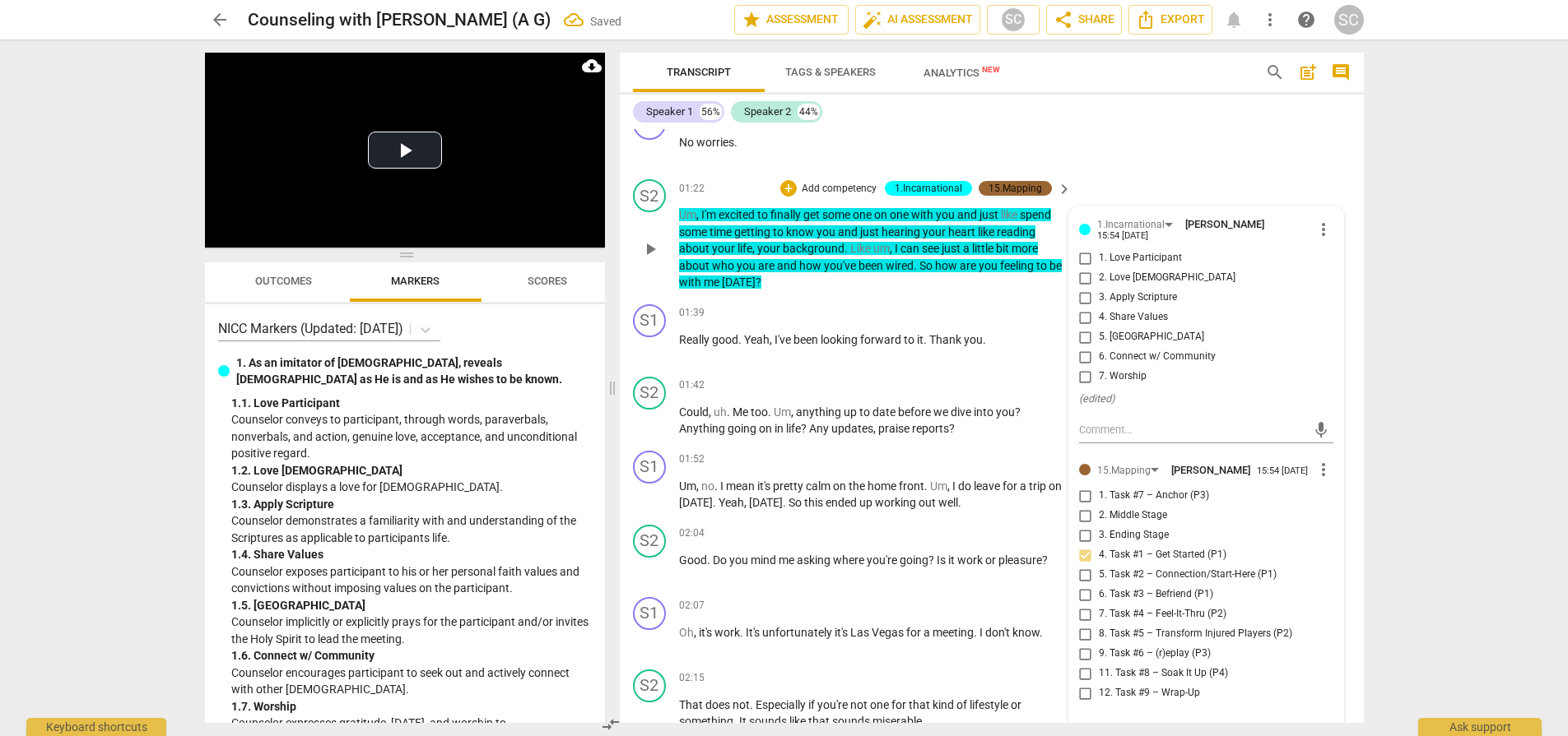
scroll to position [558, 0]
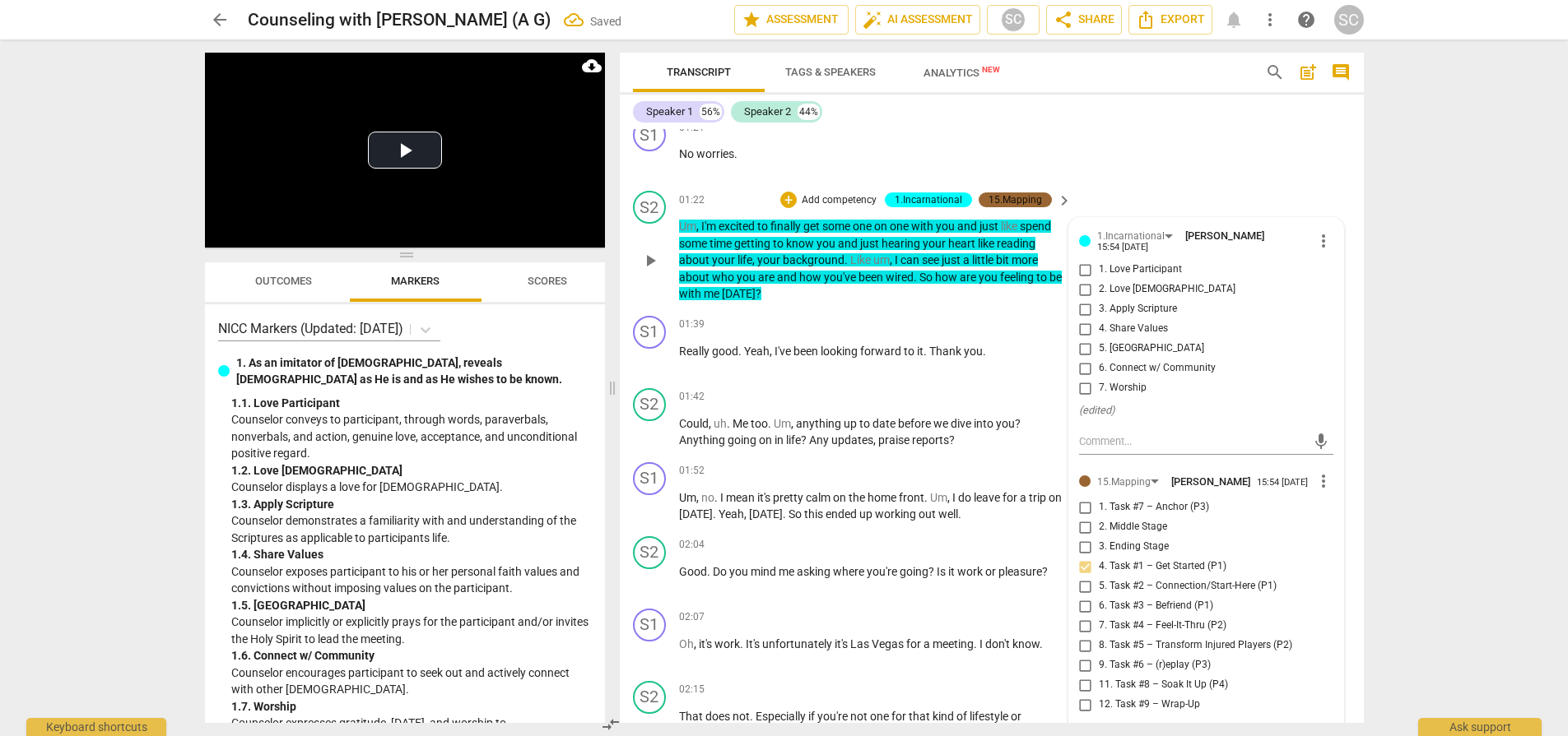
click at [1142, 263] on span "1. Love Participant" at bounding box center [1139, 269] width 83 height 15
click at [1098, 263] on input "1. Love Participant" at bounding box center [1085, 269] width 26 height 20
checkbox input "true"
click at [1435, 370] on div "arrow_back Counseling with Sarah Cowan (A G) Saved edit star Assessment auto_fi…" at bounding box center [784, 368] width 1568 height 736
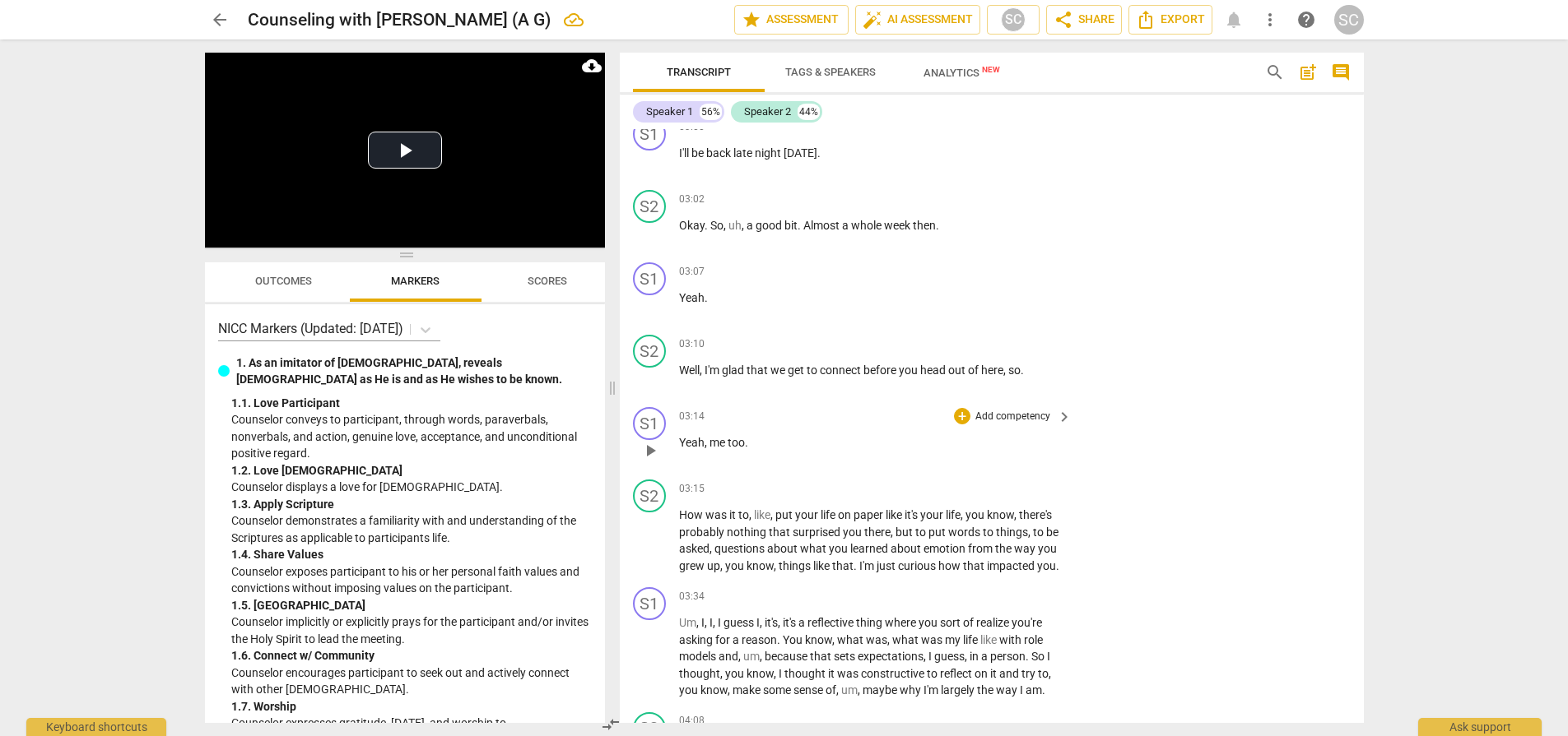
scroll to position [1545, 0]
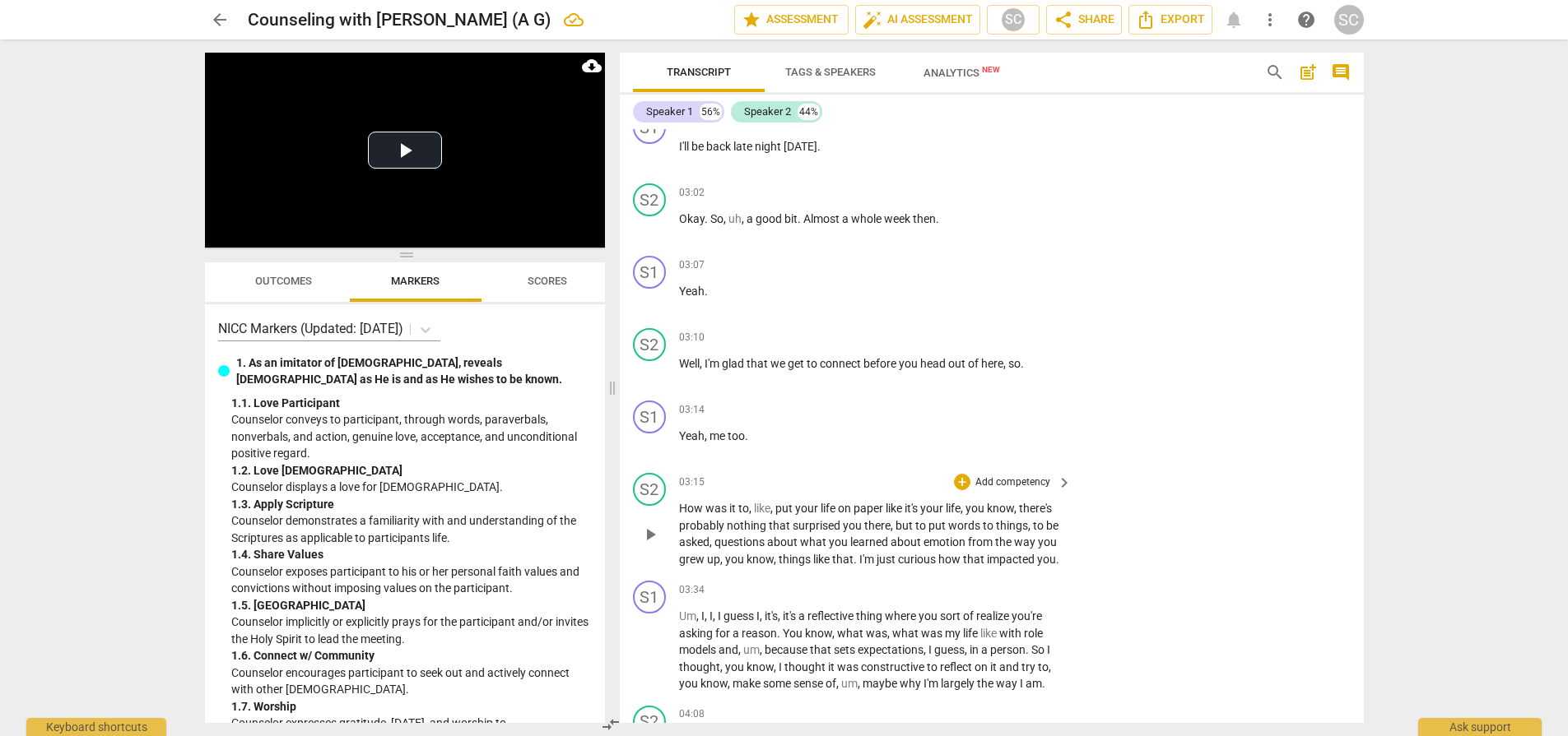
click at [1016, 484] on p "Add competency" at bounding box center [1013, 482] width 79 height 15
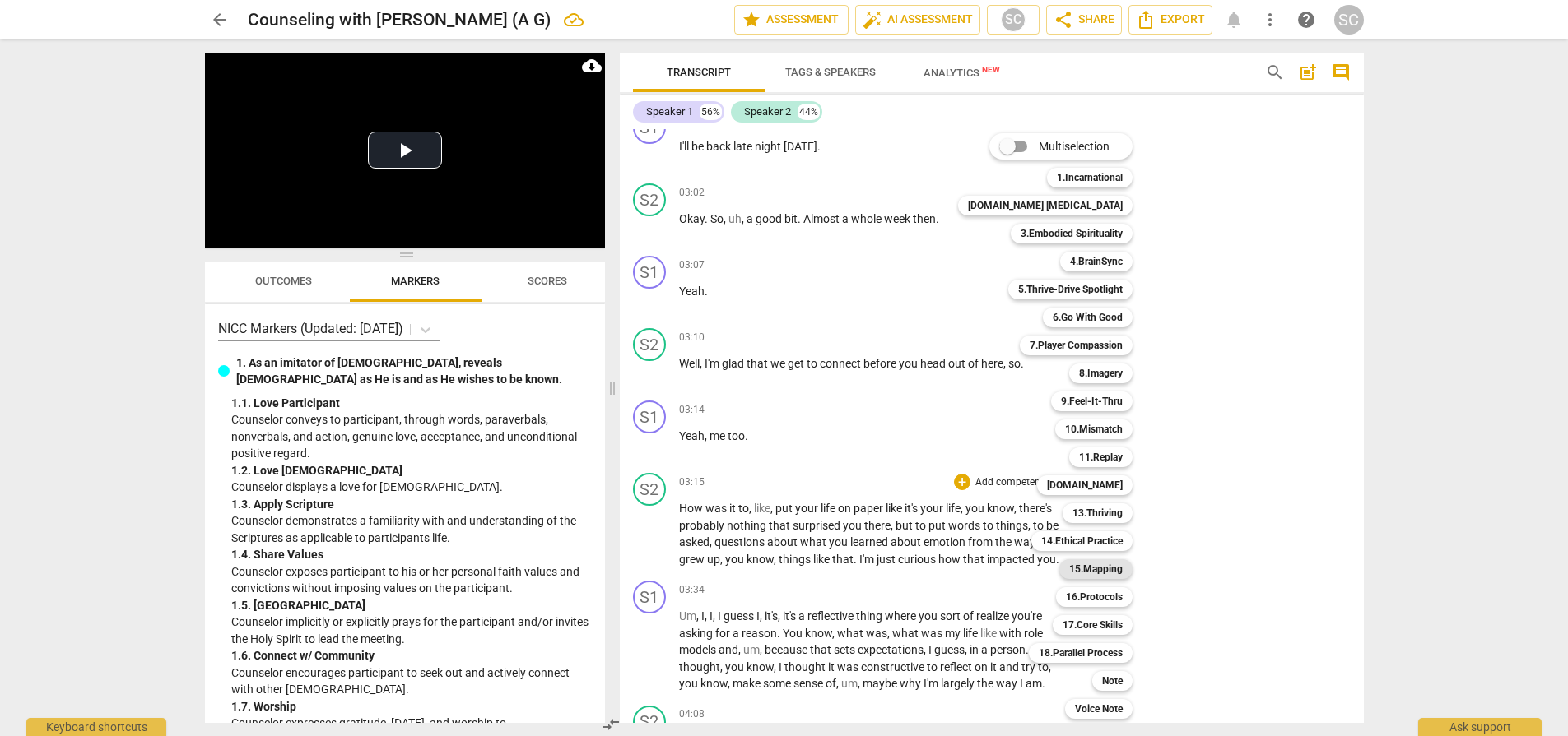
click at [1072, 568] on b "15.Mapping" at bounding box center [1096, 569] width 54 height 20
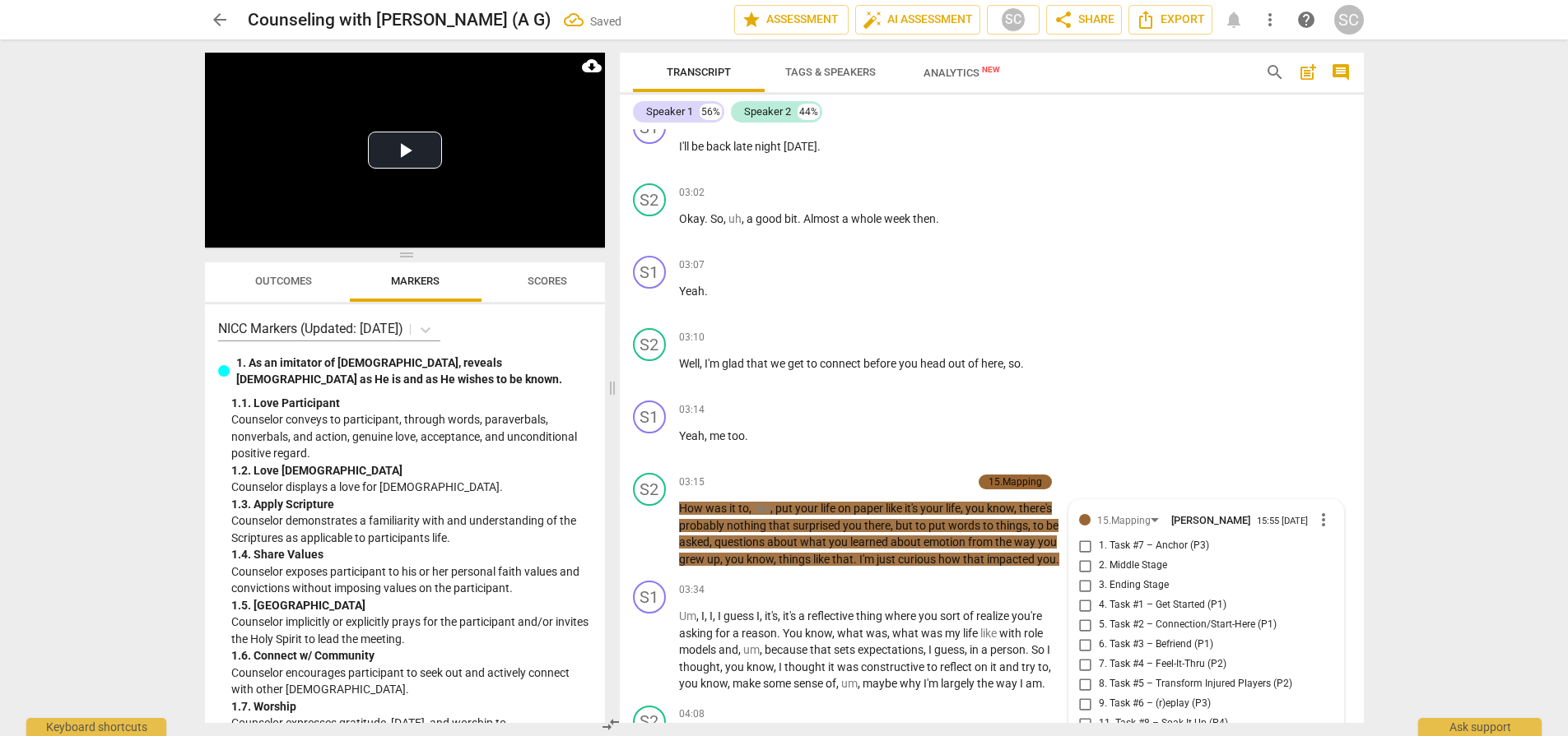
scroll to position [1899, 0]
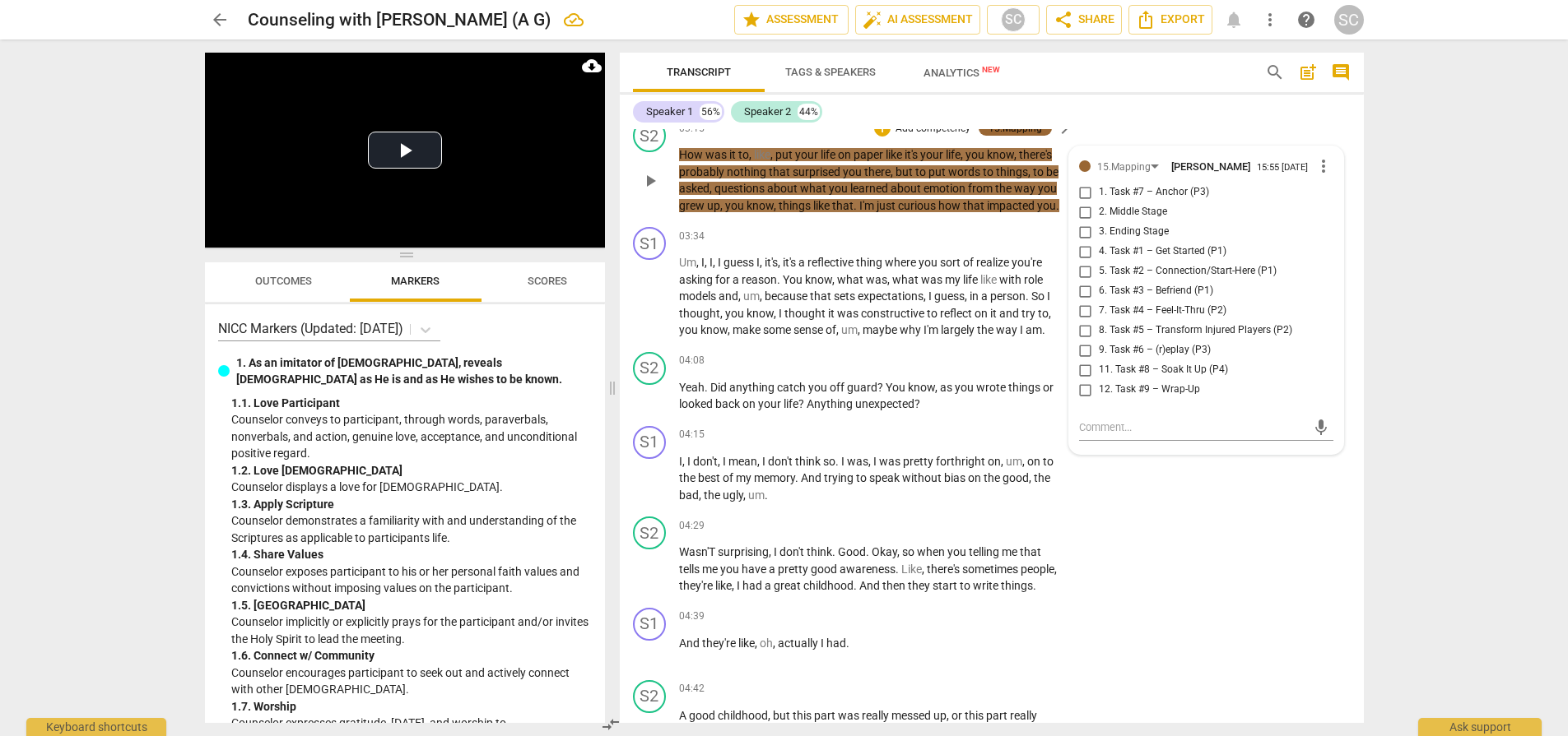
click at [1195, 266] on span "5. Task #2 – Connection/Start-Here (P1)" at bounding box center [1187, 271] width 178 height 15
click at [1098, 266] on input "5. Task #2 – Connection/Start-Here (P1)" at bounding box center [1085, 271] width 26 height 20
checkbox input "true"
click at [1156, 562] on div "S2 play_arrow pause 04:29 + Add competency keyboard_arrow_right Wasn'T surprisi…" at bounding box center [992, 555] width 744 height 91
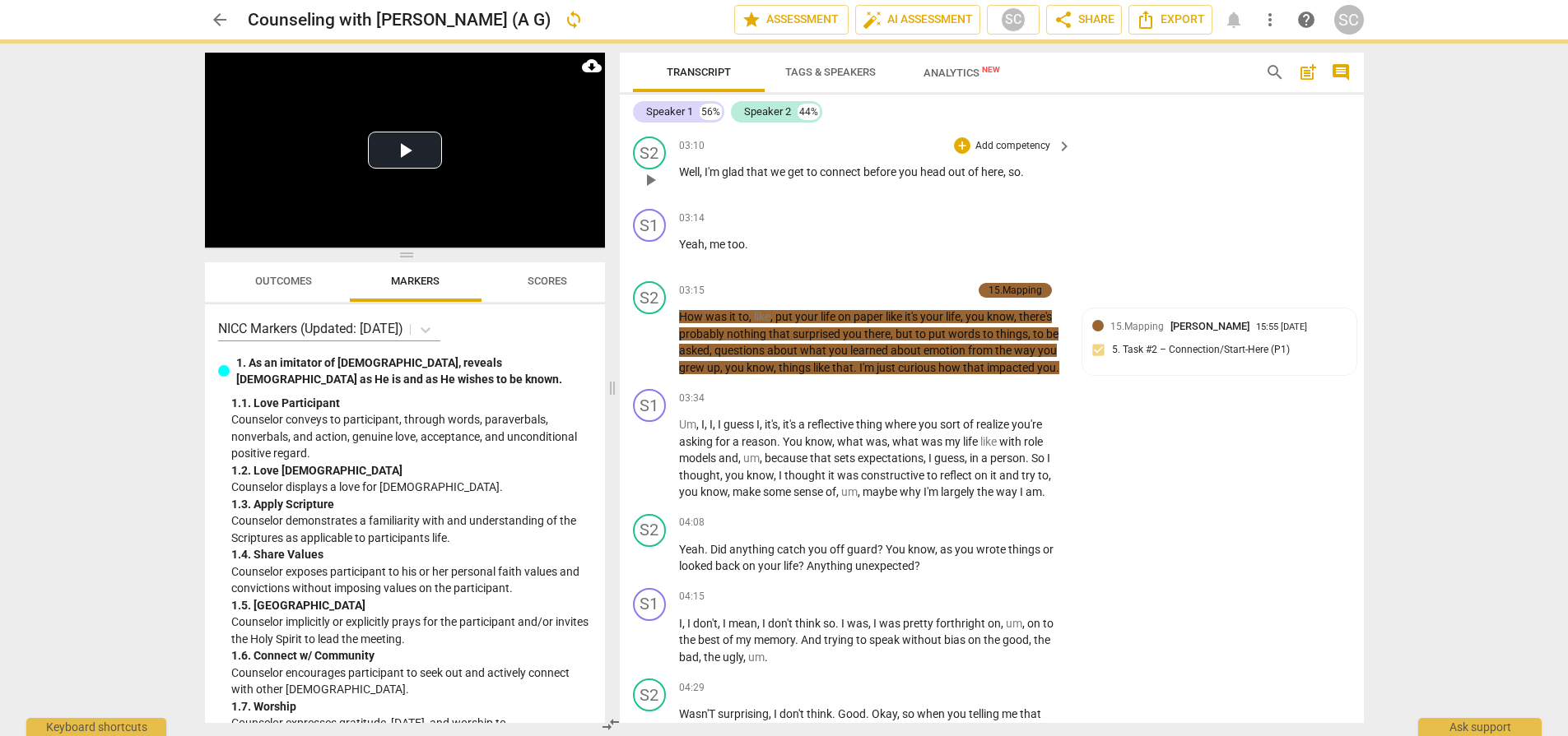
scroll to position [1679, 0]
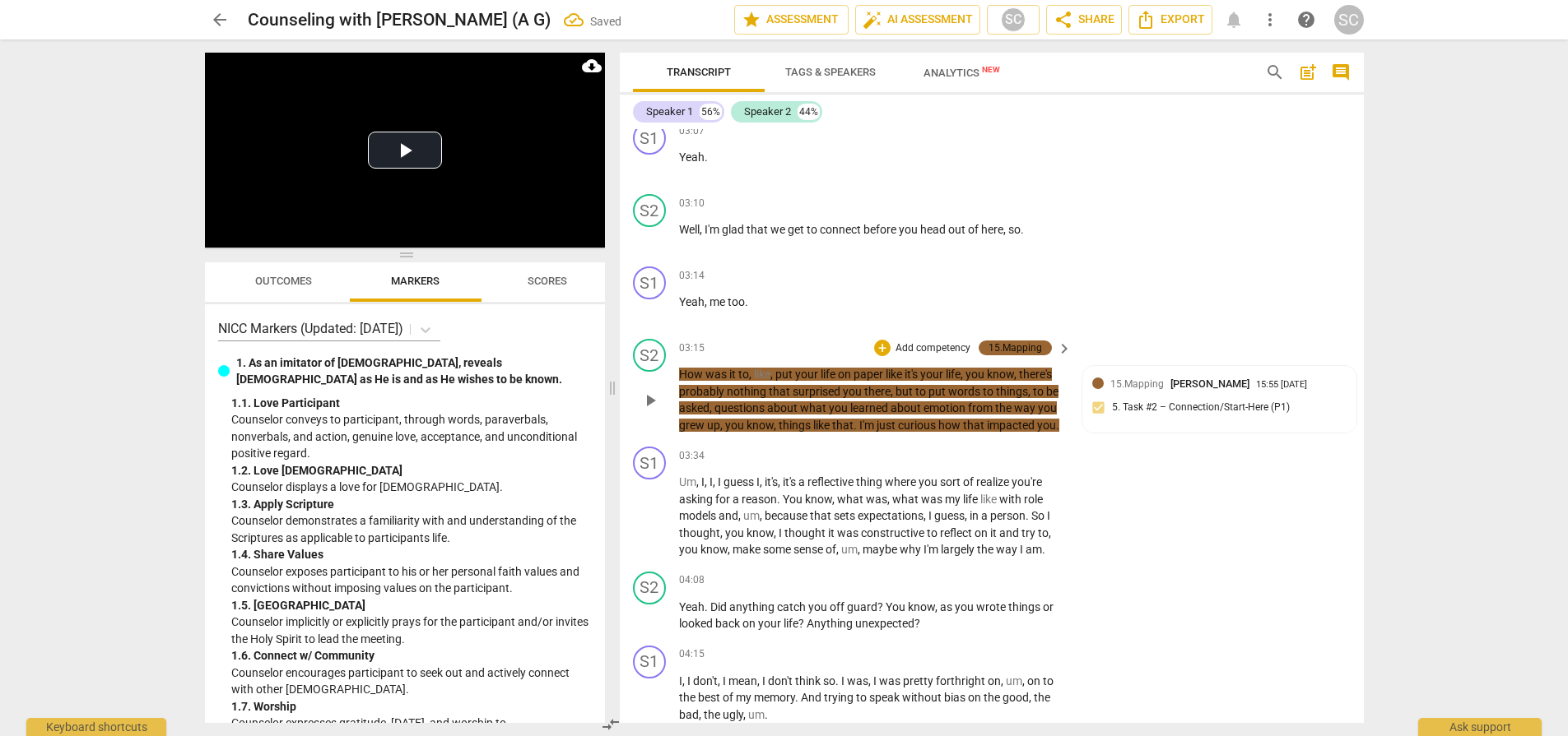
click at [920, 342] on p "Add competency" at bounding box center [933, 348] width 79 height 15
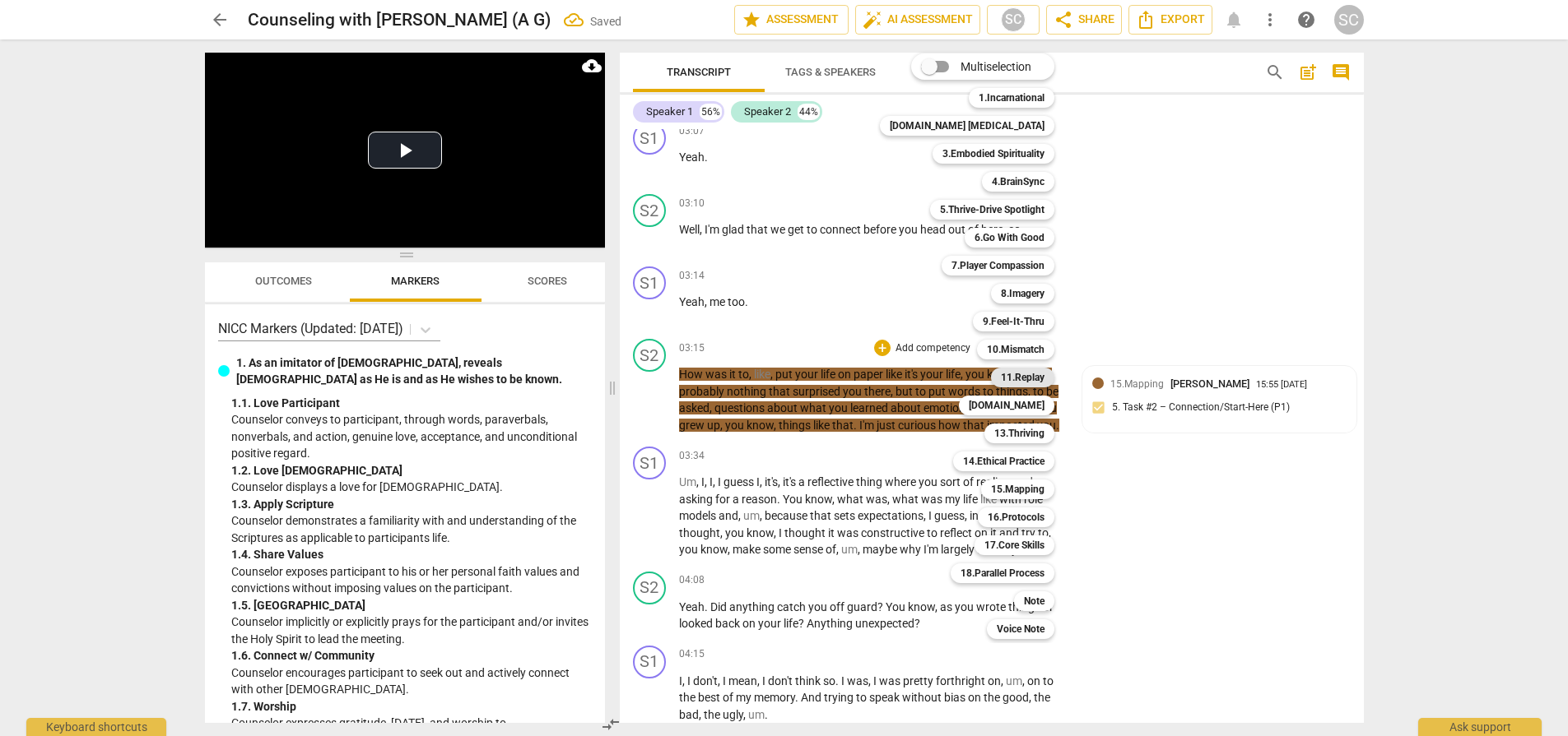
click at [1005, 380] on b "11.Replay" at bounding box center [1022, 377] width 44 height 20
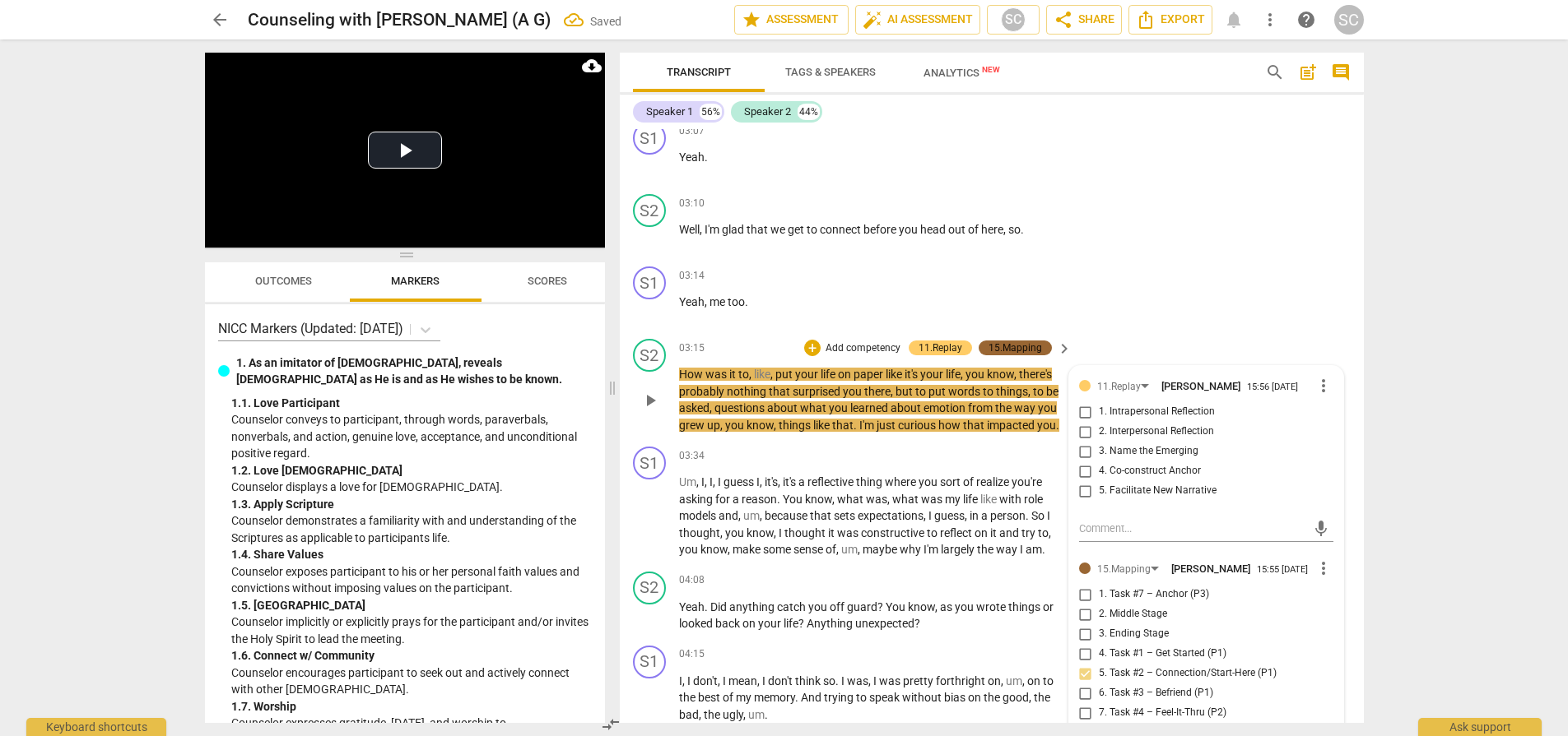
click at [1139, 406] on span "1. Intrapersonal Reflection" at bounding box center [1156, 412] width 116 height 15
click at [1098, 406] on input "1. Intrapersonal Reflection" at bounding box center [1085, 412] width 26 height 20
checkbox input "true"
click at [1240, 218] on div "S2 play_arrow pause 03:10 + Add competency keyboard_arrow_right Well , I'm glad…" at bounding box center [992, 224] width 744 height 73
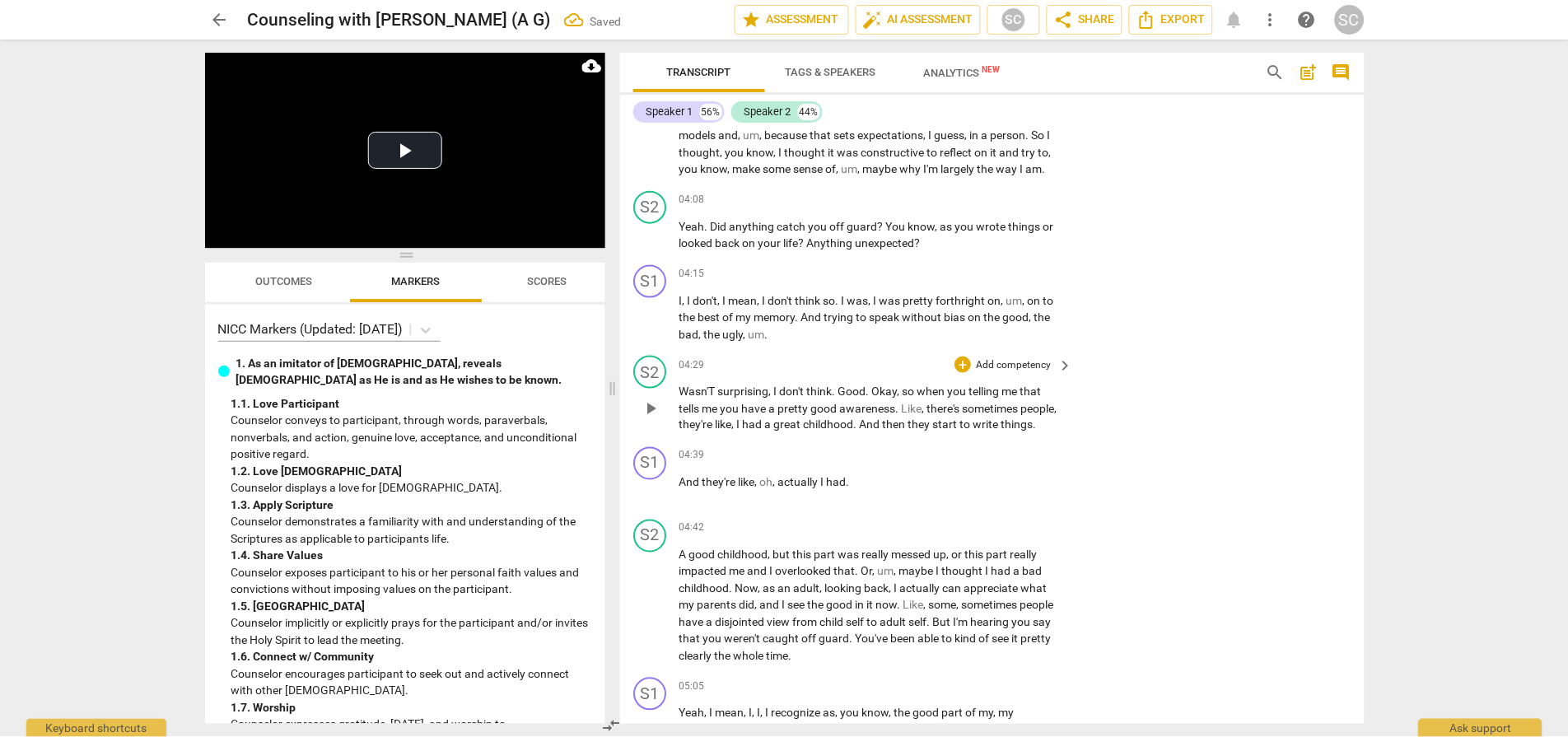
scroll to position [2120, 0]
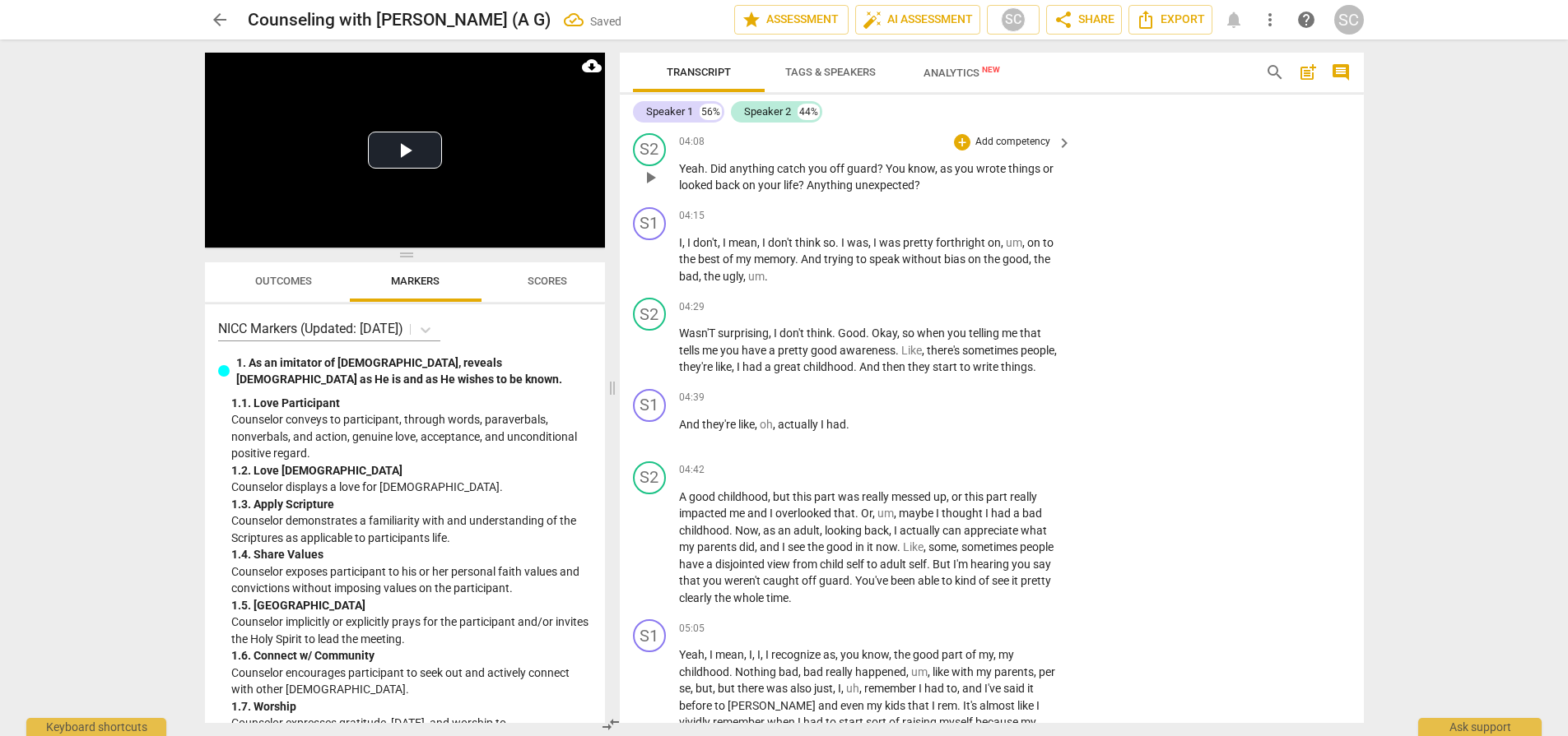
click at [1012, 143] on p "Add competency" at bounding box center [1013, 142] width 79 height 15
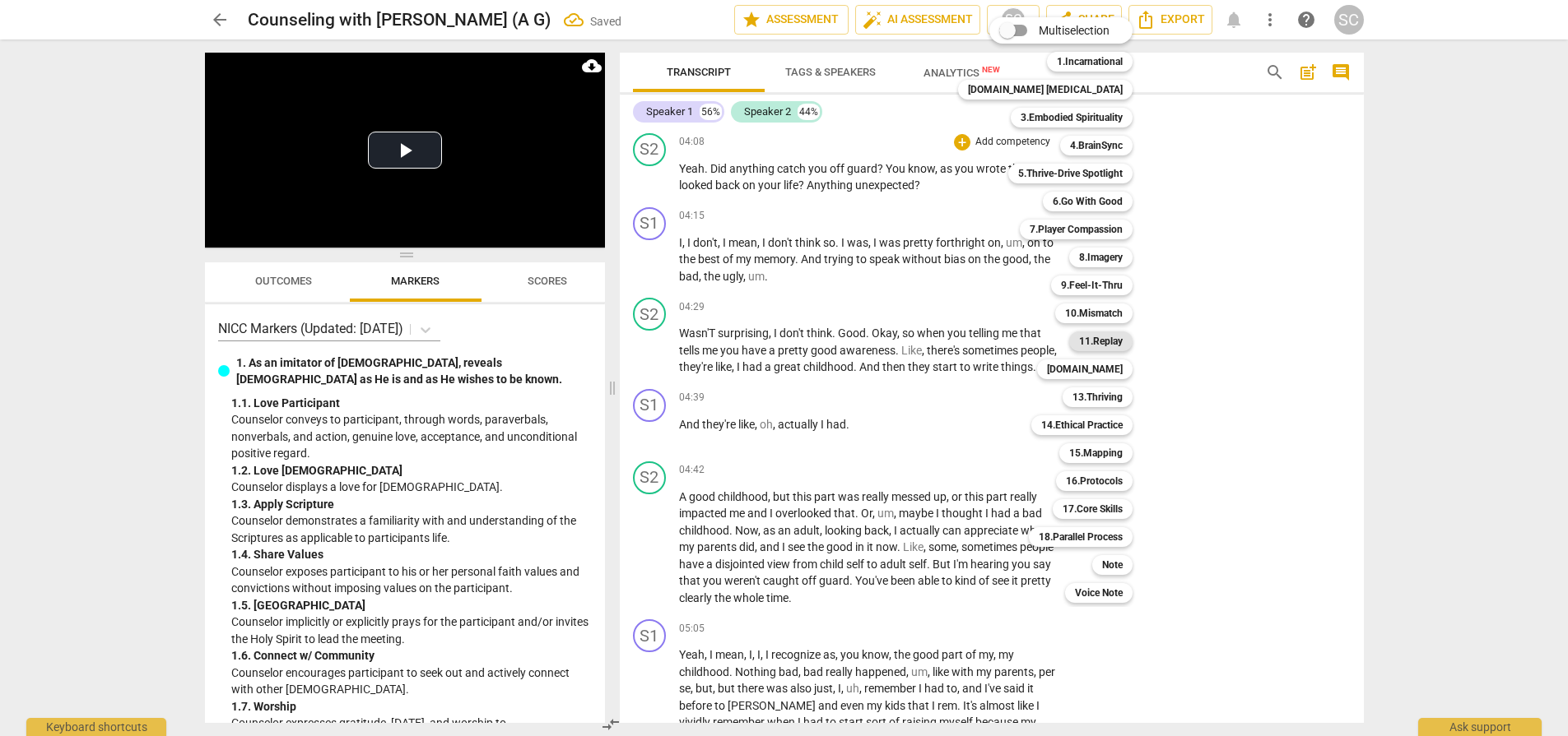
click at [1085, 342] on b "11.Replay" at bounding box center [1100, 341] width 44 height 20
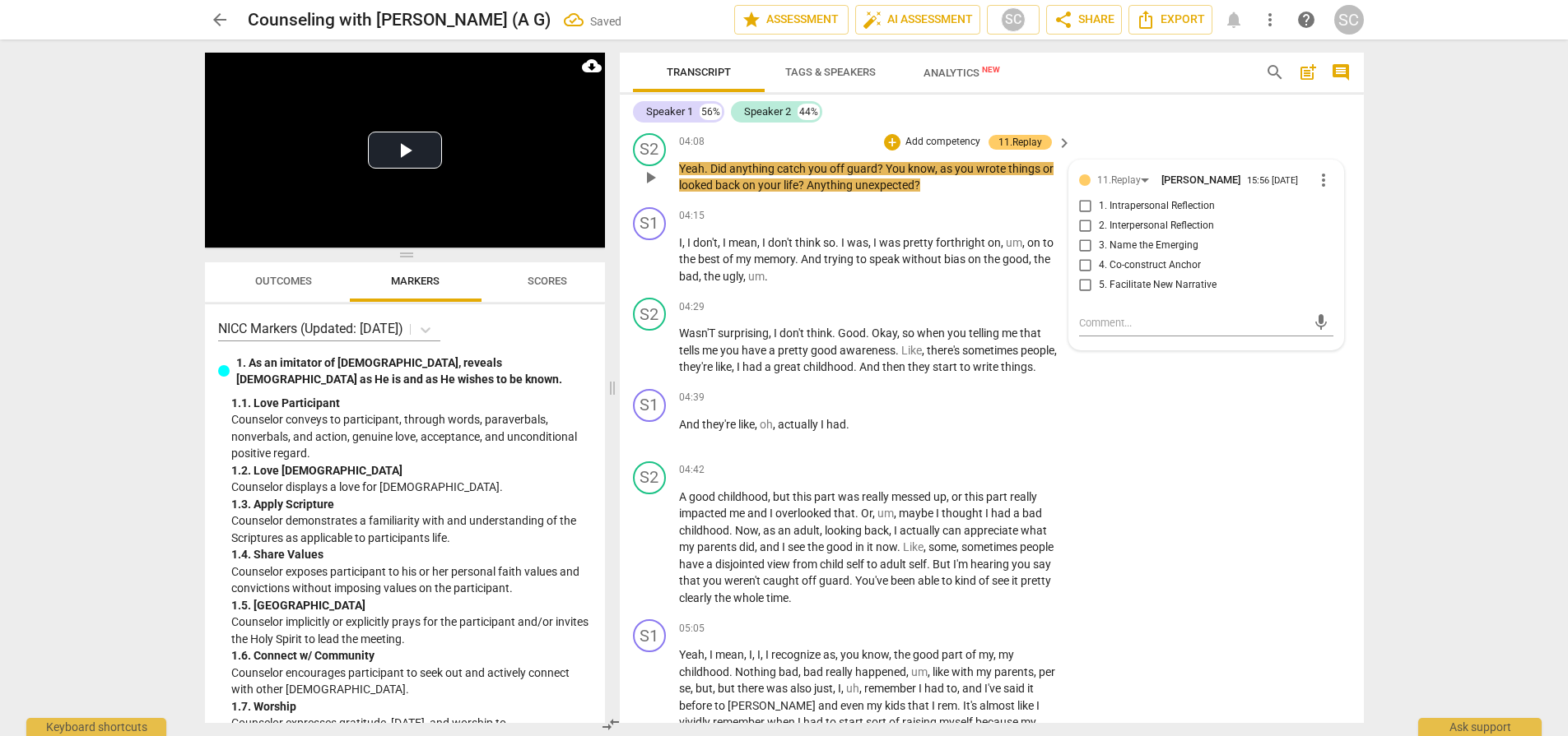
click at [1136, 203] on span "1. Intrapersonal Reflection" at bounding box center [1156, 206] width 116 height 15
click at [1098, 203] on input "1. Intrapersonal Reflection" at bounding box center [1085, 206] width 26 height 20
checkbox input "true"
drag, startPoint x: 1274, startPoint y: 488, endPoint x: 1167, endPoint y: 312, distance: 206.0
click at [1274, 488] on div "S2 play_arrow pause 04:42 + Add competency keyboard_arrow_right A good childhoo…" at bounding box center [992, 534] width 744 height 159
